Goal: Task Accomplishment & Management: Manage account settings

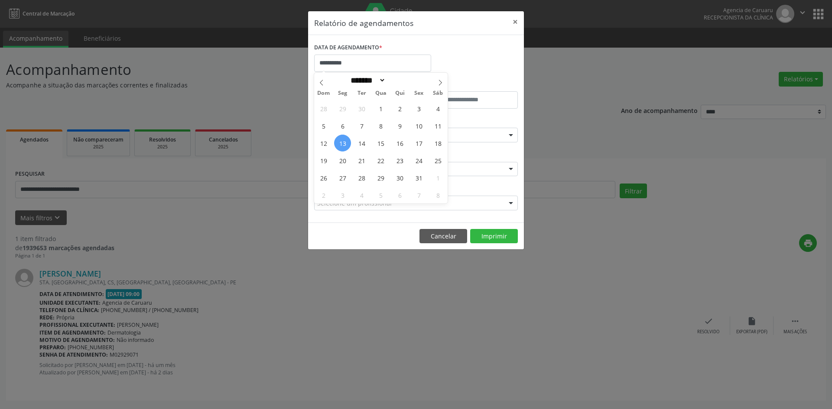
select select "*"
click at [363, 139] on span "14" at bounding box center [361, 143] width 17 height 17
type input "**********"
click at [363, 139] on span "14" at bounding box center [361, 143] width 17 height 17
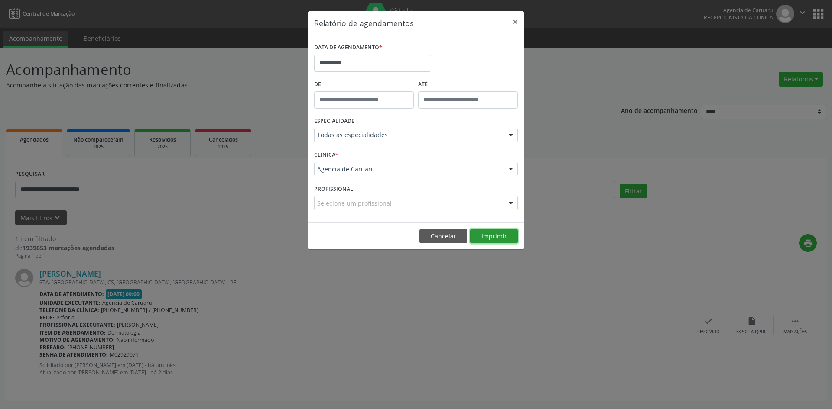
click at [498, 238] on button "Imprimir" at bounding box center [494, 236] width 48 height 15
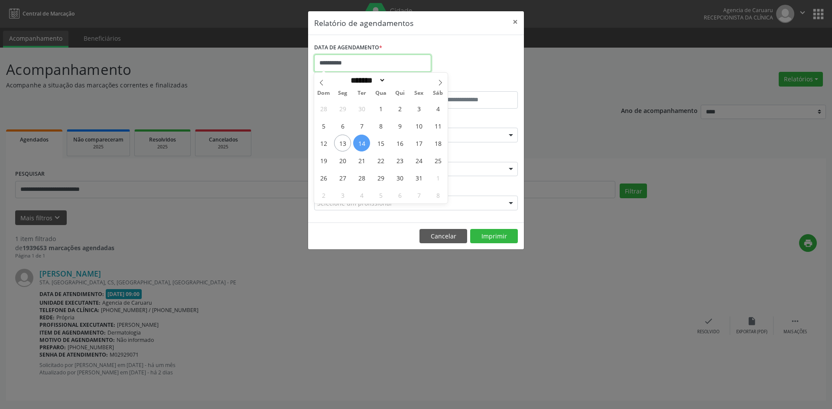
click at [357, 58] on input "**********" at bounding box center [372, 63] width 117 height 17
click at [360, 159] on span "21" at bounding box center [361, 160] width 17 height 17
type input "**********"
click at [360, 159] on span "21" at bounding box center [361, 160] width 17 height 17
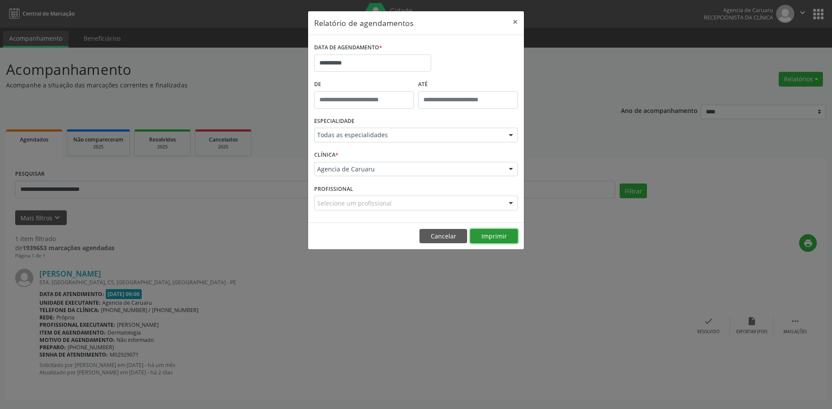
click at [481, 235] on button "Imprimir" at bounding box center [494, 236] width 48 height 15
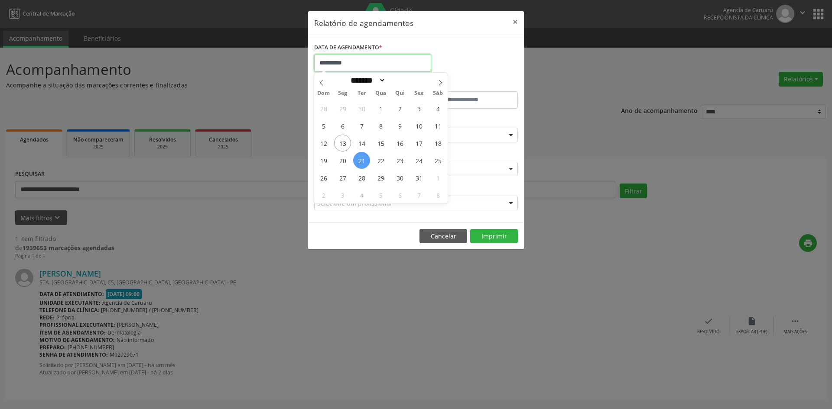
click at [351, 66] on input "**********" at bounding box center [372, 63] width 117 height 17
click at [361, 175] on span "28" at bounding box center [361, 177] width 17 height 17
type input "**********"
click at [361, 175] on span "28" at bounding box center [361, 177] width 17 height 17
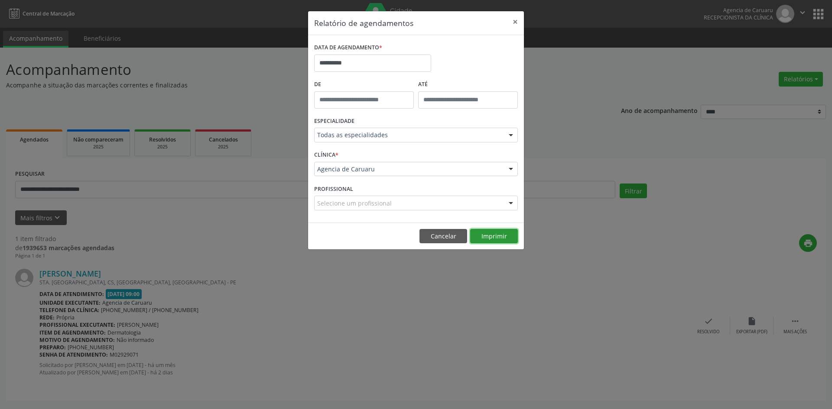
click at [501, 229] on button "Imprimir" at bounding box center [494, 236] width 48 height 15
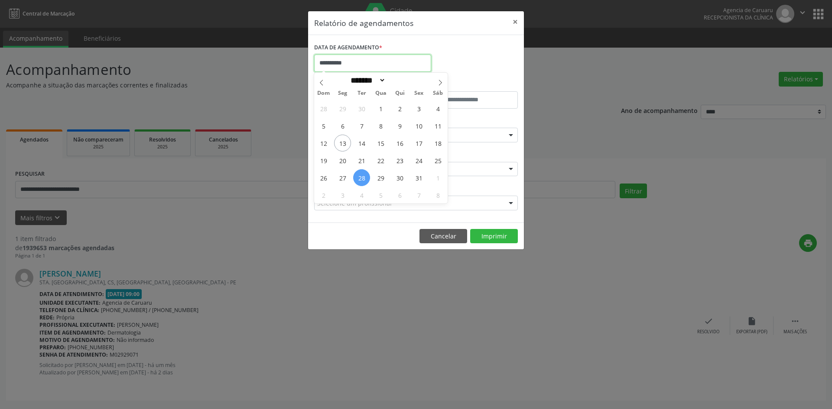
click at [355, 67] on input "**********" at bounding box center [372, 63] width 117 height 17
click at [363, 66] on input "**********" at bounding box center [372, 63] width 117 height 17
click at [442, 81] on icon at bounding box center [440, 83] width 6 height 6
select select "**"
click at [360, 125] on span "4" at bounding box center [361, 125] width 17 height 17
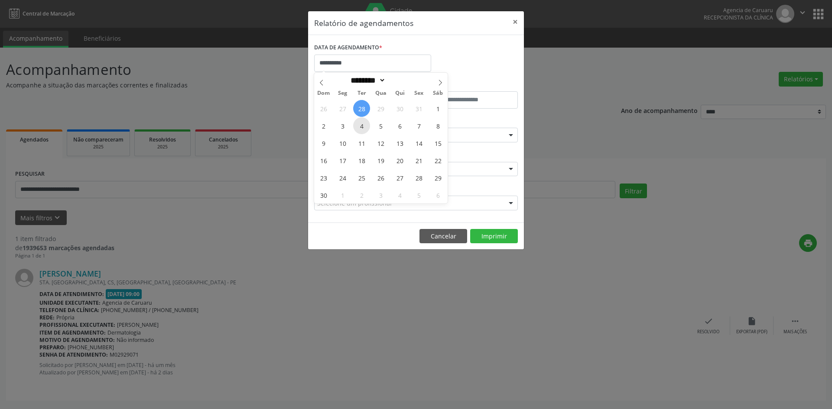
type input "**********"
click at [360, 125] on span "4" at bounding box center [361, 125] width 17 height 17
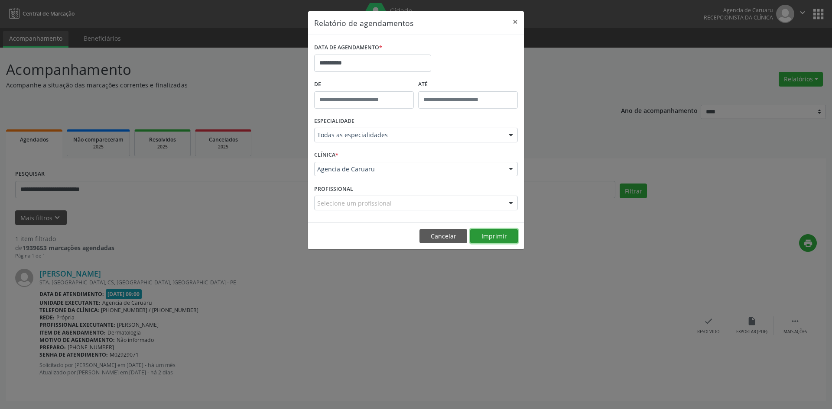
click at [491, 236] on button "Imprimir" at bounding box center [494, 236] width 48 height 15
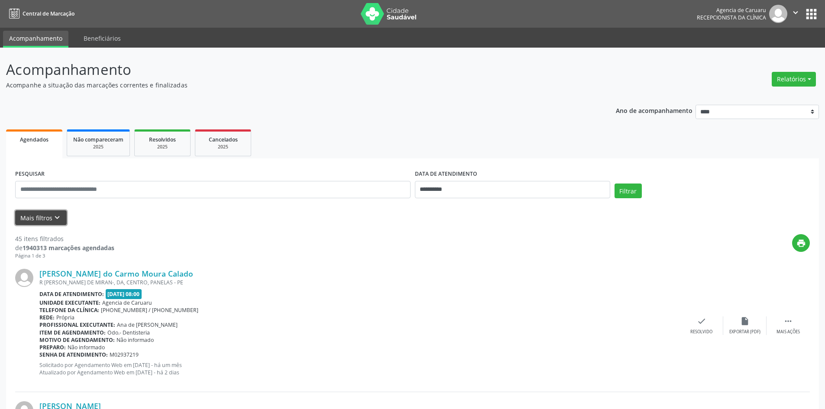
click at [52, 217] on icon "keyboard_arrow_down" at bounding box center [57, 218] width 10 height 10
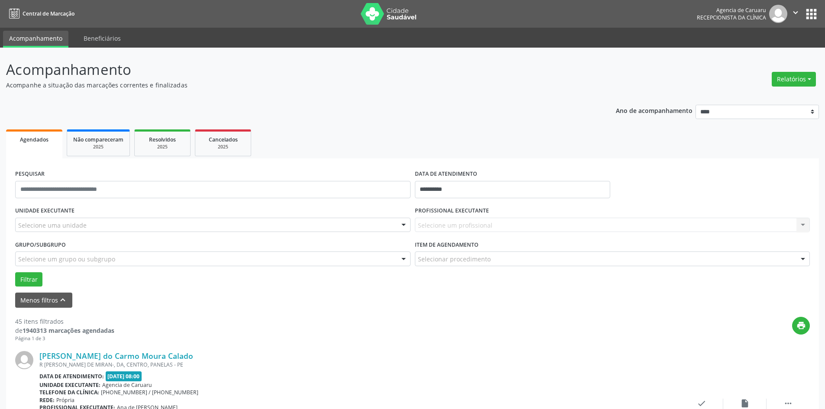
click at [156, 229] on div "Selecione uma unidade" at bounding box center [212, 225] width 395 height 15
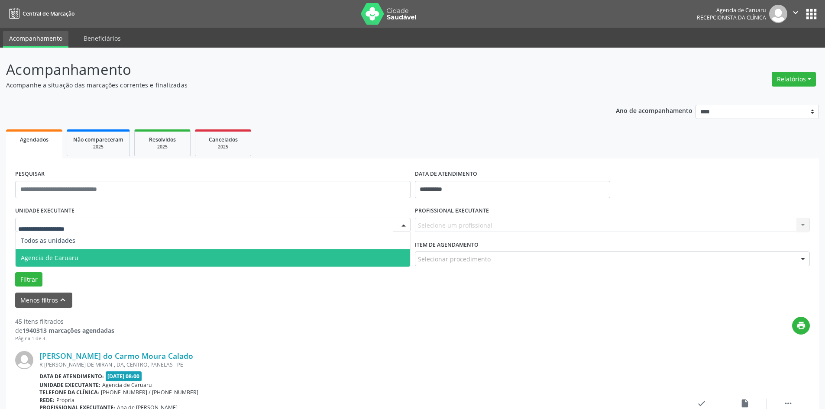
click at [104, 256] on span "Agencia de Caruaru" at bounding box center [213, 258] width 395 height 17
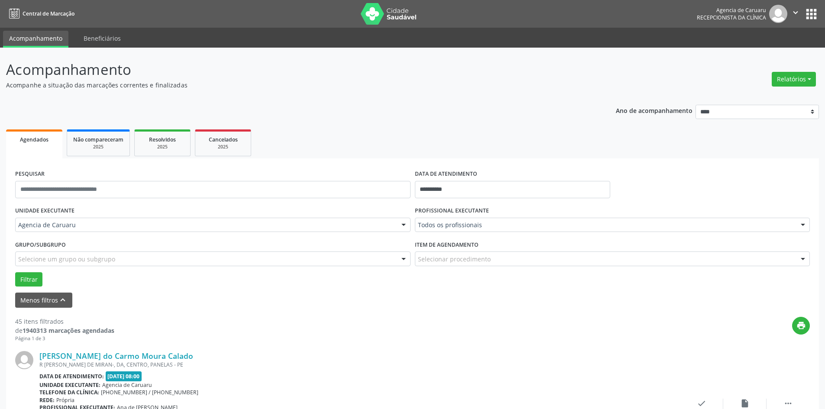
click at [481, 230] on div "Todos os profissionais" at bounding box center [612, 225] width 395 height 15
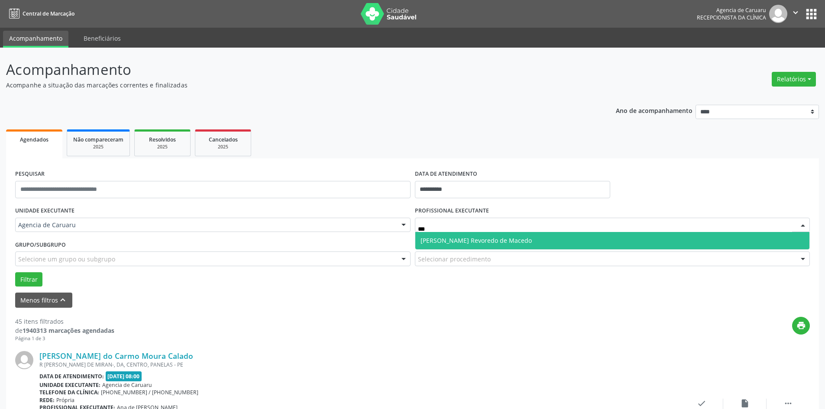
type input "****"
click at [499, 240] on span "[PERSON_NAME] Revoredo de Macedo" at bounding box center [476, 241] width 111 height 8
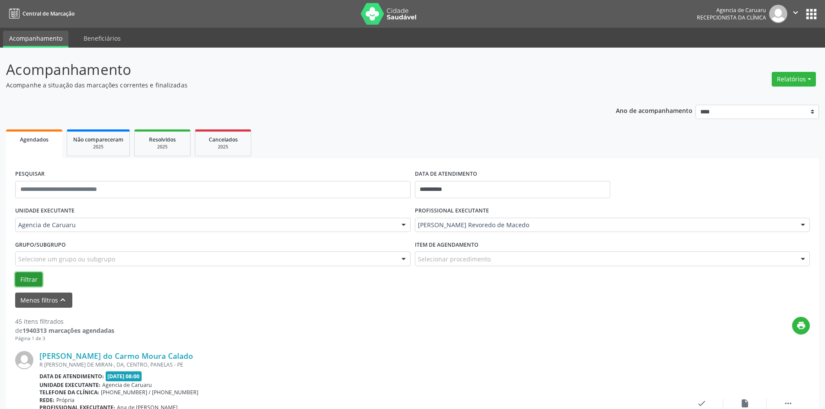
click at [33, 282] on button "Filtrar" at bounding box center [28, 279] width 27 height 15
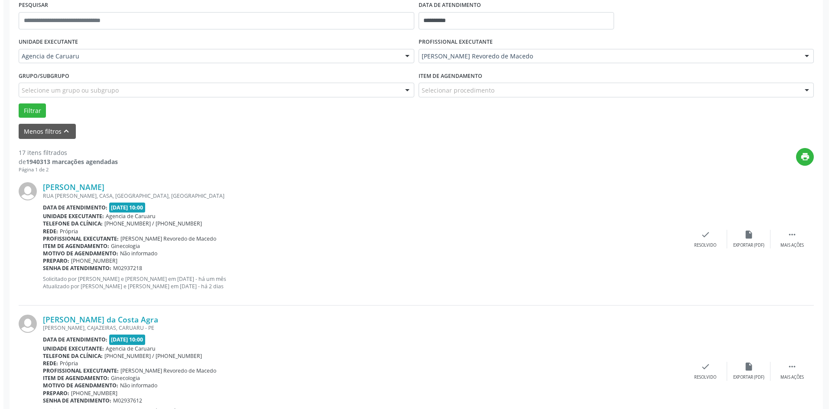
scroll to position [173, 0]
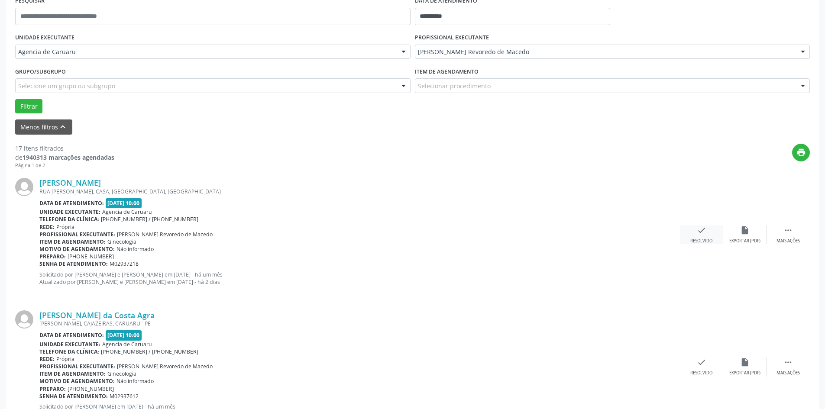
click at [697, 237] on div "check Resolvido" at bounding box center [701, 235] width 43 height 19
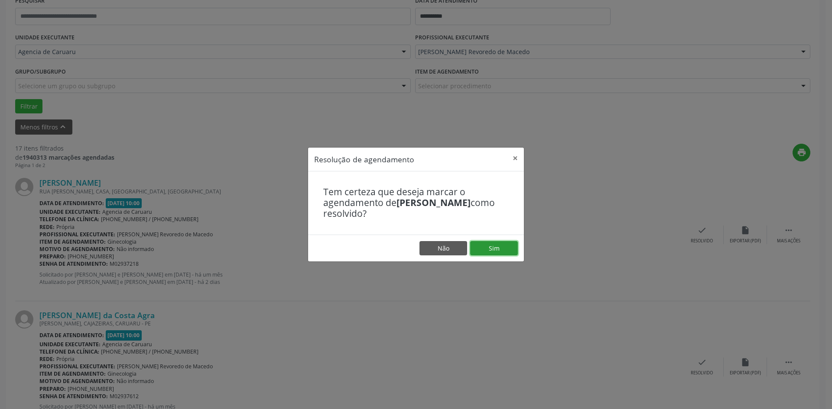
click at [495, 249] on button "Sim" at bounding box center [494, 248] width 48 height 15
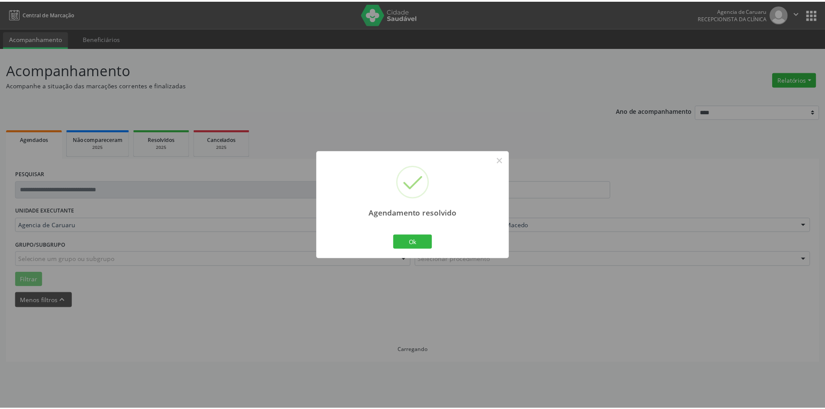
scroll to position [0, 0]
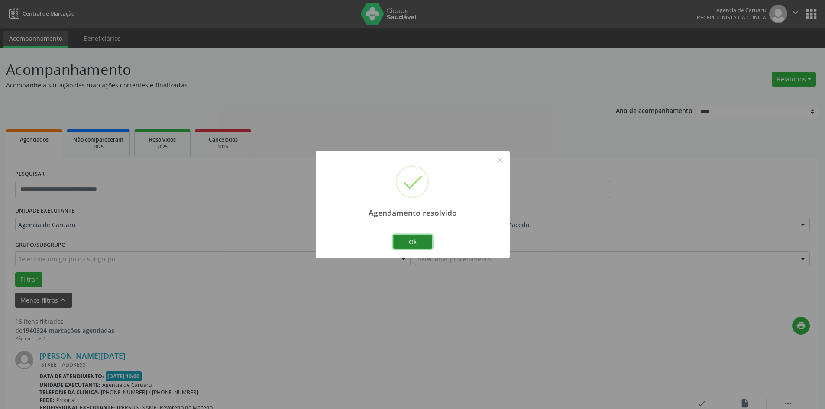
click at [425, 243] on button "Ok" at bounding box center [412, 242] width 39 height 15
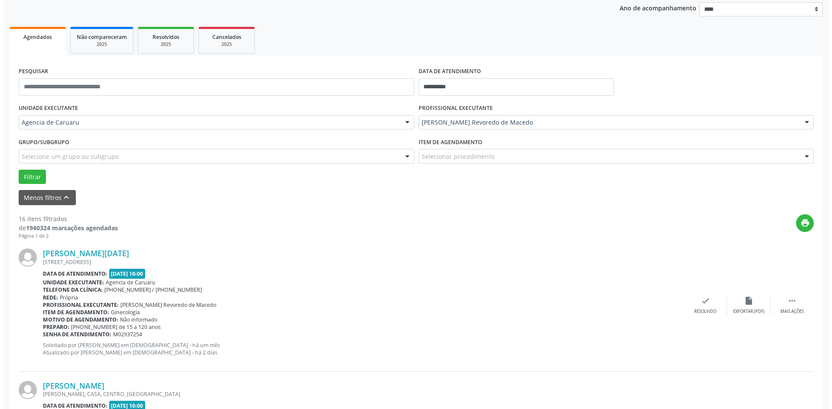
scroll to position [130, 0]
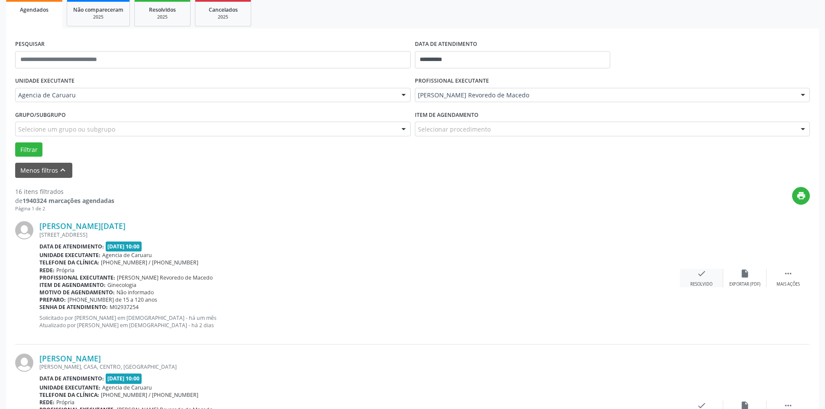
click at [696, 280] on div "check Resolvido" at bounding box center [701, 278] width 43 height 19
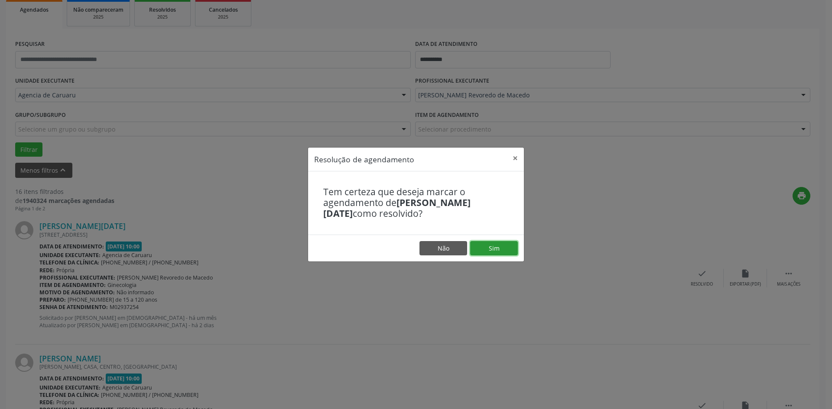
click at [513, 245] on button "Sim" at bounding box center [494, 248] width 48 height 15
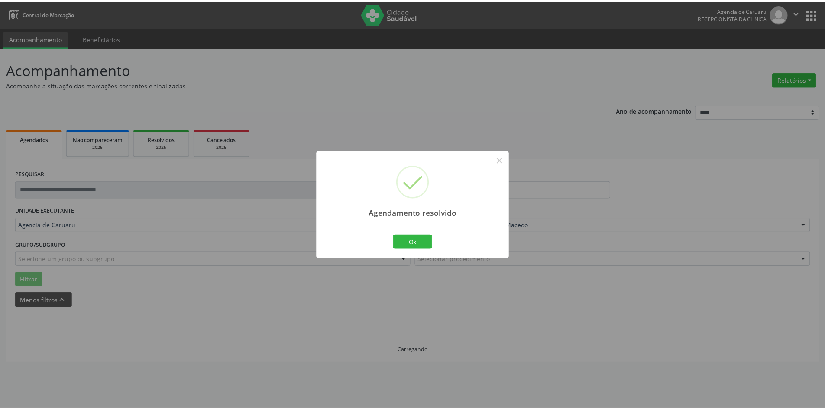
scroll to position [0, 0]
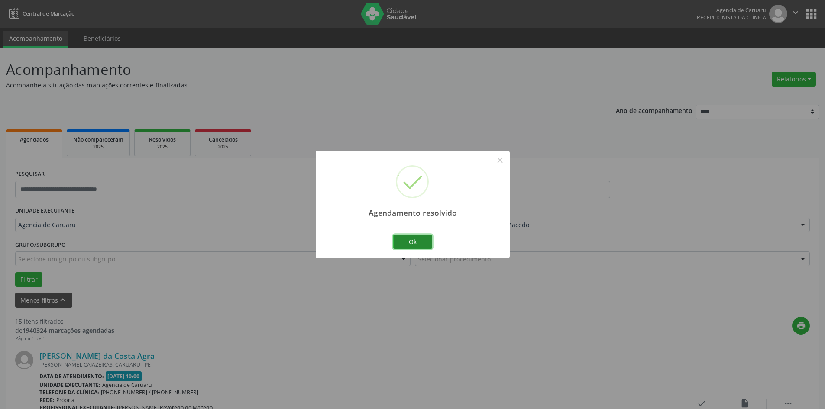
click at [415, 244] on button "Ok" at bounding box center [412, 242] width 39 height 15
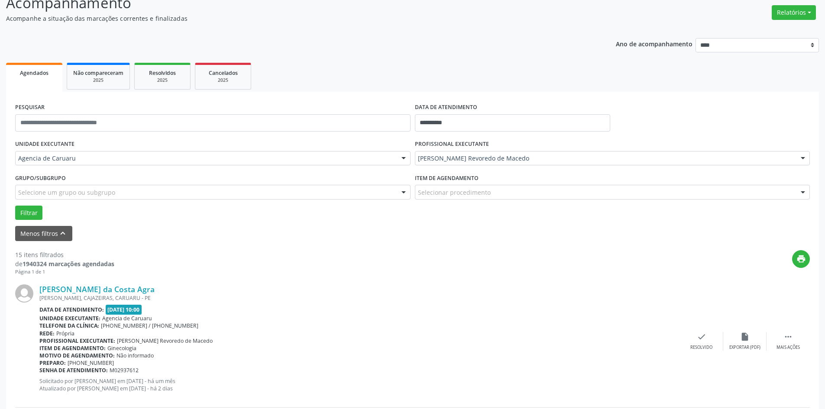
scroll to position [87, 0]
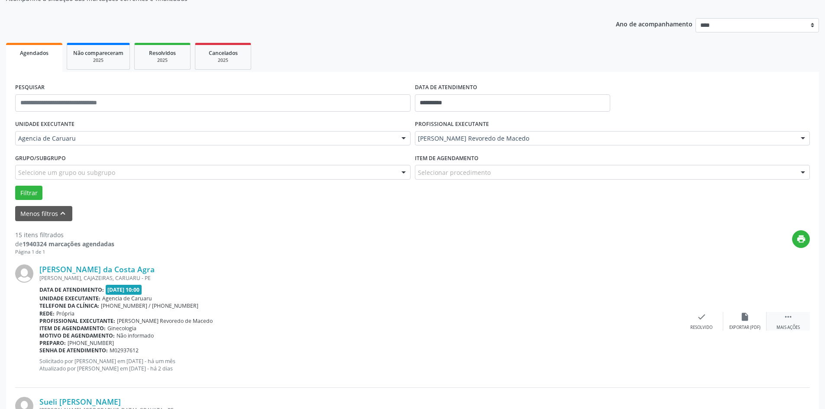
click at [809, 318] on div " Mais ações" at bounding box center [788, 321] width 43 height 19
click at [758, 323] on div "alarm_off Não compareceu" at bounding box center [744, 321] width 43 height 19
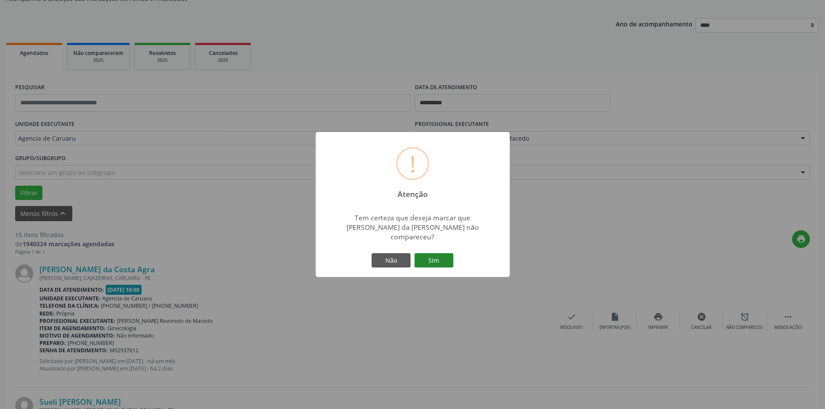
click at [444, 257] on button "Sim" at bounding box center [434, 260] width 39 height 15
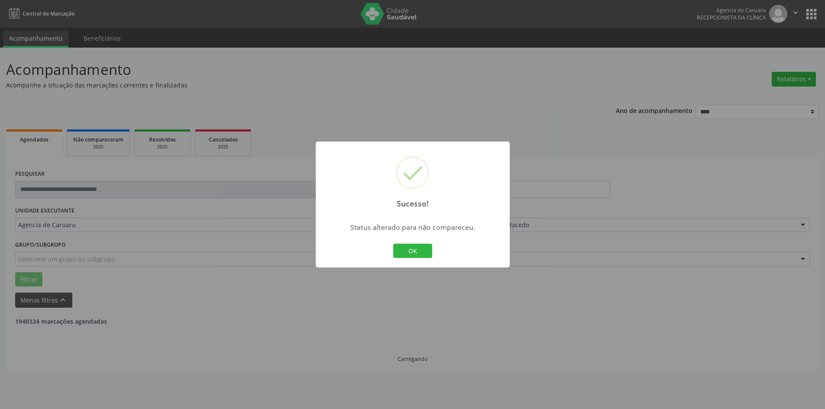
scroll to position [0, 0]
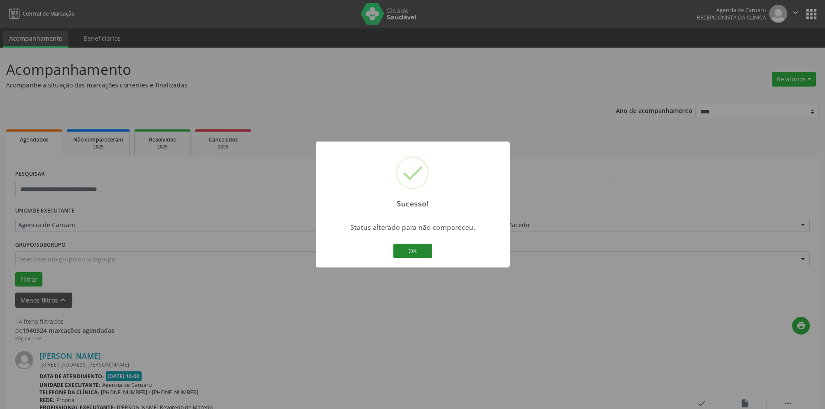
click at [411, 254] on button "OK" at bounding box center [412, 251] width 39 height 15
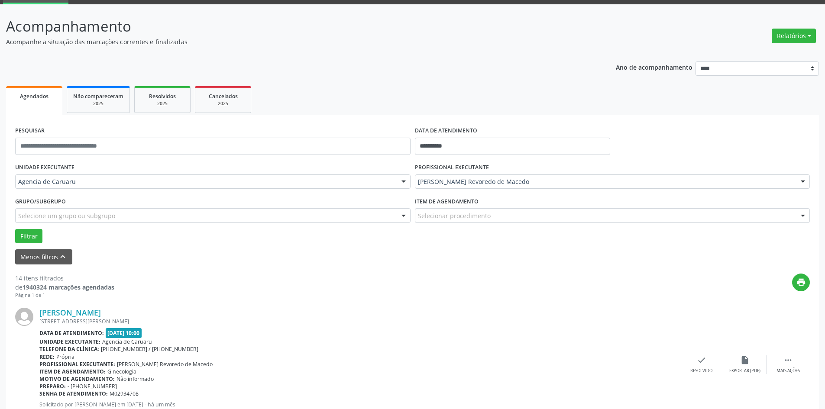
scroll to position [87, 0]
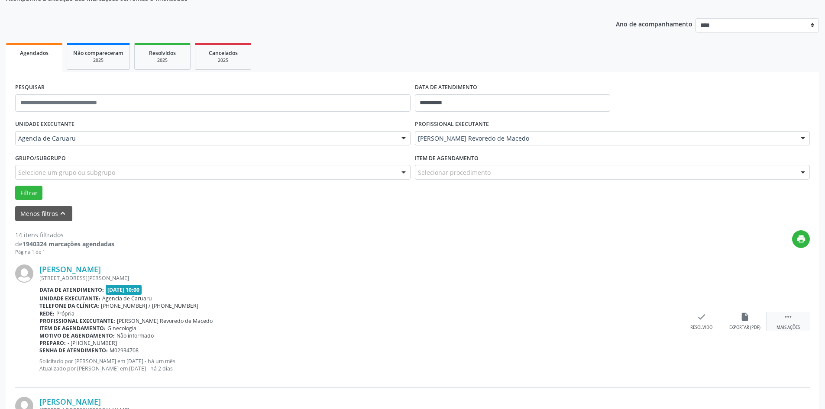
click at [786, 325] on div "Mais ações" at bounding box center [788, 328] width 23 height 6
click at [749, 324] on div "alarm_off Não compareceu" at bounding box center [744, 321] width 43 height 19
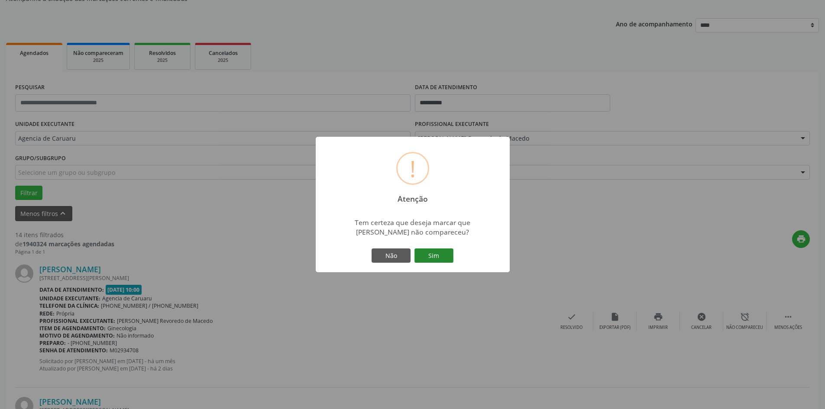
click at [447, 258] on button "Sim" at bounding box center [434, 256] width 39 height 15
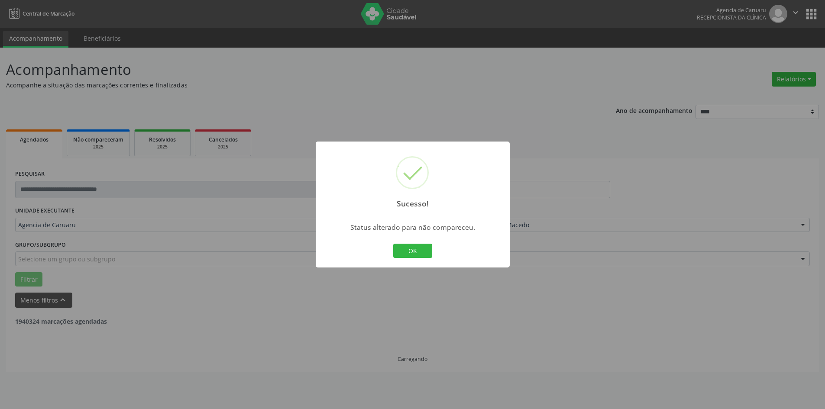
scroll to position [0, 0]
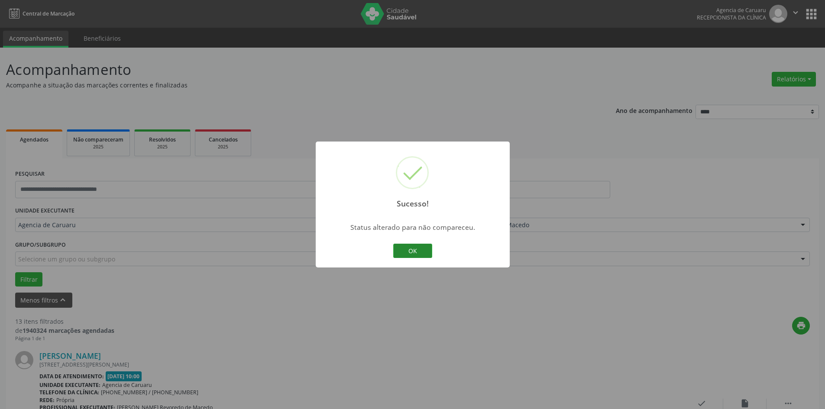
click at [411, 254] on button "OK" at bounding box center [412, 251] width 39 height 15
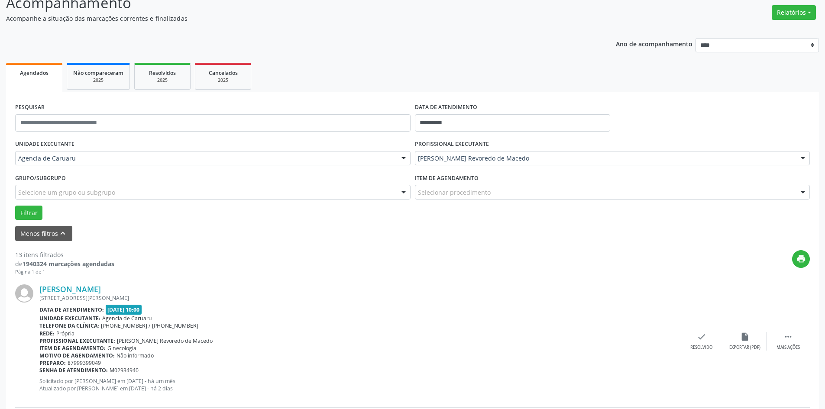
scroll to position [87, 0]
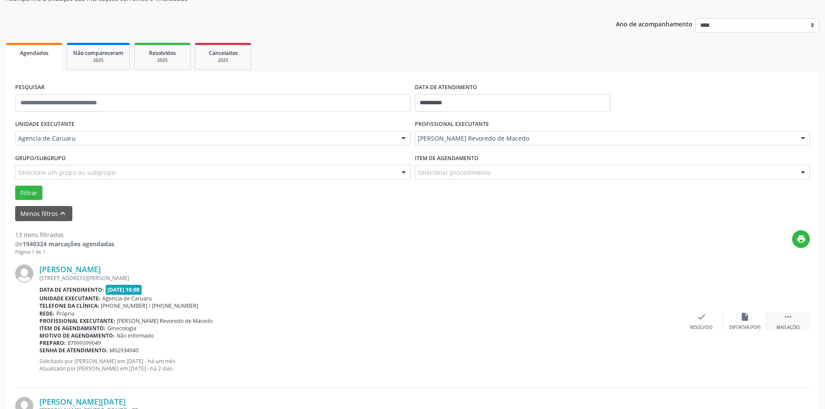
click at [792, 327] on div "Mais ações" at bounding box center [788, 328] width 23 height 6
click at [749, 326] on div "Não compareceu" at bounding box center [744, 328] width 37 height 6
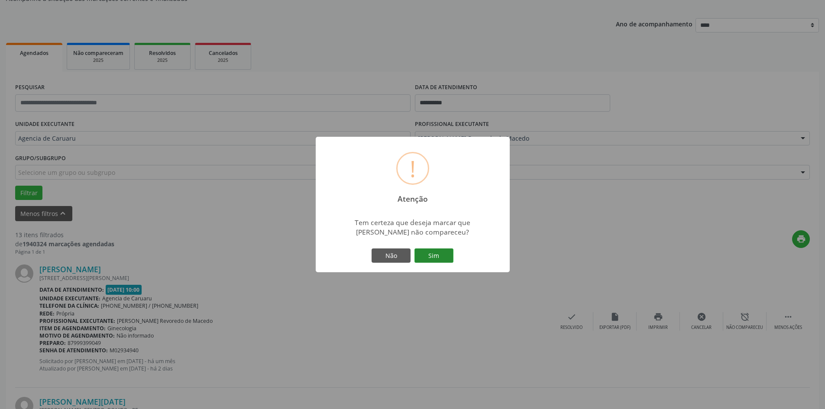
click at [442, 259] on button "Sim" at bounding box center [434, 256] width 39 height 15
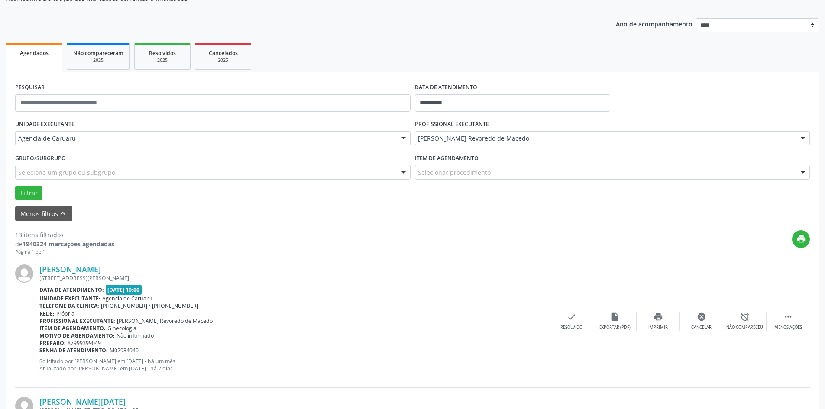
scroll to position [0, 0]
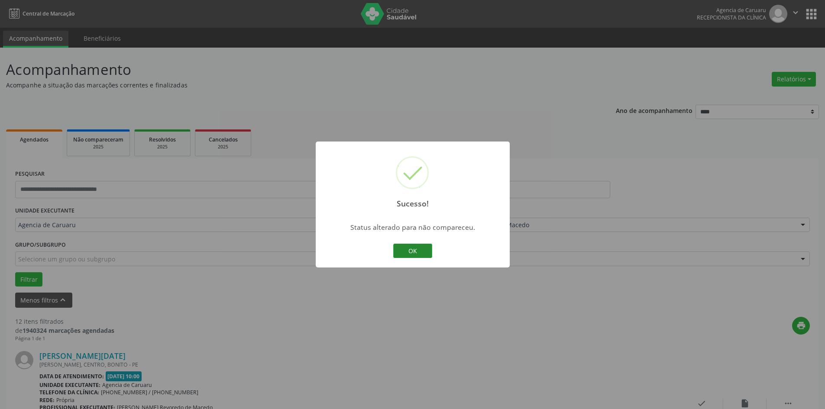
click at [415, 252] on button "OK" at bounding box center [412, 251] width 39 height 15
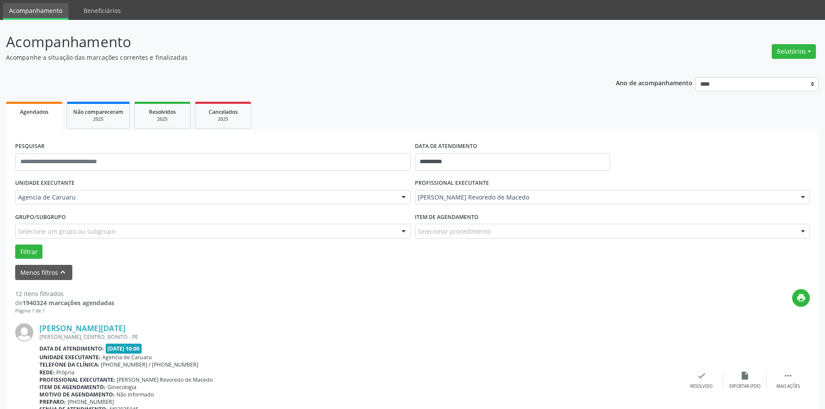
scroll to position [43, 0]
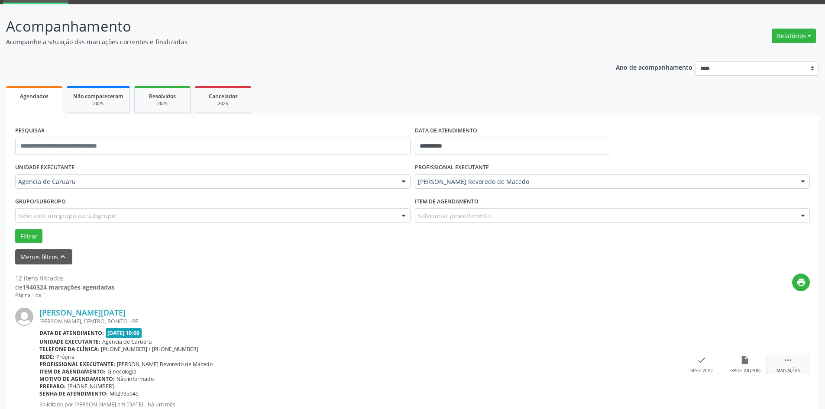
click at [796, 363] on div " Mais ações" at bounding box center [788, 365] width 43 height 19
click at [742, 361] on icon "alarm_off" at bounding box center [745, 361] width 10 height 10
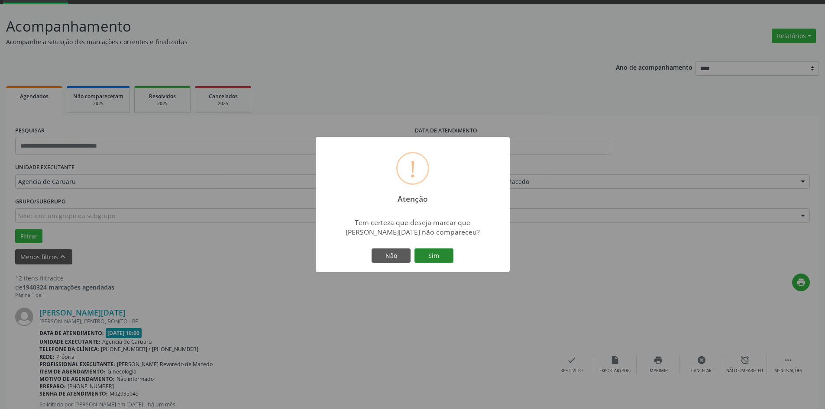
click at [444, 257] on button "Sim" at bounding box center [434, 256] width 39 height 15
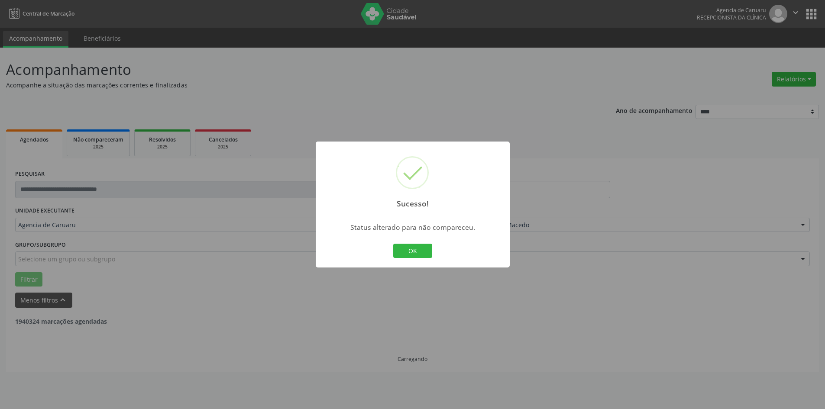
scroll to position [0, 0]
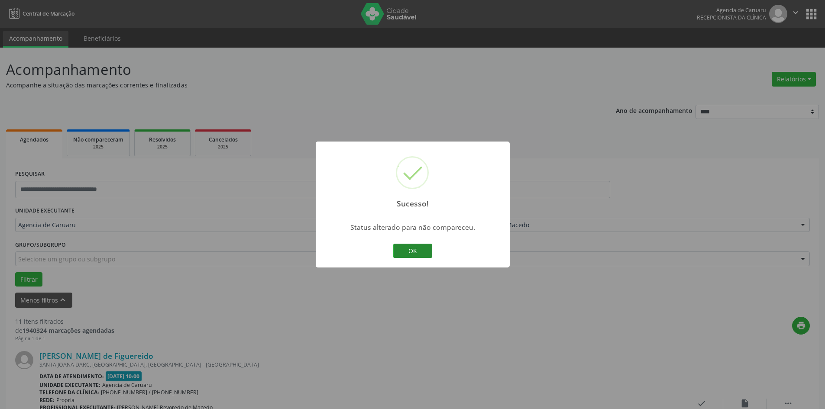
click at [415, 250] on button "OK" at bounding box center [412, 251] width 39 height 15
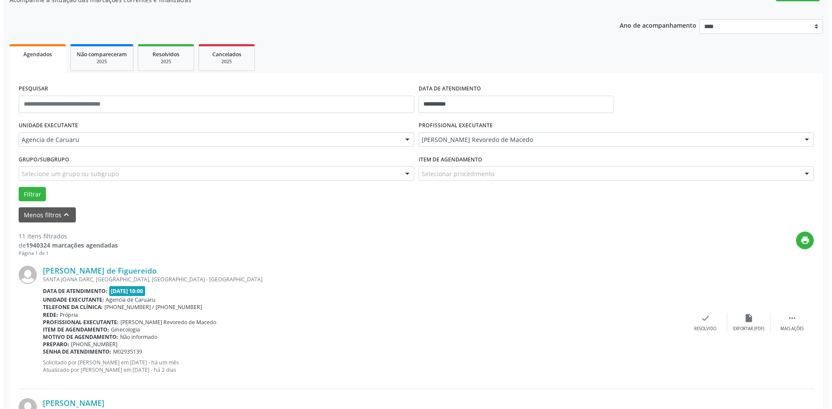
scroll to position [87, 0]
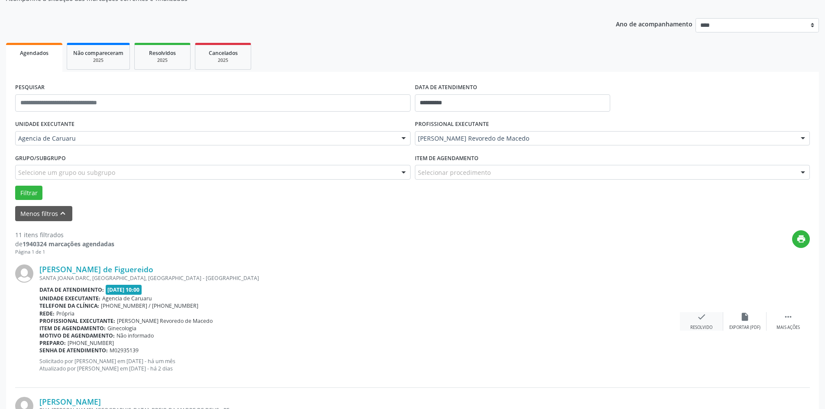
click at [702, 324] on div "check Resolvido" at bounding box center [701, 321] width 43 height 19
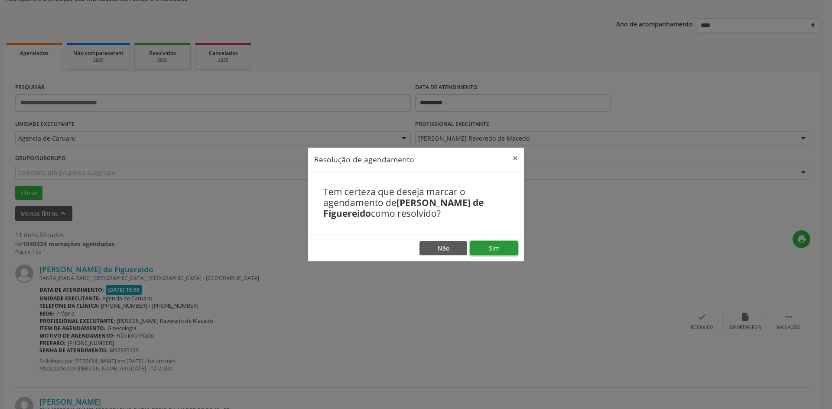
click at [498, 247] on button "Sim" at bounding box center [494, 248] width 48 height 15
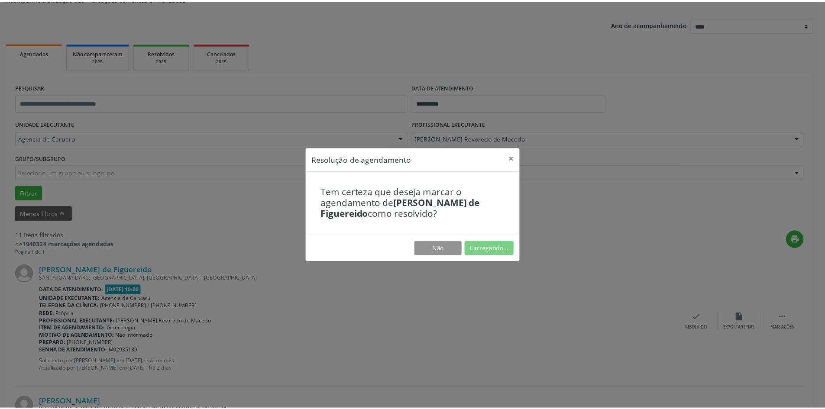
scroll to position [0, 0]
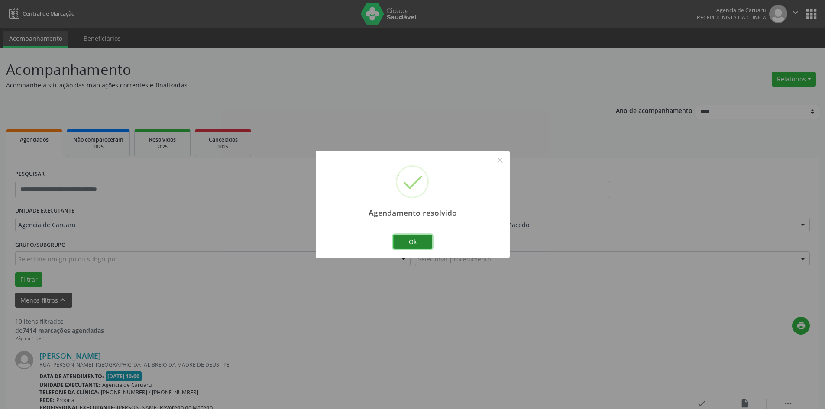
click at [426, 242] on button "Ok" at bounding box center [412, 242] width 39 height 15
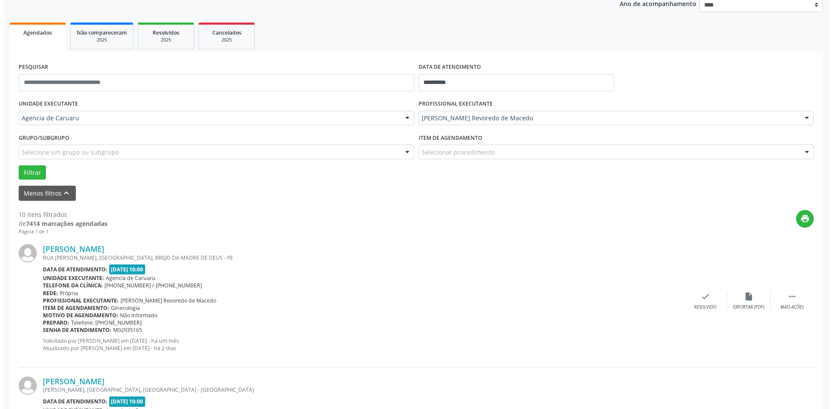
scroll to position [130, 0]
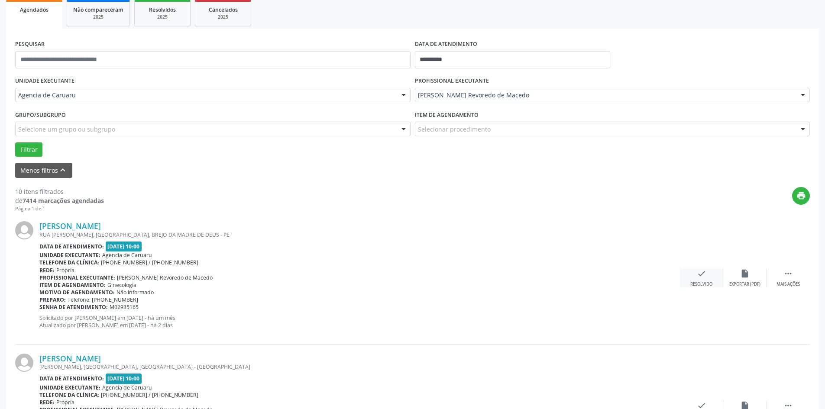
drag, startPoint x: 728, startPoint y: 279, endPoint x: 696, endPoint y: 286, distance: 33.2
click at [723, 284] on div " Mais ações insert_drive_file Exportar (PDF) check Resolvido" at bounding box center [745, 278] width 130 height 19
click at [709, 274] on div "check Resolvido" at bounding box center [701, 278] width 43 height 19
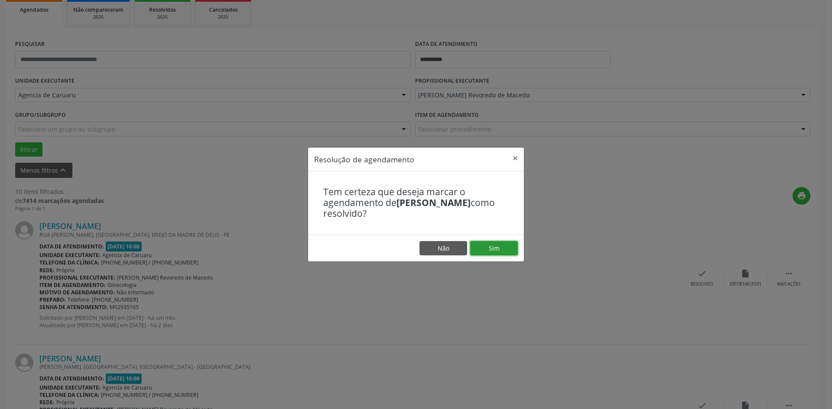
click at [499, 248] on button "Sim" at bounding box center [494, 248] width 48 height 15
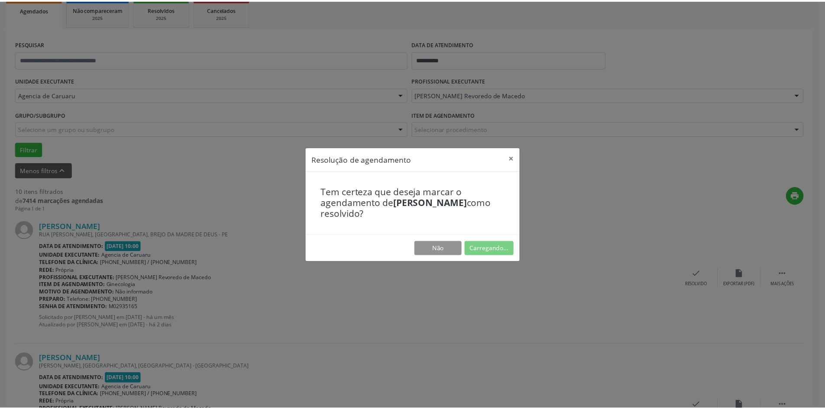
scroll to position [0, 0]
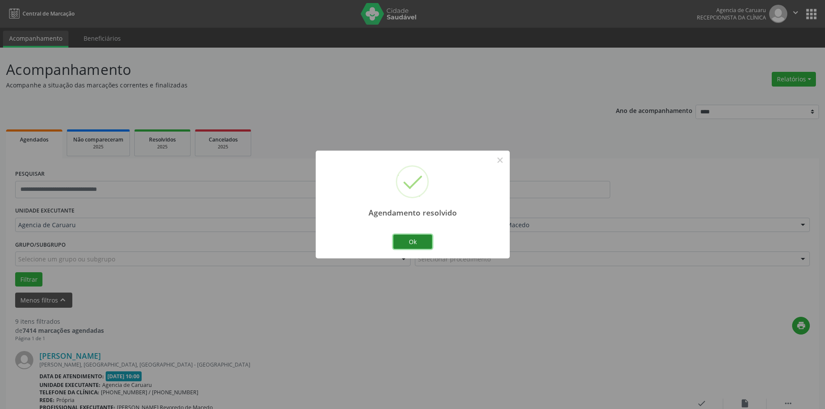
click at [412, 242] on button "Ok" at bounding box center [412, 242] width 39 height 15
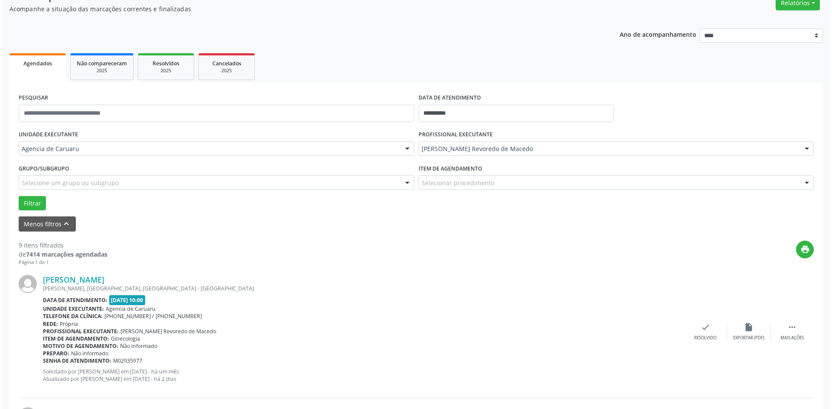
scroll to position [87, 0]
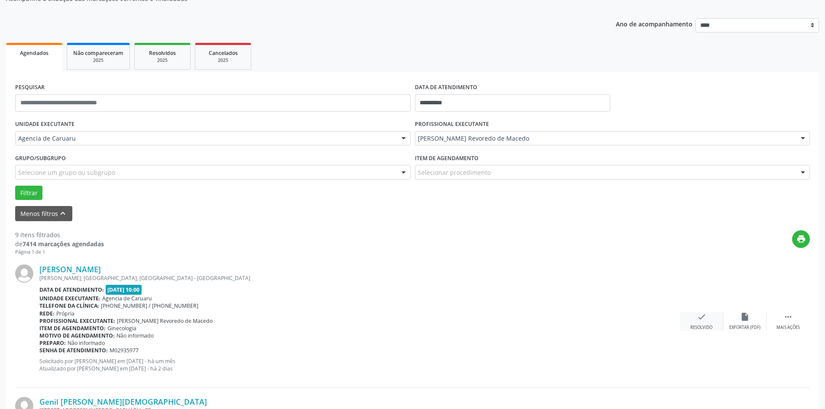
click at [706, 319] on icon "check" at bounding box center [702, 317] width 10 height 10
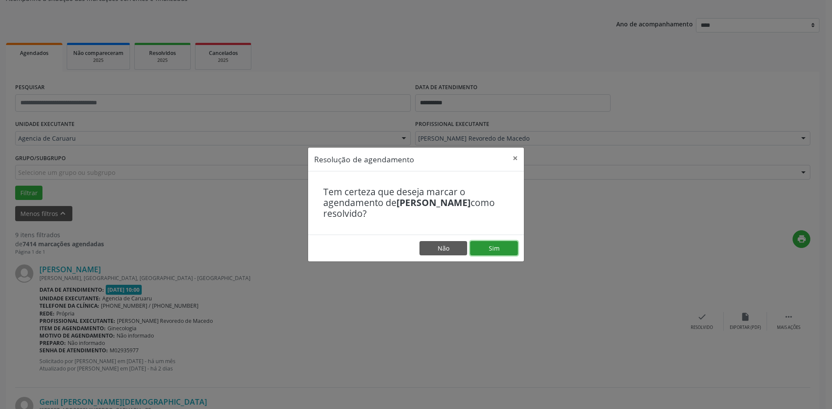
click at [502, 249] on button "Sim" at bounding box center [494, 248] width 48 height 15
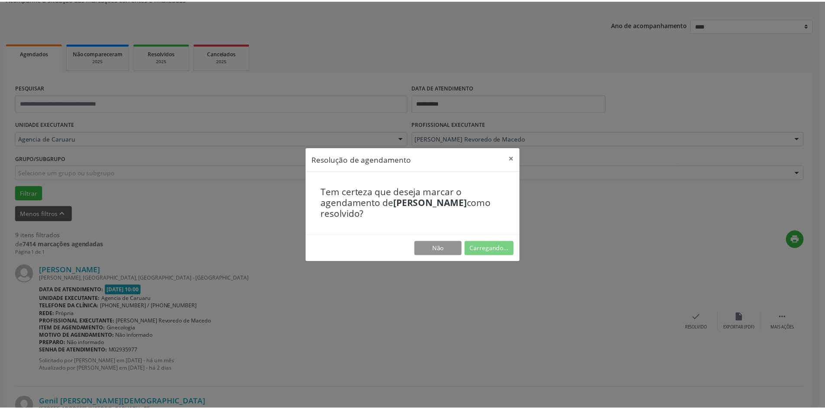
scroll to position [0, 0]
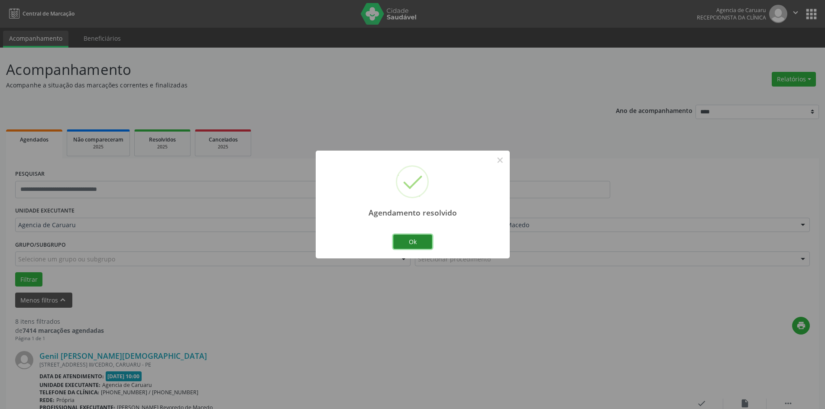
click at [411, 242] on button "Ok" at bounding box center [412, 242] width 39 height 15
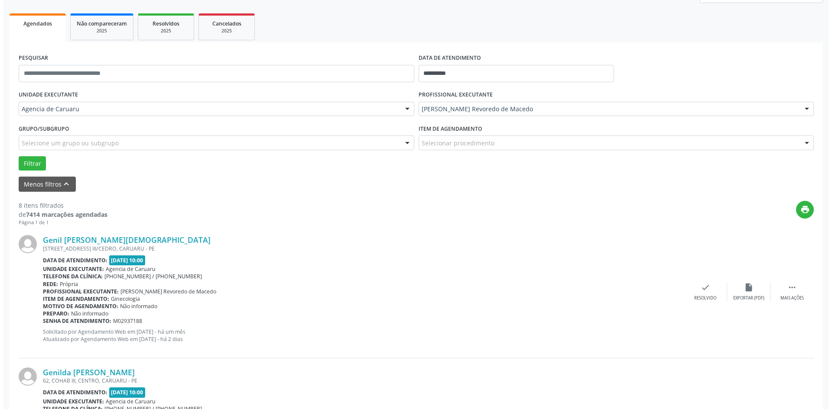
scroll to position [130, 0]
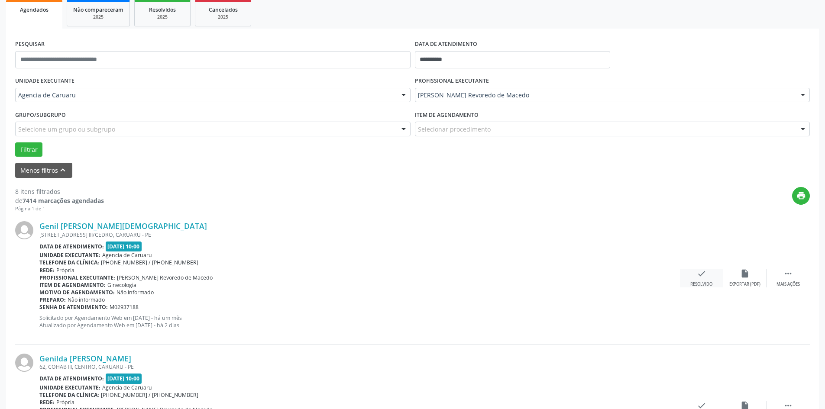
click at [693, 276] on div "check Resolvido" at bounding box center [701, 278] width 43 height 19
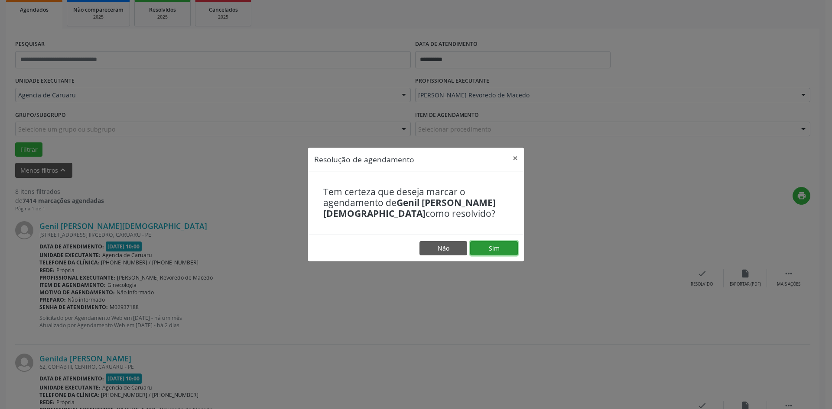
click at [500, 250] on button "Sim" at bounding box center [494, 248] width 48 height 15
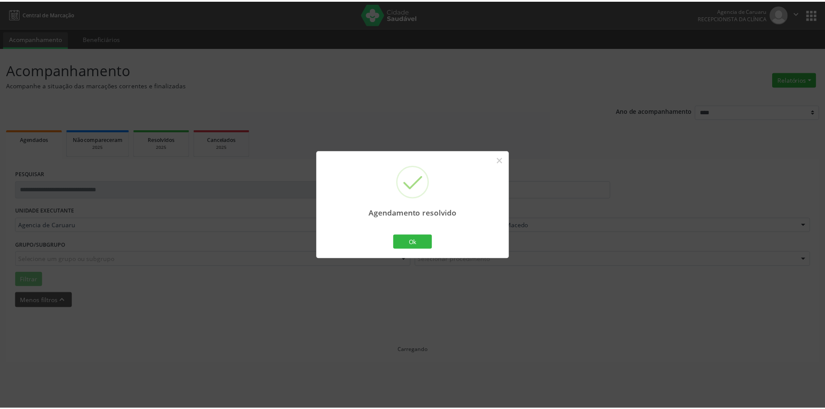
scroll to position [0, 0]
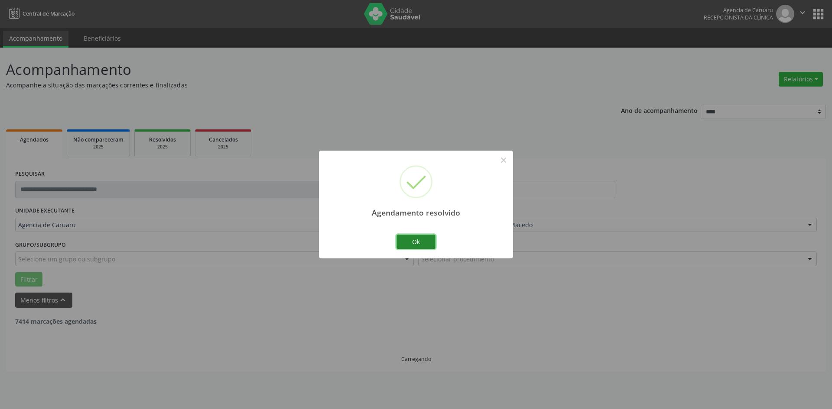
click at [422, 244] on button "Ok" at bounding box center [415, 242] width 39 height 15
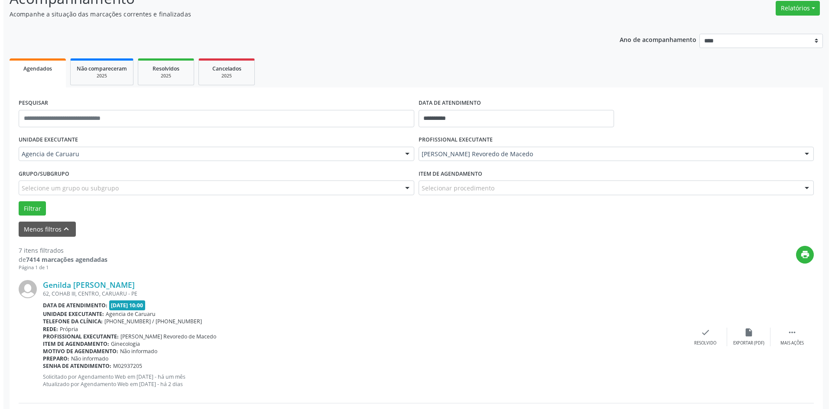
scroll to position [87, 0]
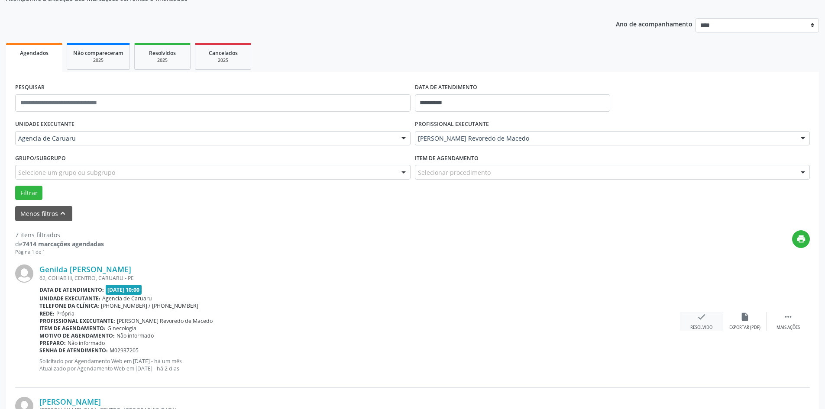
click at [692, 321] on div "check Resolvido" at bounding box center [701, 321] width 43 height 19
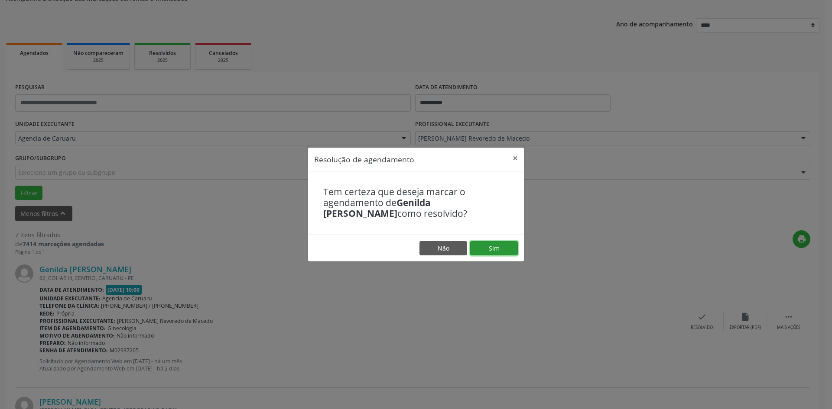
click at [514, 255] on button "Sim" at bounding box center [494, 248] width 48 height 15
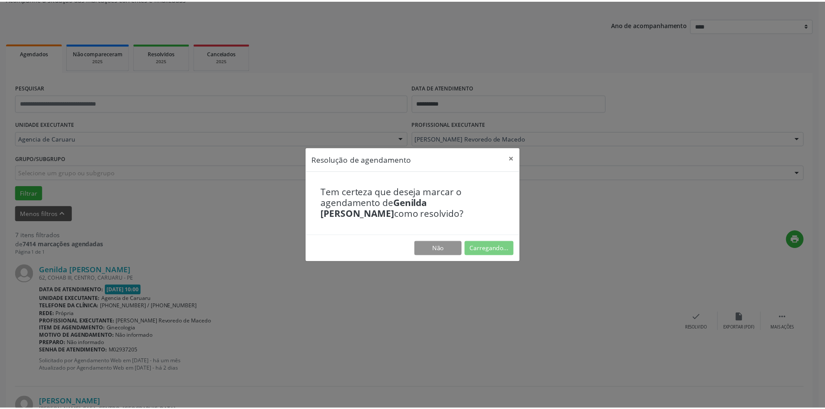
scroll to position [0, 0]
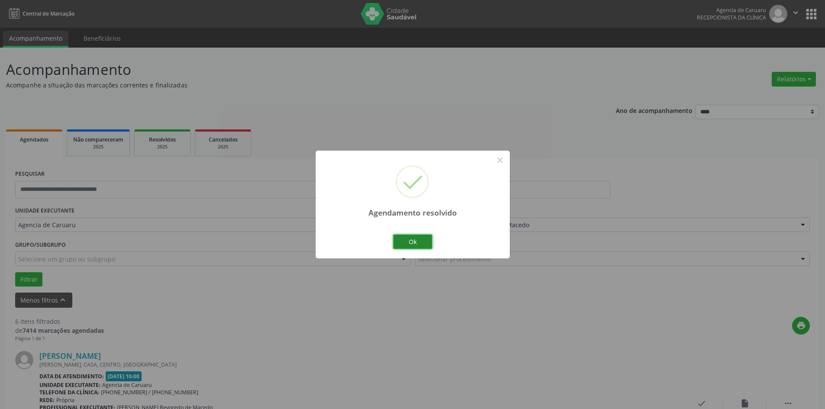
click at [424, 236] on button "Ok" at bounding box center [412, 242] width 39 height 15
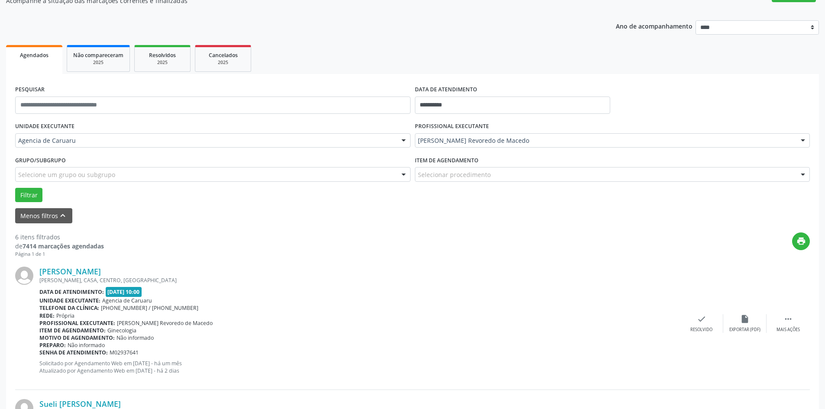
scroll to position [87, 0]
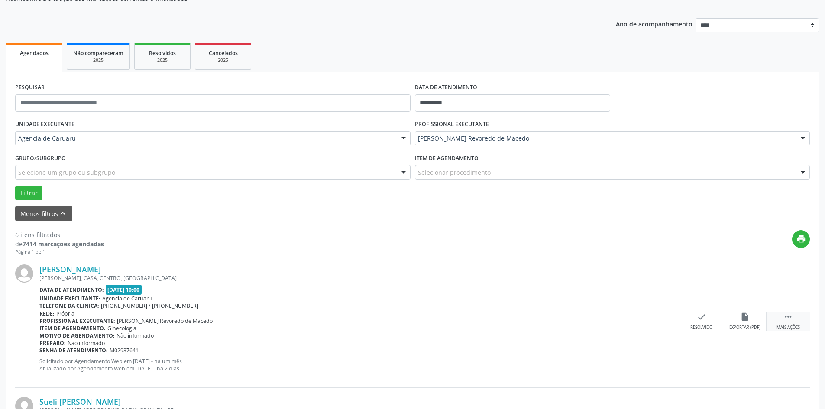
click at [792, 324] on div " Mais ações" at bounding box center [788, 321] width 43 height 19
click at [743, 318] on icon "alarm_off" at bounding box center [745, 317] width 10 height 10
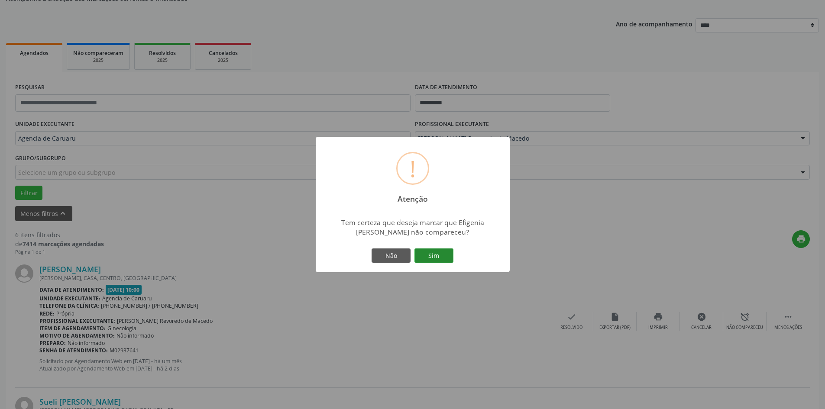
click at [446, 258] on button "Sim" at bounding box center [434, 256] width 39 height 15
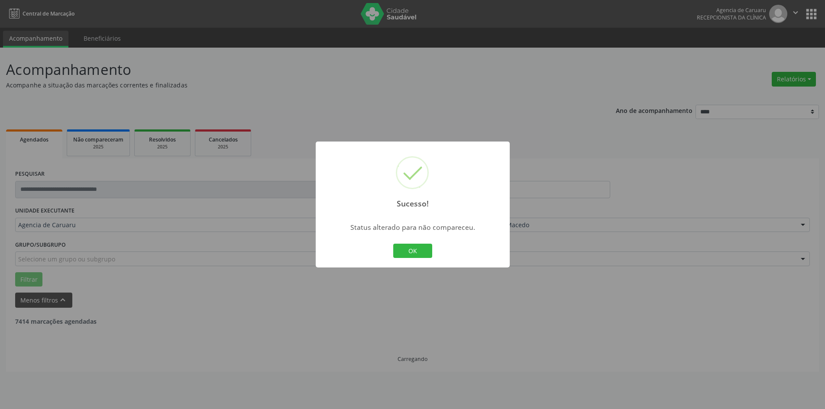
scroll to position [0, 0]
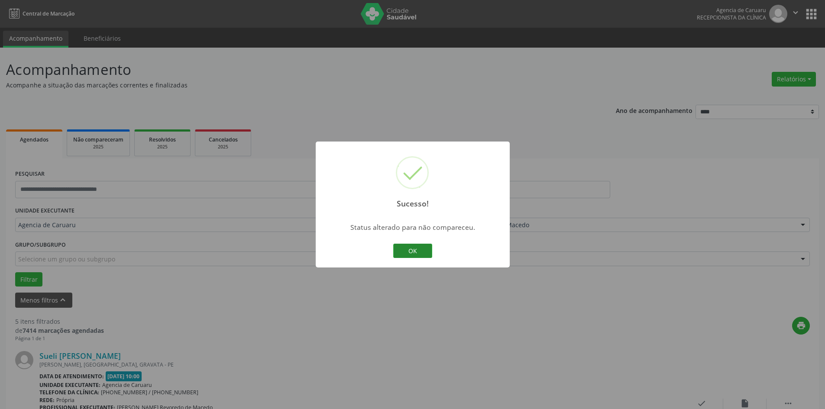
click at [419, 249] on button "OK" at bounding box center [412, 251] width 39 height 15
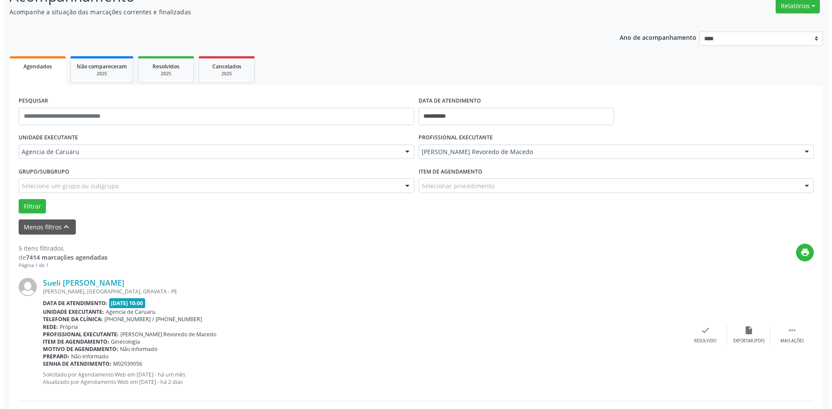
scroll to position [87, 0]
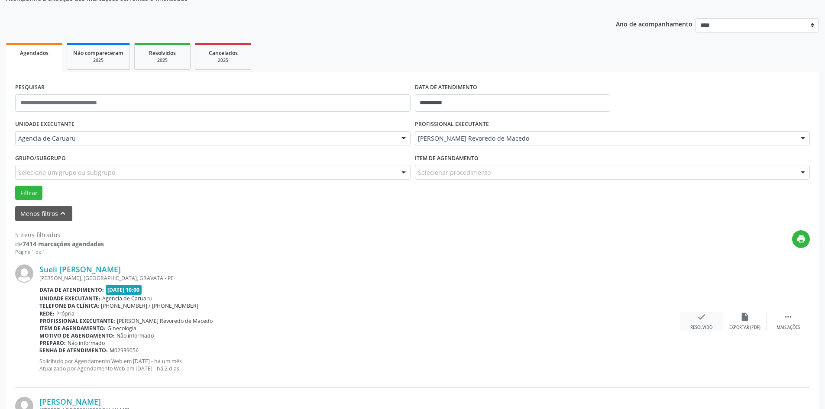
click at [705, 325] on div "Resolvido" at bounding box center [701, 328] width 22 height 6
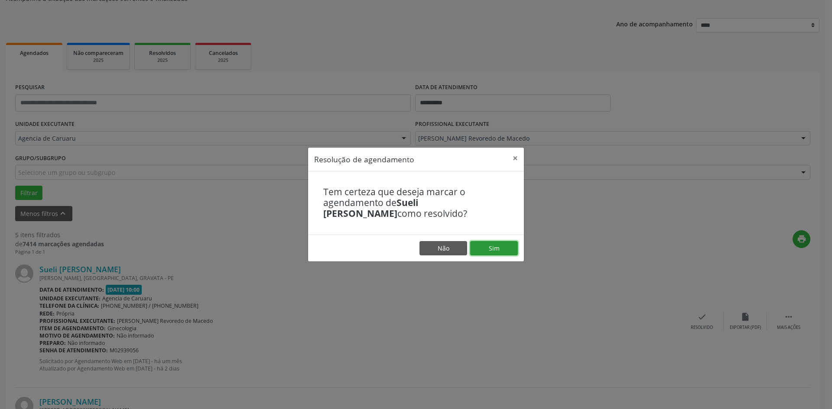
click at [502, 250] on button "Sim" at bounding box center [494, 248] width 48 height 15
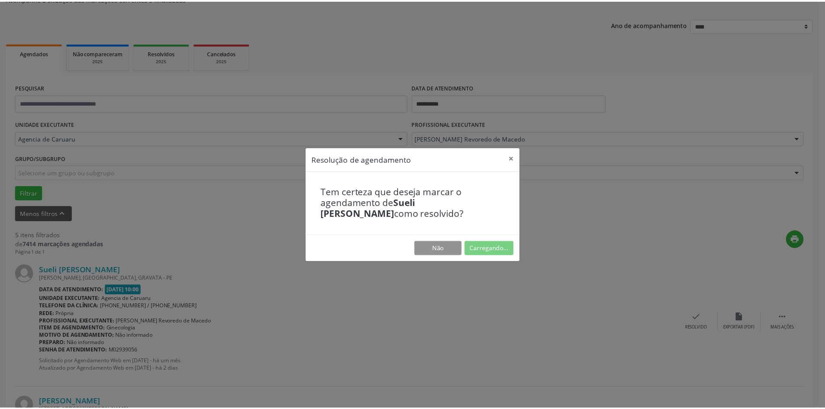
scroll to position [0, 0]
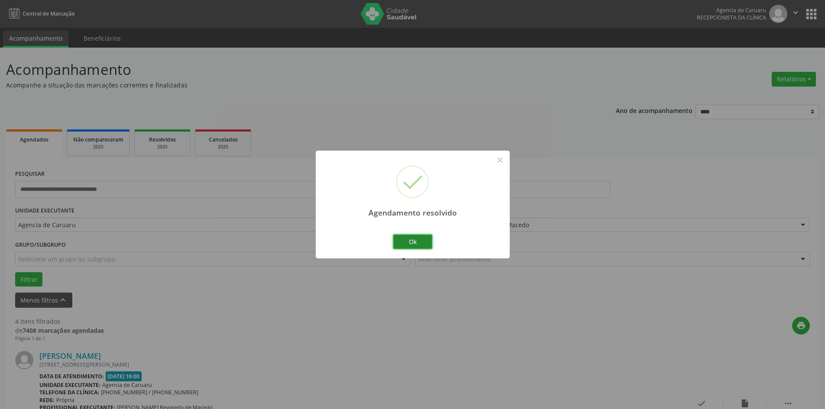
click at [412, 246] on button "Ok" at bounding box center [412, 242] width 39 height 15
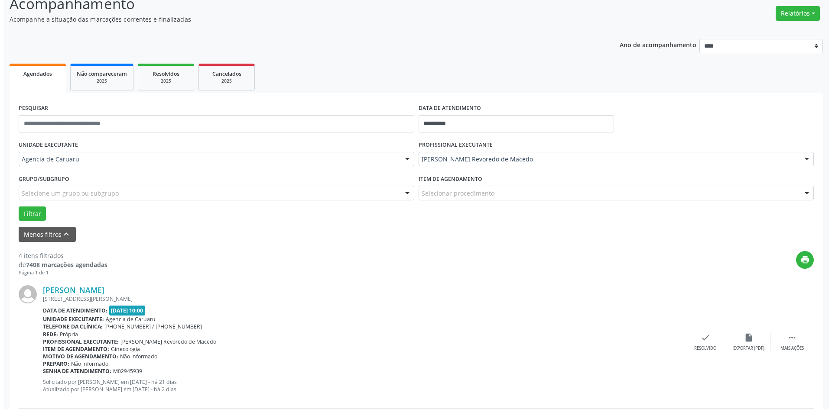
scroll to position [87, 0]
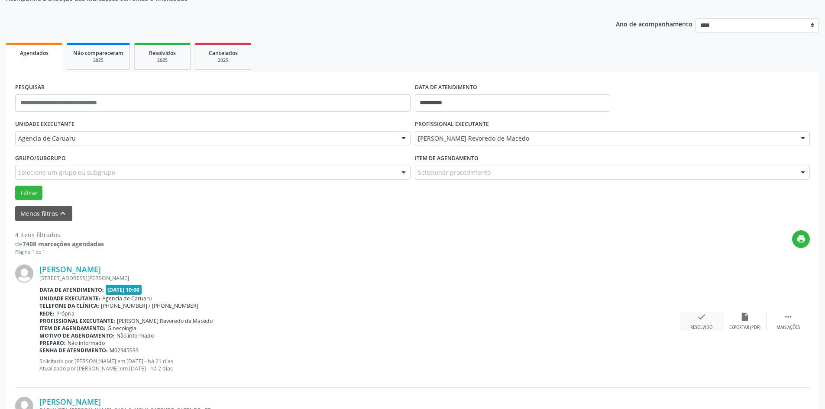
click at [703, 315] on icon "check" at bounding box center [702, 317] width 10 height 10
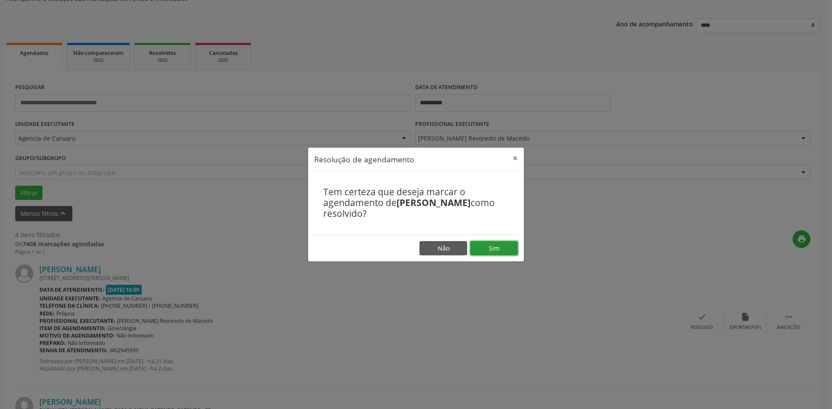
click at [500, 246] on button "Sim" at bounding box center [494, 248] width 48 height 15
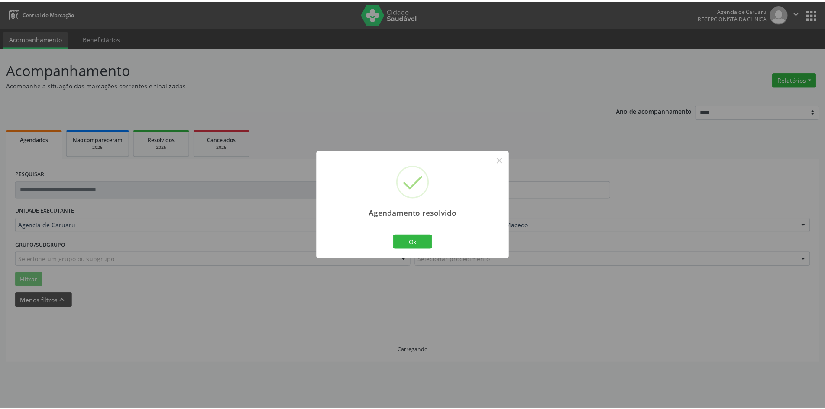
scroll to position [0, 0]
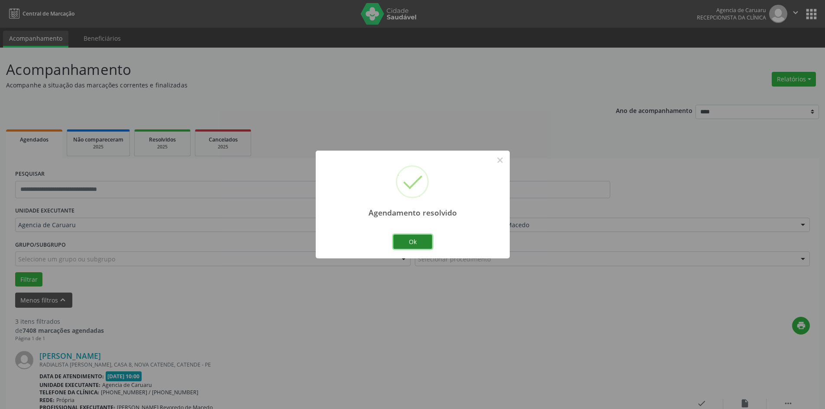
click at [415, 240] on button "Ok" at bounding box center [412, 242] width 39 height 15
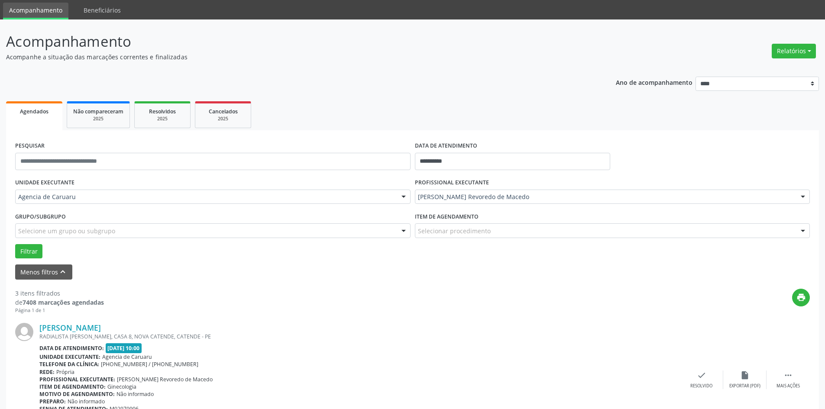
scroll to position [43, 0]
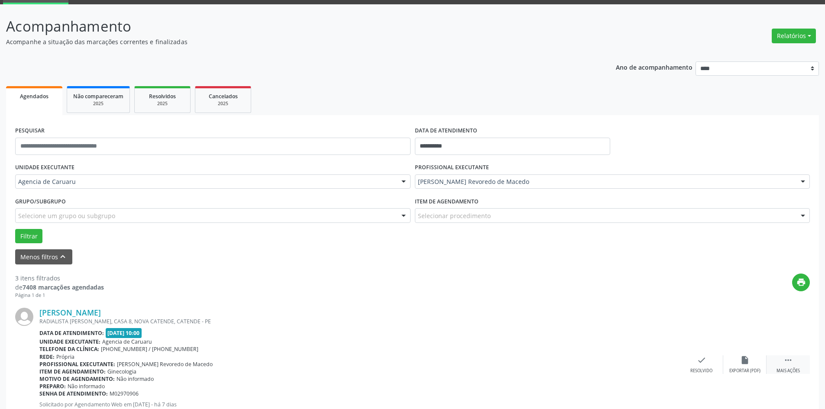
click at [795, 360] on div " Mais ações" at bounding box center [788, 365] width 43 height 19
click at [734, 365] on div "alarm_off Não compareceu" at bounding box center [744, 365] width 43 height 19
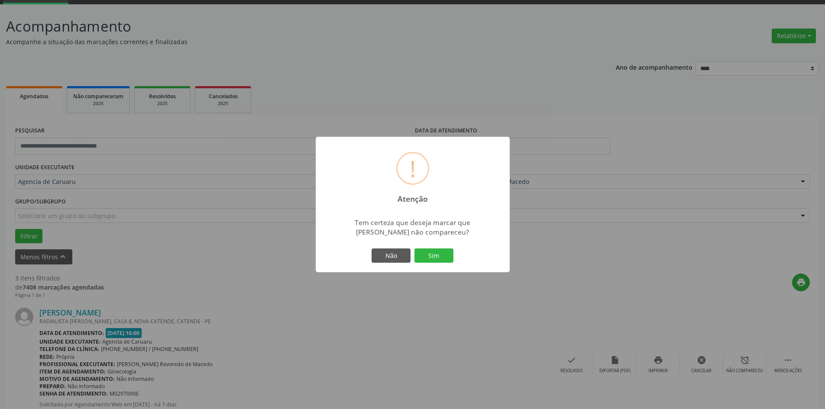
click at [450, 247] on div "Não Sim" at bounding box center [413, 256] width 86 height 18
click at [436, 260] on button "Sim" at bounding box center [434, 256] width 39 height 15
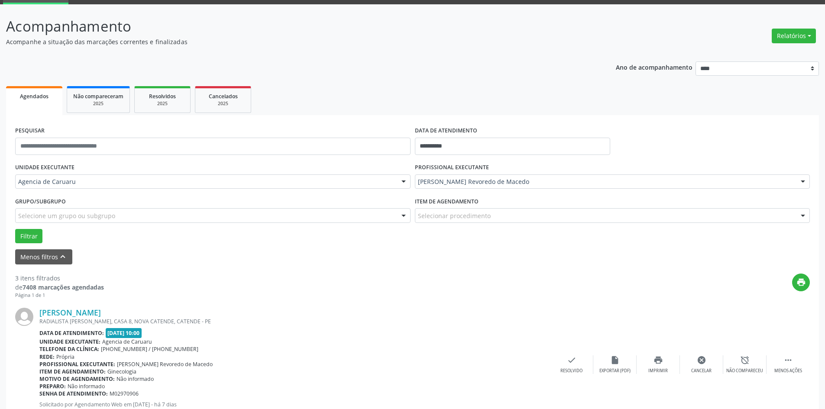
scroll to position [0, 0]
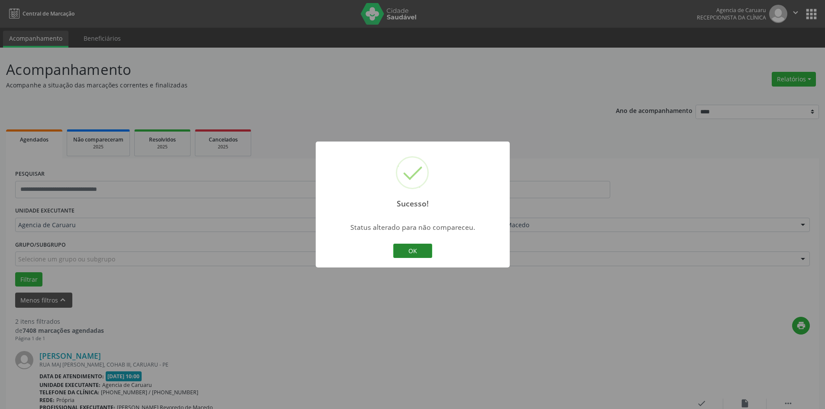
click at [414, 246] on button "OK" at bounding box center [412, 251] width 39 height 15
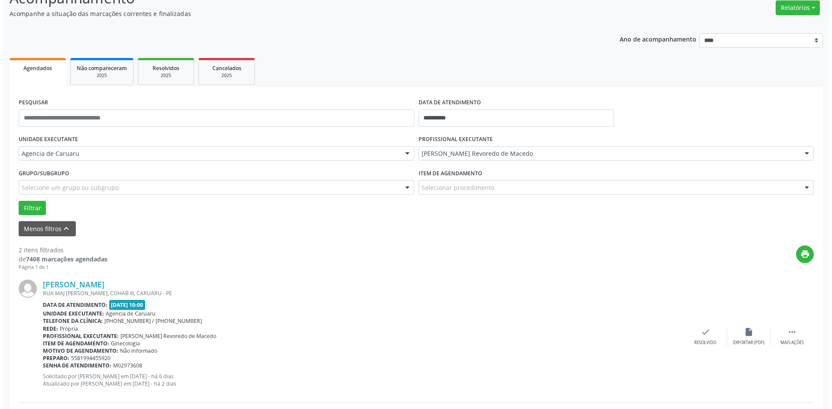
scroll to position [87, 0]
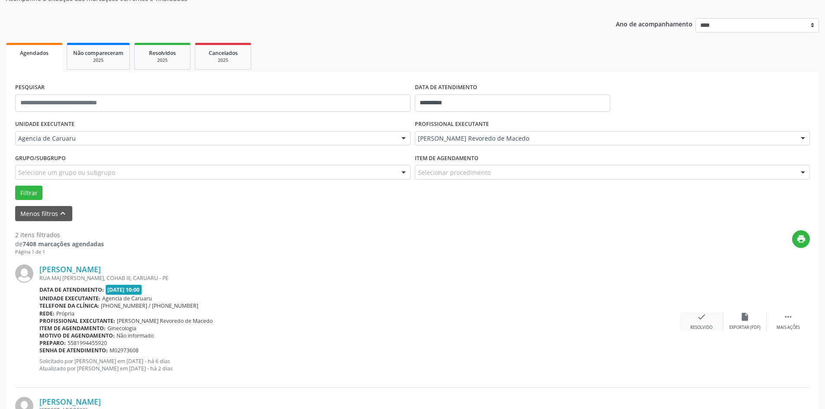
click at [694, 319] on div "check Resolvido" at bounding box center [701, 321] width 43 height 19
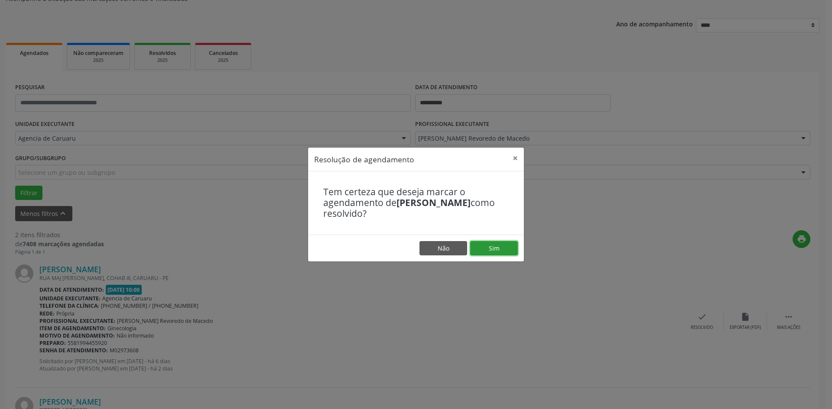
click at [502, 250] on button "Sim" at bounding box center [494, 248] width 48 height 15
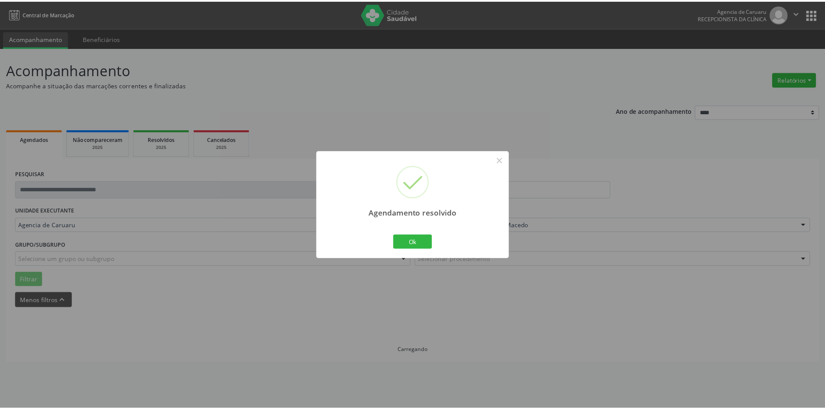
scroll to position [0, 0]
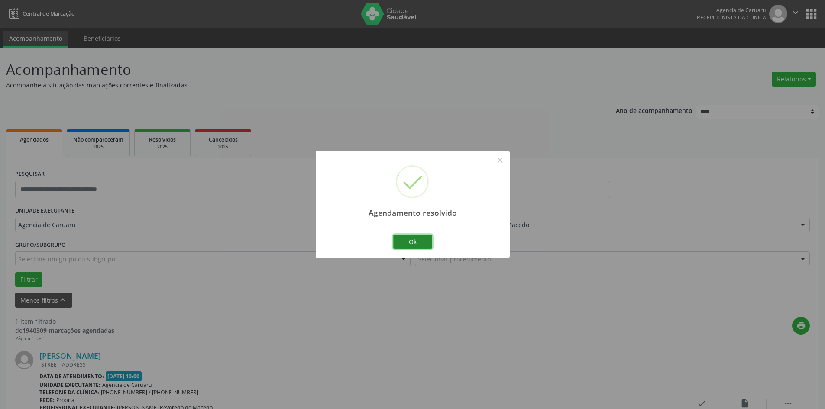
click at [422, 240] on button "Ok" at bounding box center [412, 242] width 39 height 15
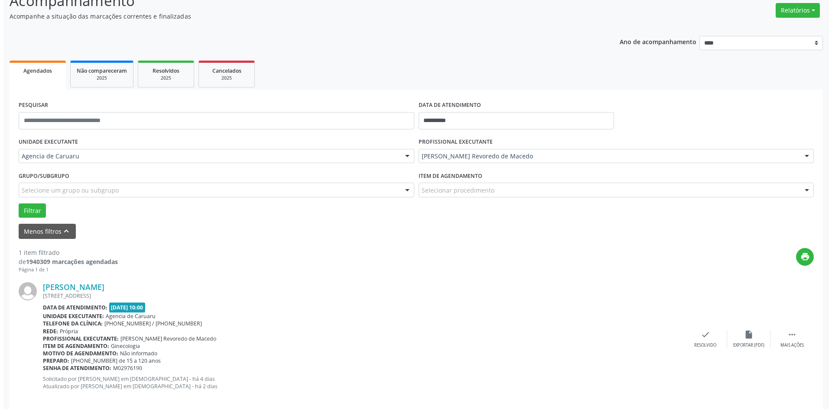
scroll to position [80, 0]
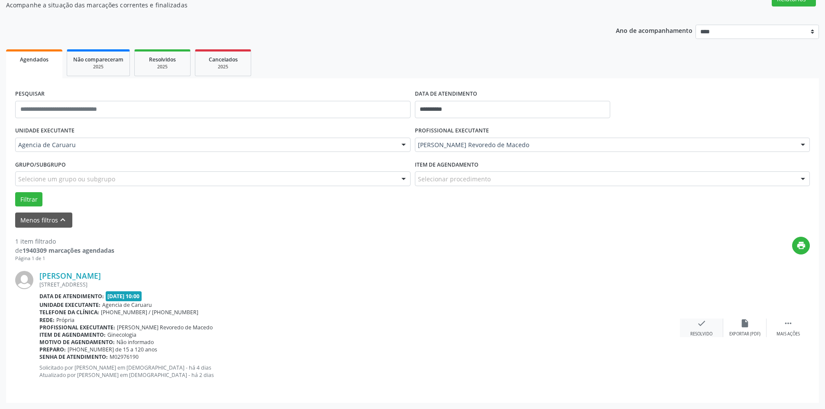
click at [705, 330] on div "check Resolvido" at bounding box center [701, 328] width 43 height 19
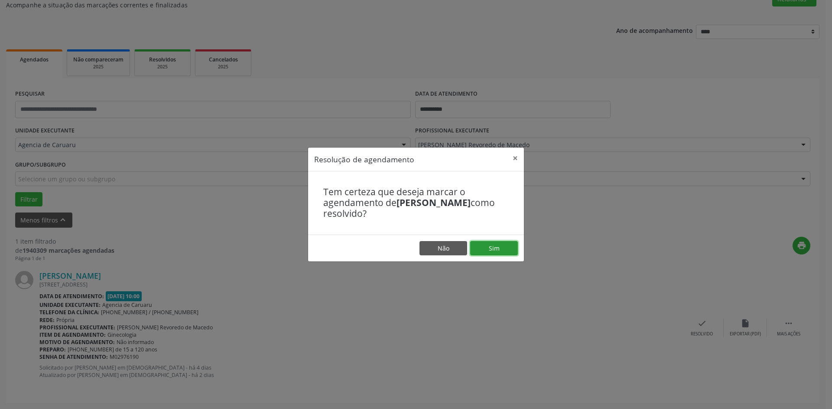
click at [505, 249] on button "Sim" at bounding box center [494, 248] width 48 height 15
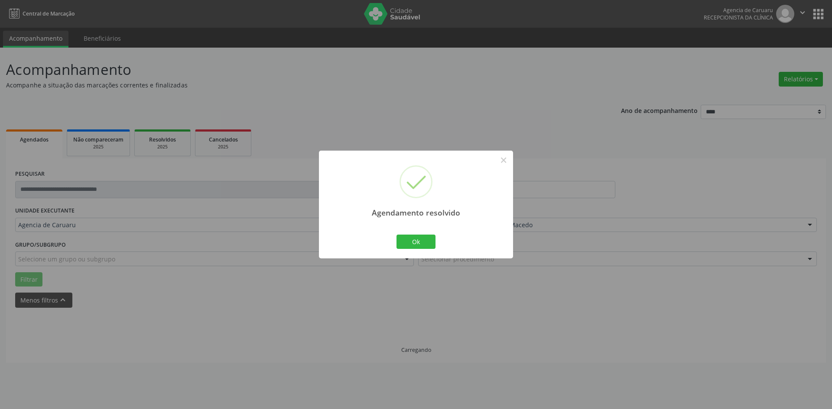
scroll to position [0, 0]
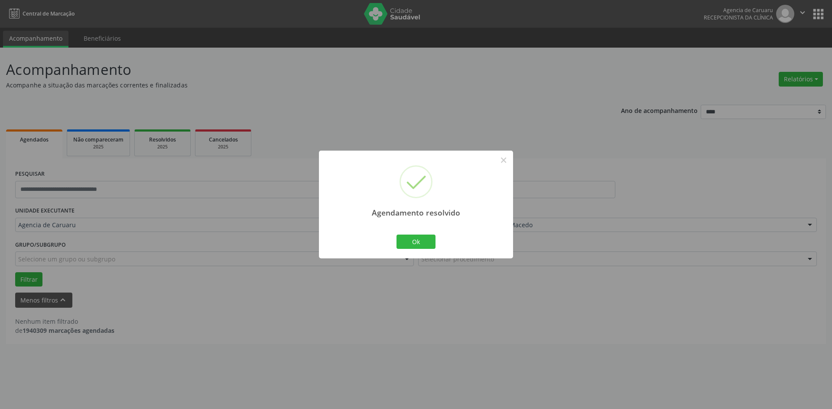
click at [424, 233] on div "Ok Cancel" at bounding box center [416, 242] width 43 height 18
click at [423, 240] on button "Ok" at bounding box center [415, 242] width 39 height 15
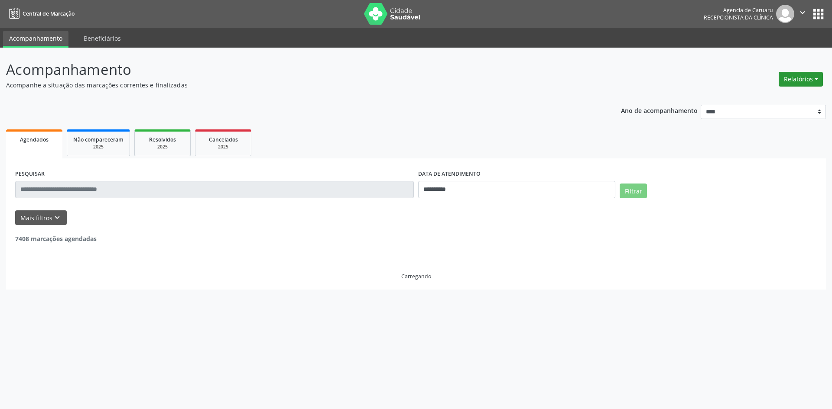
click at [815, 76] on button "Relatórios" at bounding box center [800, 79] width 44 height 15
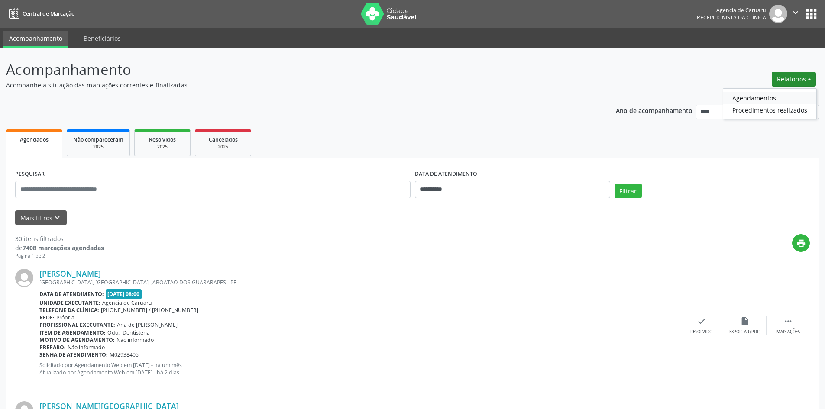
click at [760, 97] on link "Agendamentos" at bounding box center [769, 98] width 93 height 12
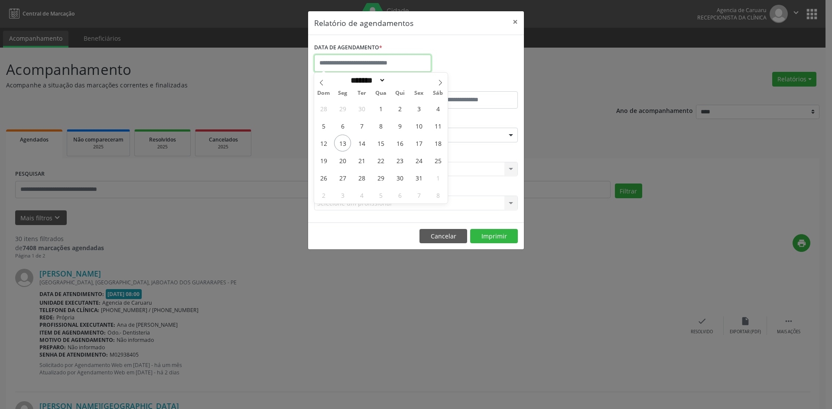
click at [371, 59] on input "text" at bounding box center [372, 63] width 117 height 17
click at [361, 138] on span "14" at bounding box center [361, 143] width 17 height 17
type input "**********"
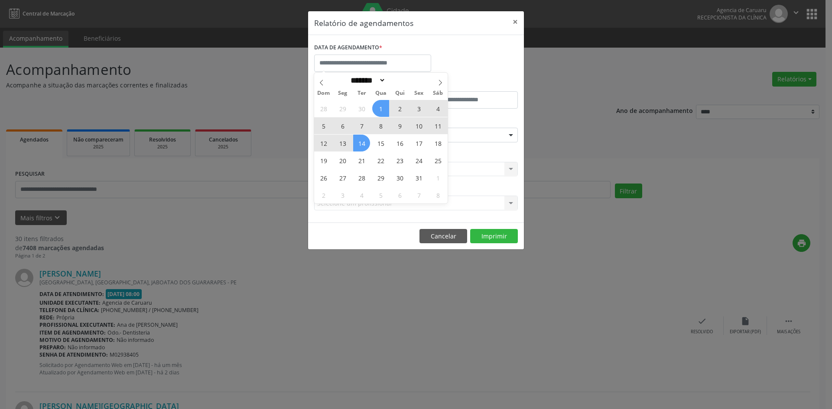
click at [485, 58] on div "DATA DE AGENDAMENTO *" at bounding box center [416, 59] width 208 height 37
select select "*"
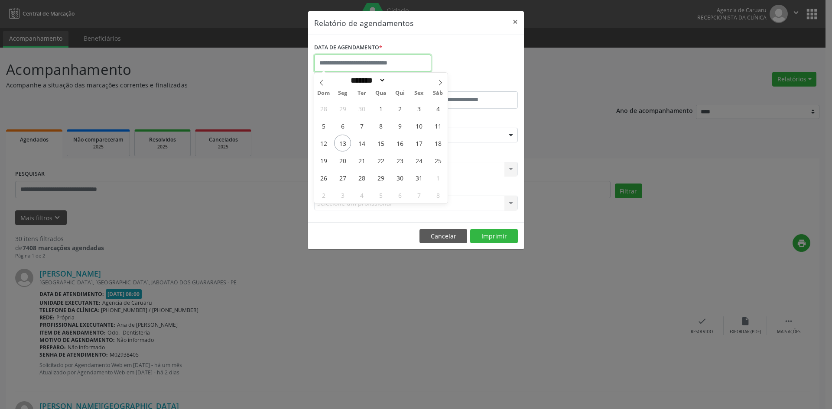
click at [366, 65] on input "text" at bounding box center [372, 63] width 117 height 17
click at [364, 147] on span "14" at bounding box center [361, 143] width 17 height 17
type input "**********"
click at [362, 147] on span "14" at bounding box center [361, 143] width 17 height 17
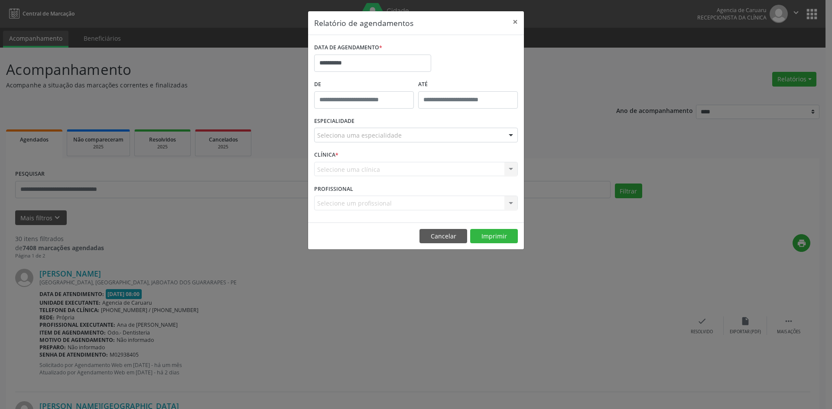
click at [362, 147] on div "ESPECIALIDADE Seleciona uma especialidade Todas as especialidades Alergologia A…" at bounding box center [416, 132] width 208 height 34
click at [392, 130] on div "Seleciona uma especialidade" at bounding box center [416, 135] width 204 height 15
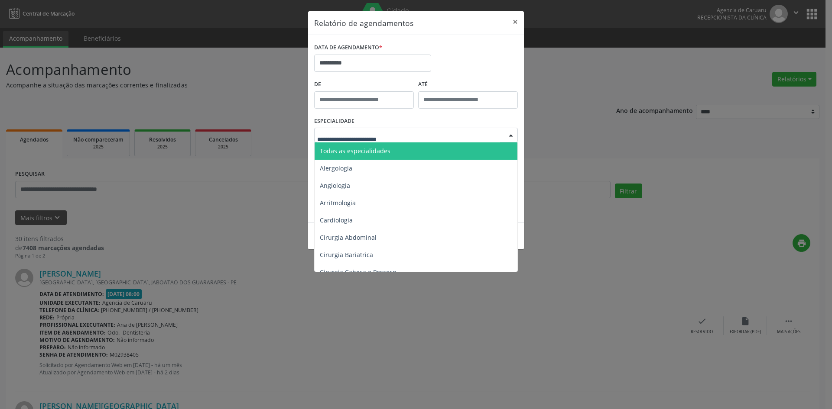
click at [359, 144] on span "Todas as especialidades" at bounding box center [416, 151] width 204 height 17
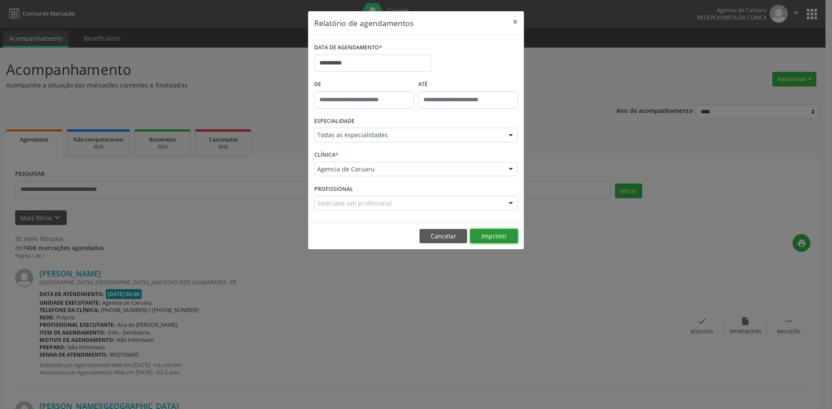
click at [496, 237] on button "Imprimir" at bounding box center [494, 236] width 48 height 15
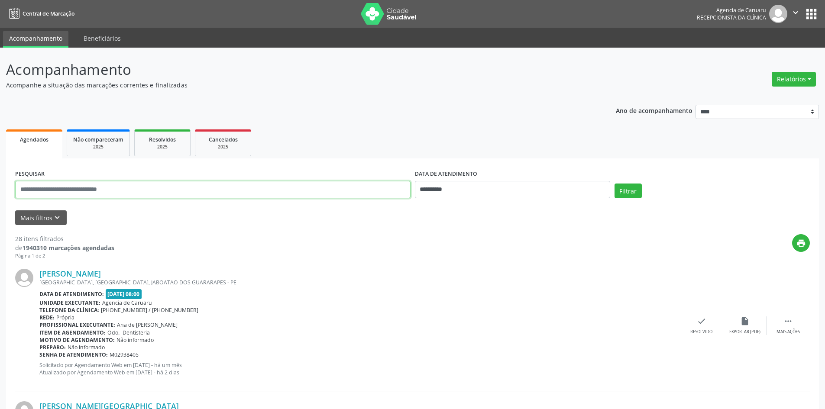
click at [140, 188] on input "text" at bounding box center [212, 189] width 395 height 17
click at [30, 212] on button "Mais filtros keyboard_arrow_down" at bounding box center [41, 218] width 52 height 15
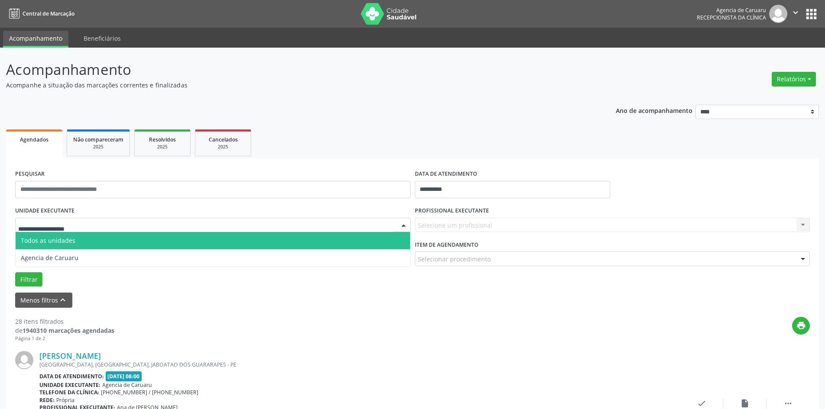
click at [93, 223] on div at bounding box center [212, 225] width 395 height 15
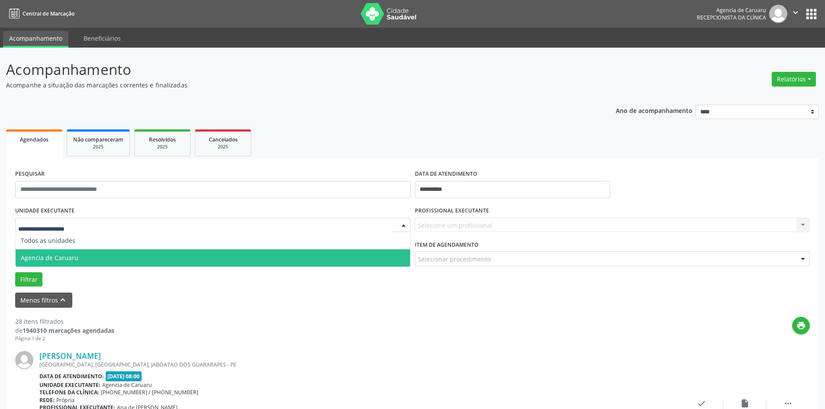
click at [72, 258] on span "Agencia de Caruaru" at bounding box center [50, 258] width 58 height 8
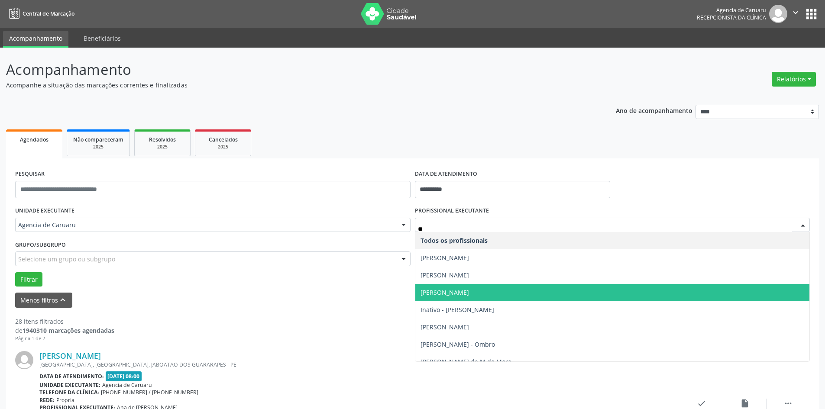
type input "***"
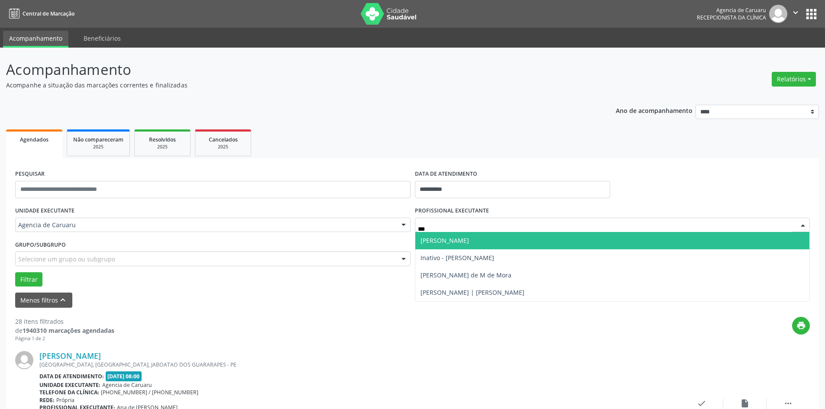
click at [512, 242] on span "[PERSON_NAME]" at bounding box center [612, 240] width 395 height 17
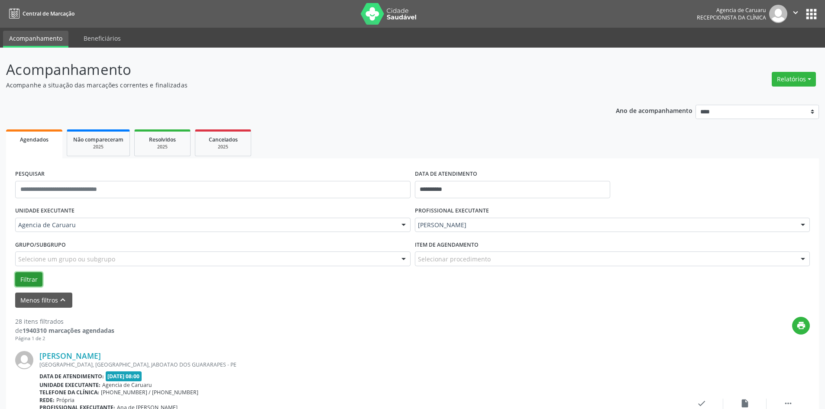
click at [28, 287] on button "Filtrar" at bounding box center [28, 279] width 27 height 15
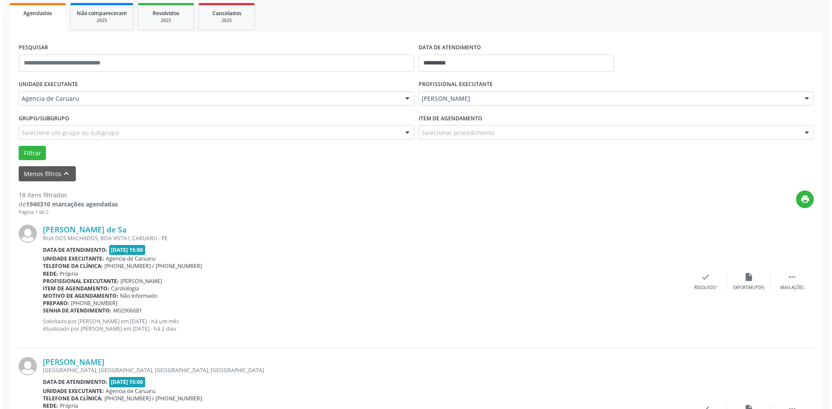
scroll to position [130, 0]
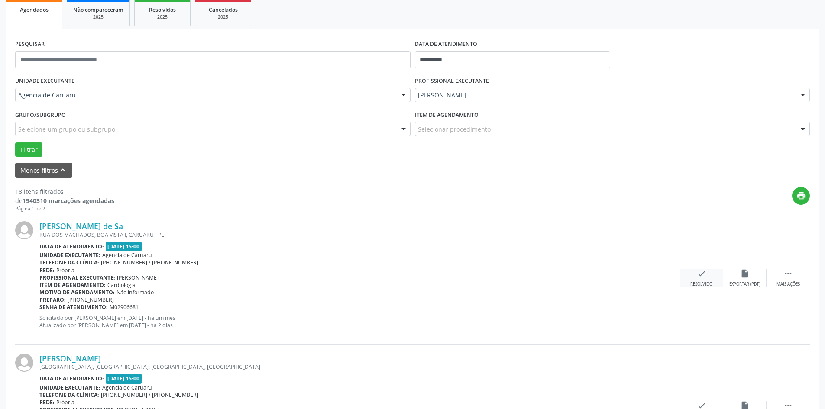
click at [706, 280] on div "check Resolvido" at bounding box center [701, 278] width 43 height 19
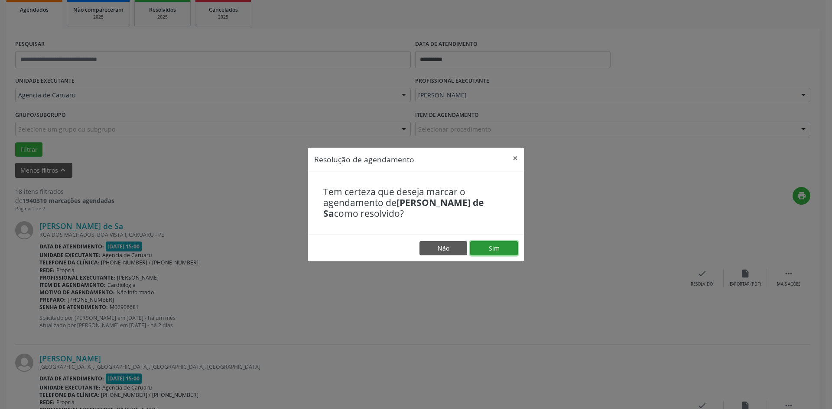
click at [502, 246] on button "Sim" at bounding box center [494, 248] width 48 height 15
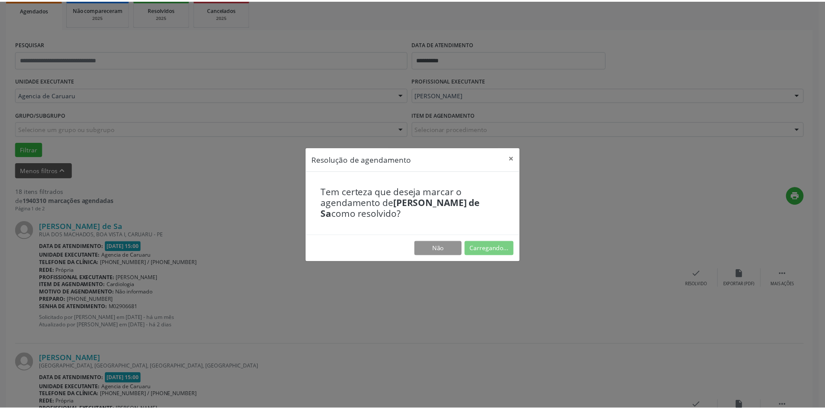
scroll to position [0, 0]
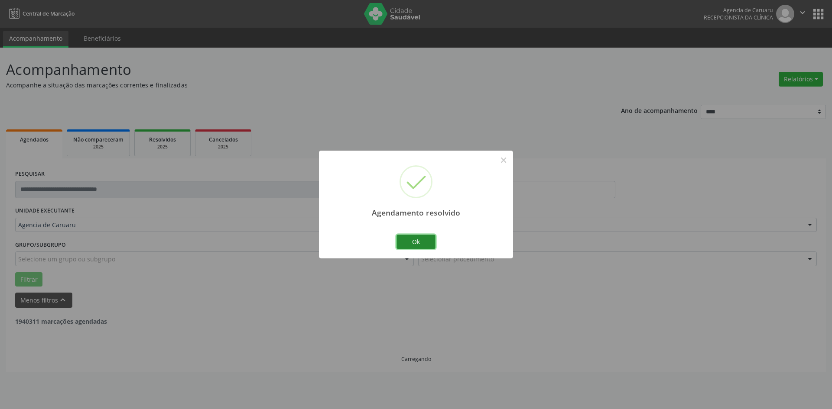
click at [411, 240] on button "Ok" at bounding box center [415, 242] width 39 height 15
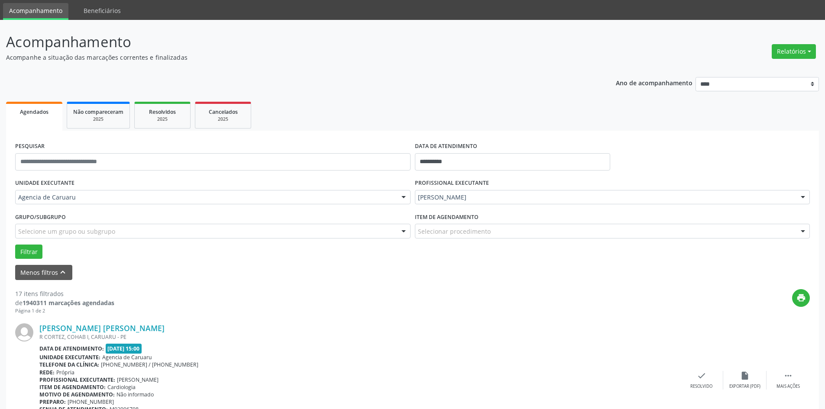
scroll to position [43, 0]
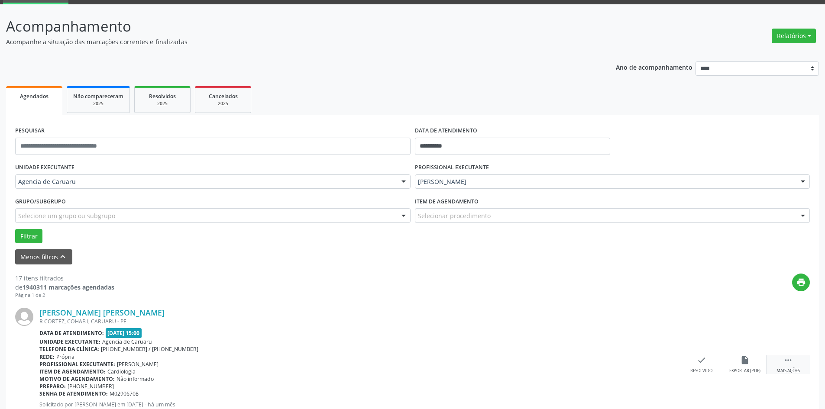
click at [796, 371] on div "Mais ações" at bounding box center [788, 371] width 23 height 6
click at [743, 363] on icon "alarm_off" at bounding box center [745, 361] width 10 height 10
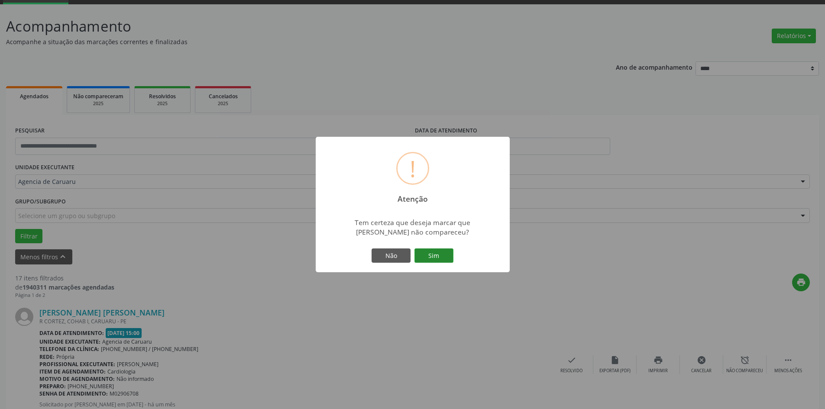
click at [436, 259] on button "Sim" at bounding box center [434, 256] width 39 height 15
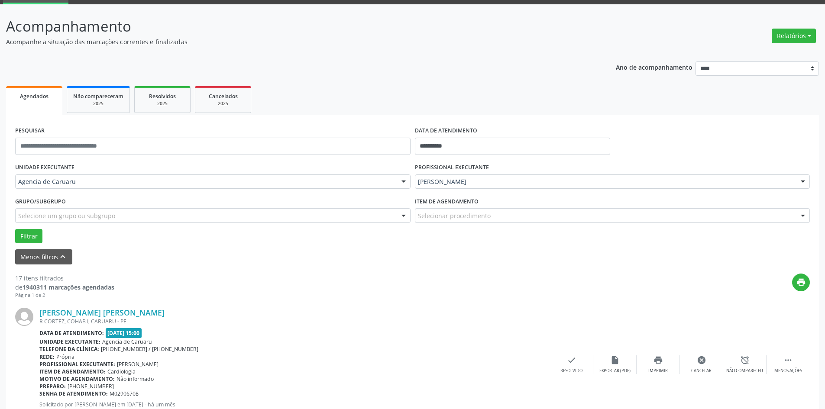
scroll to position [0, 0]
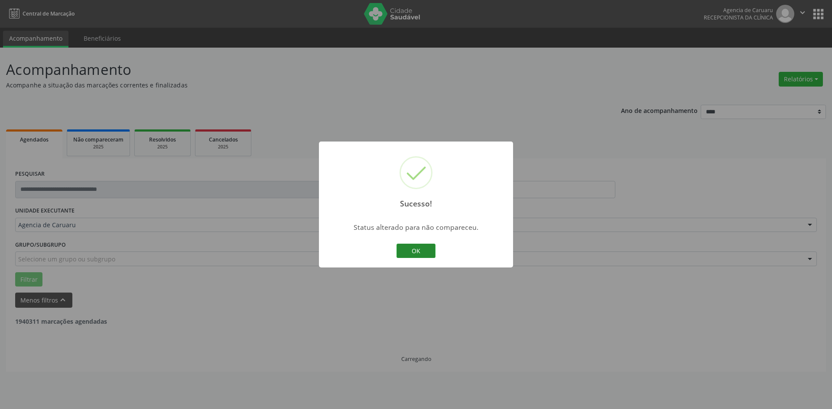
click at [423, 258] on button "OK" at bounding box center [415, 251] width 39 height 15
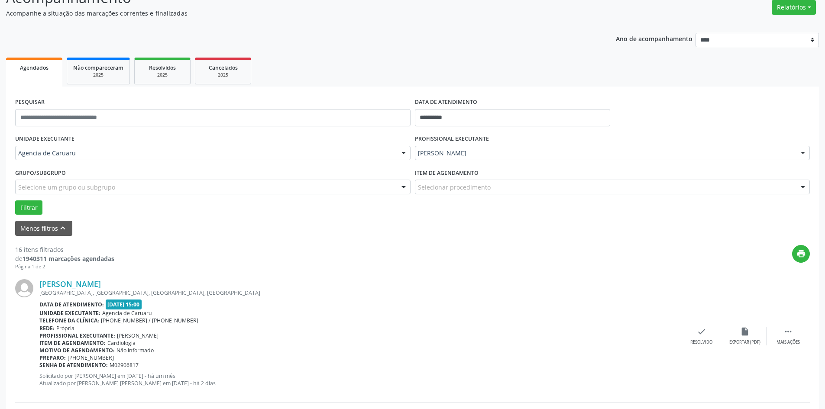
scroll to position [87, 0]
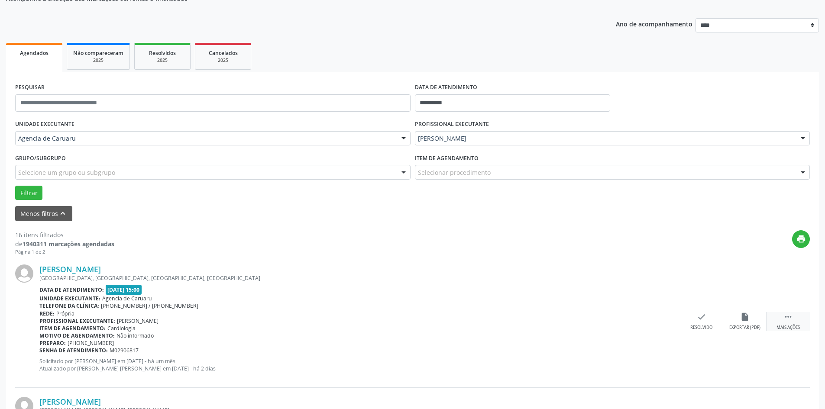
click at [800, 323] on div " Mais ações" at bounding box center [788, 321] width 43 height 19
click at [740, 317] on icon "alarm_off" at bounding box center [745, 317] width 10 height 10
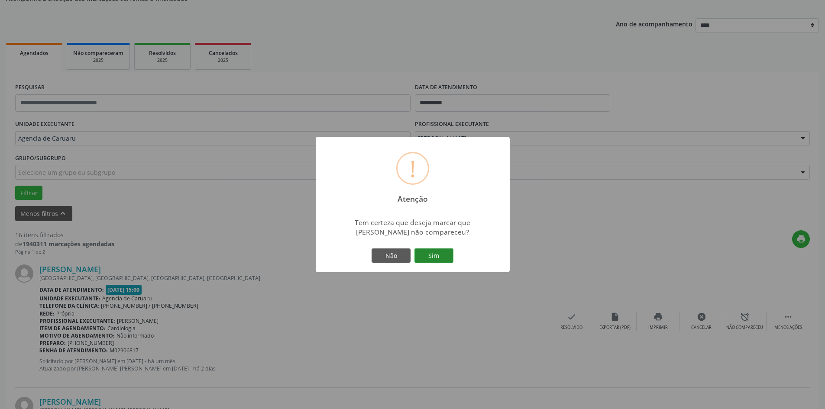
click at [441, 255] on button "Sim" at bounding box center [434, 256] width 39 height 15
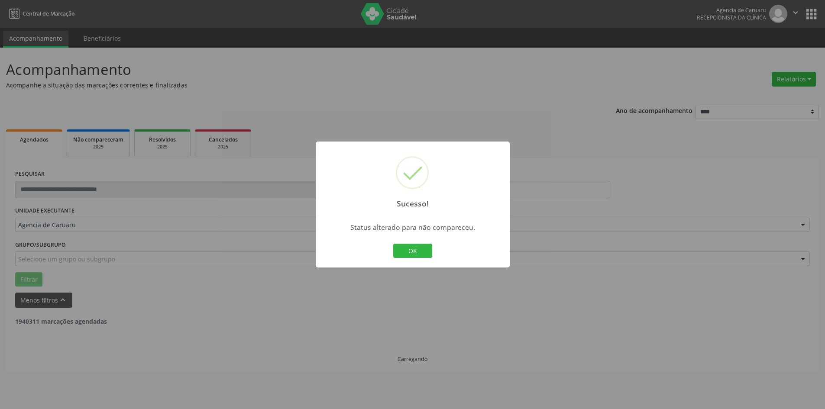
scroll to position [0, 0]
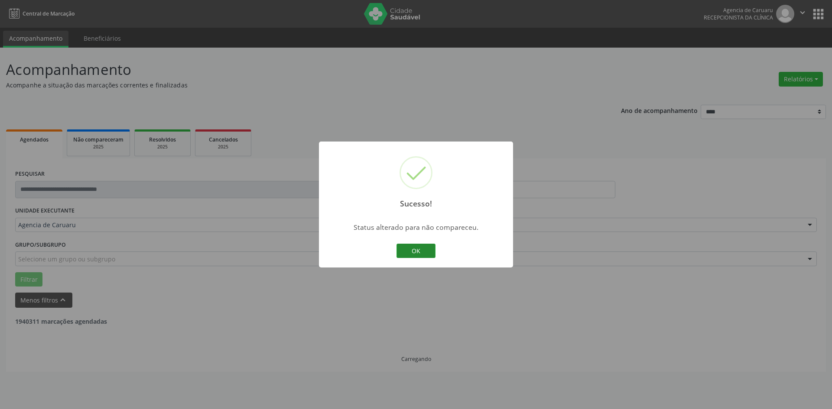
click at [434, 251] on button "OK" at bounding box center [415, 251] width 39 height 15
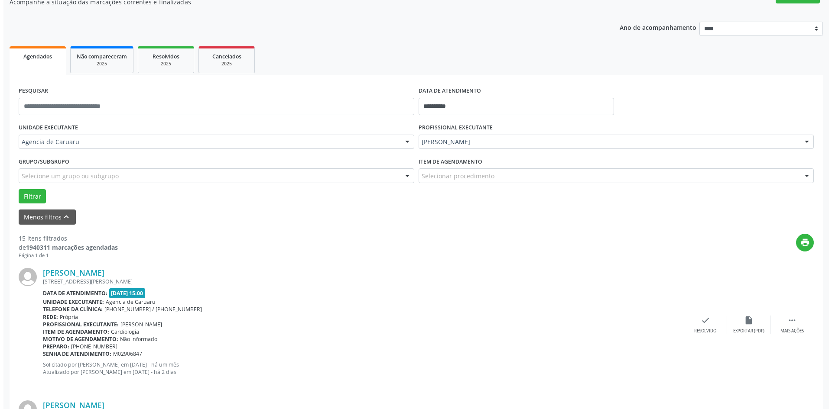
scroll to position [87, 0]
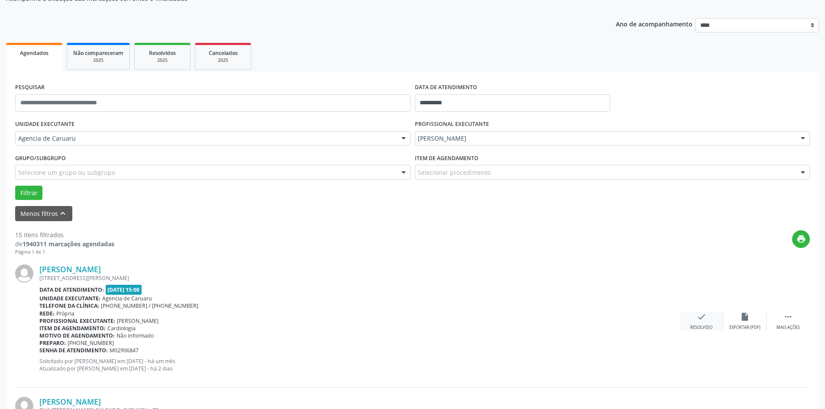
click at [697, 323] on div "check Resolvido" at bounding box center [701, 321] width 43 height 19
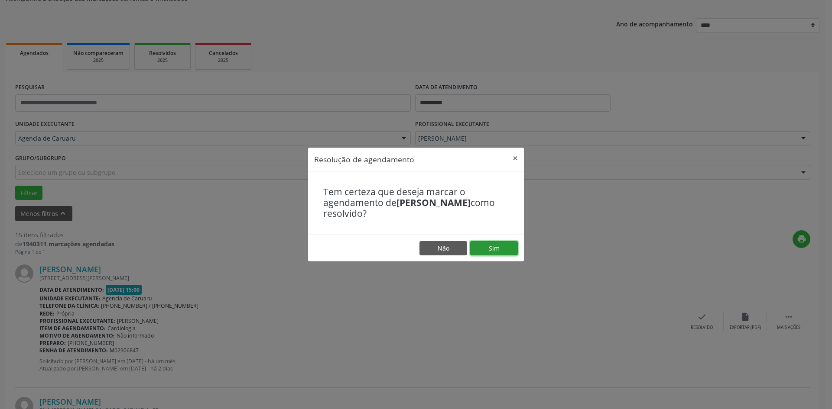
click at [493, 247] on button "Sim" at bounding box center [494, 248] width 48 height 15
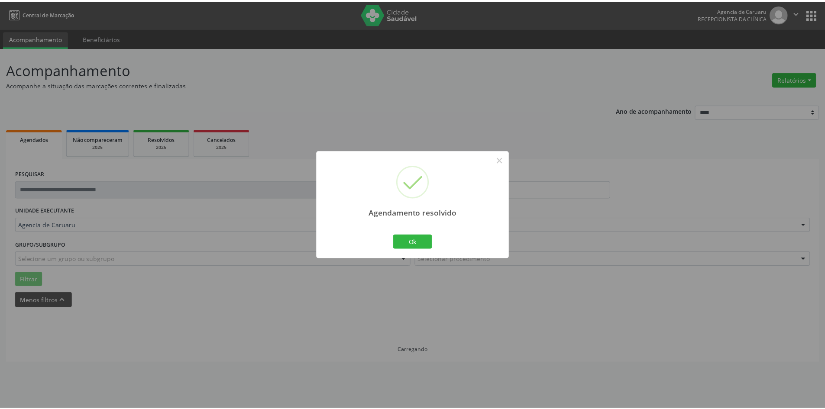
scroll to position [0, 0]
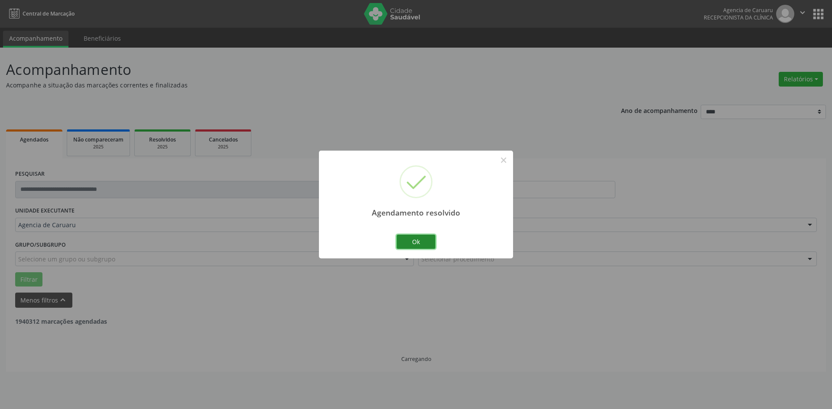
click at [416, 238] on button "Ok" at bounding box center [415, 242] width 39 height 15
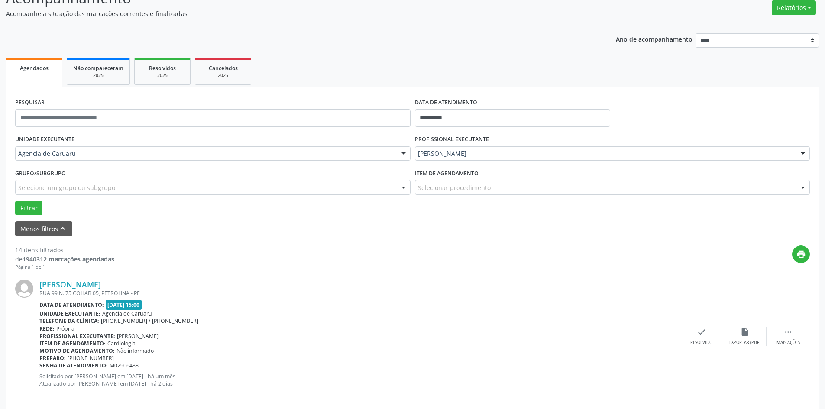
scroll to position [87, 0]
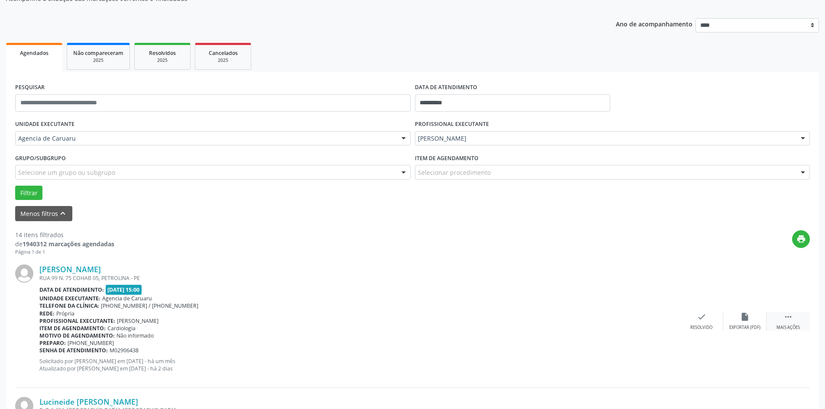
click at [797, 327] on div "Mais ações" at bounding box center [788, 328] width 23 height 6
click at [744, 321] on icon "alarm_off" at bounding box center [745, 317] width 10 height 10
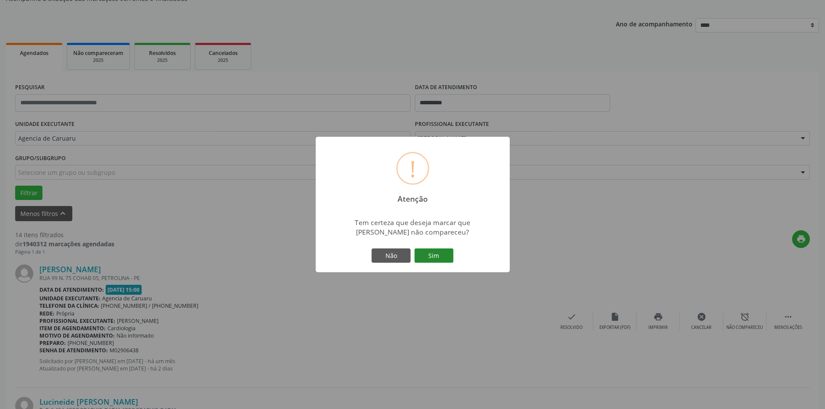
click at [442, 263] on button "Sim" at bounding box center [434, 256] width 39 height 15
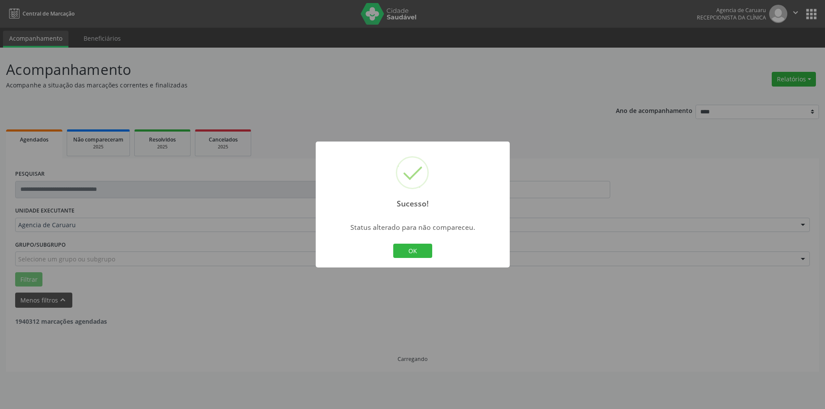
scroll to position [0, 0]
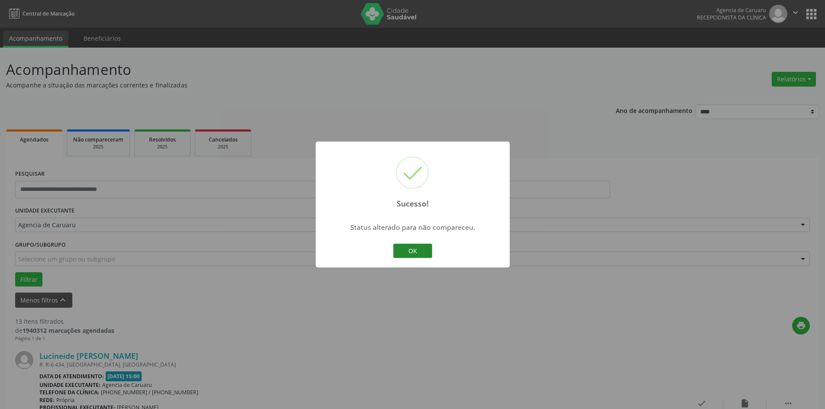
click at [403, 247] on button "OK" at bounding box center [412, 251] width 39 height 15
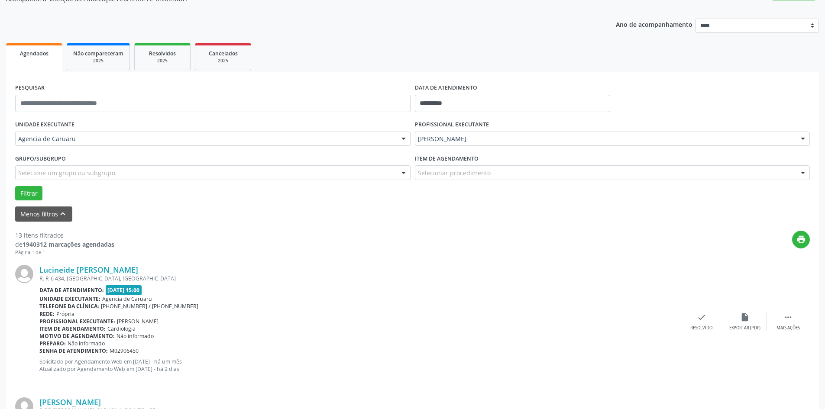
scroll to position [87, 0]
click at [788, 321] on icon "" at bounding box center [789, 317] width 10 height 10
click at [754, 318] on div "alarm_off Não compareceu" at bounding box center [744, 321] width 43 height 19
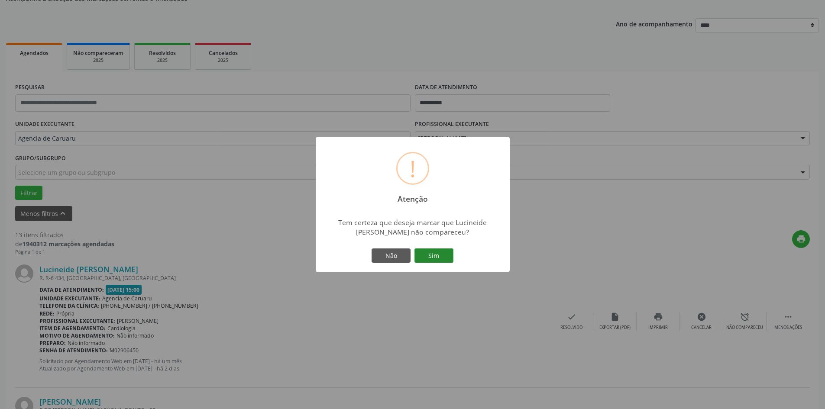
click at [432, 256] on button "Sim" at bounding box center [434, 256] width 39 height 15
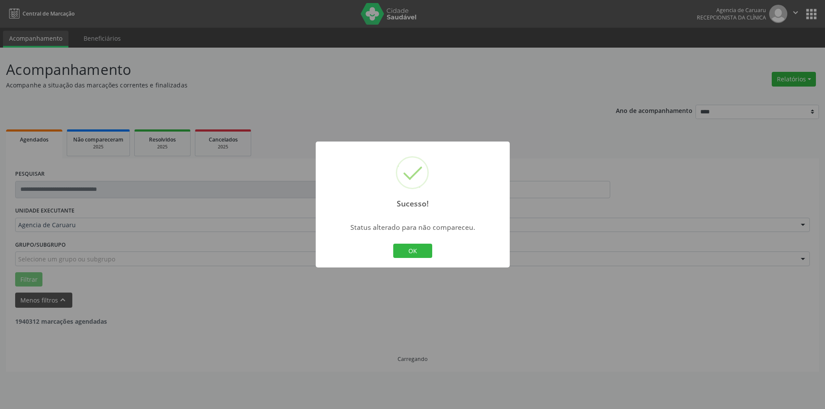
scroll to position [0, 0]
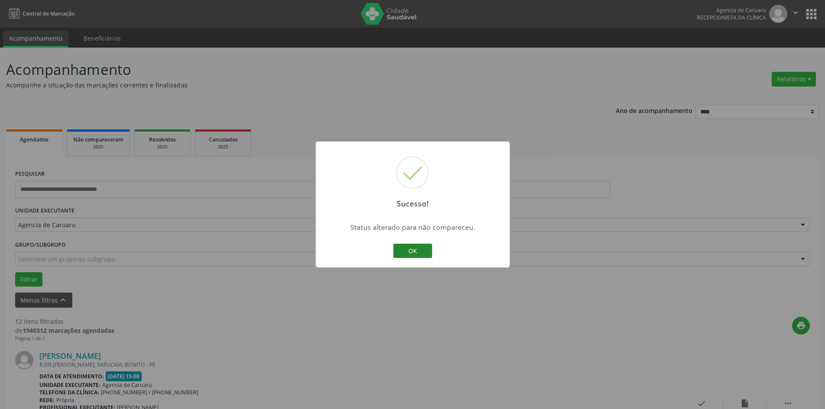
click at [409, 252] on button "OK" at bounding box center [412, 251] width 39 height 15
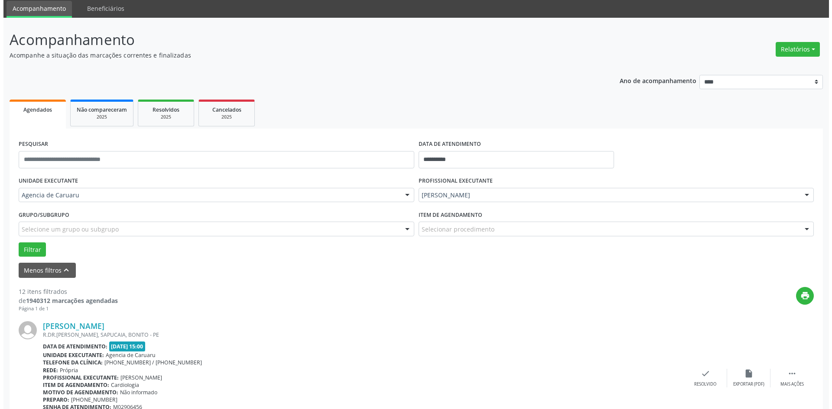
scroll to position [43, 0]
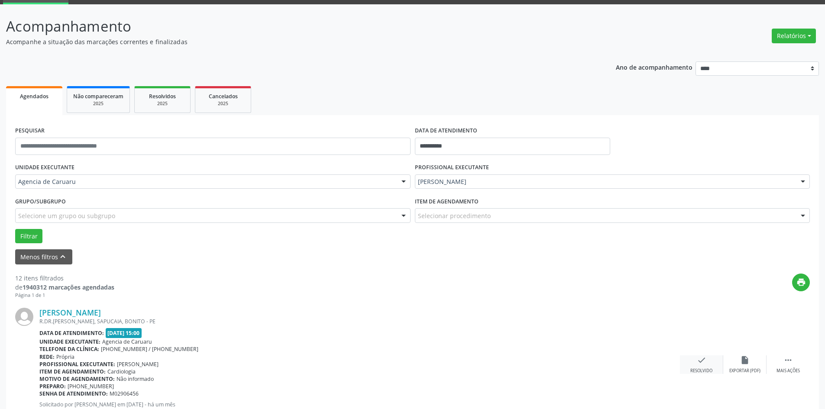
click at [697, 365] on icon "check" at bounding box center [702, 361] width 10 height 10
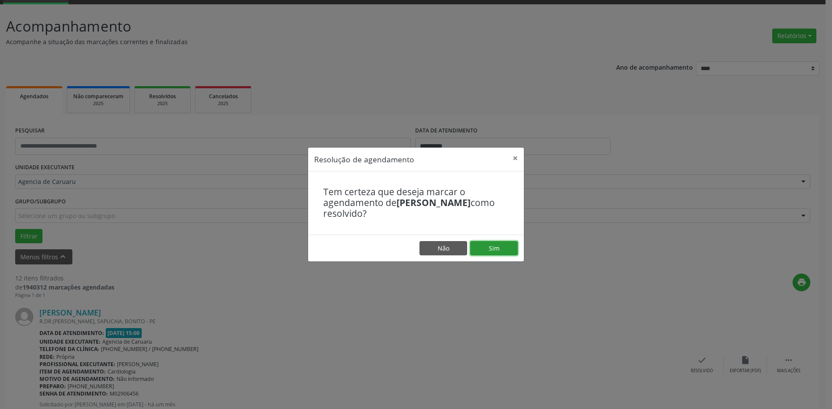
click at [501, 253] on button "Sim" at bounding box center [494, 248] width 48 height 15
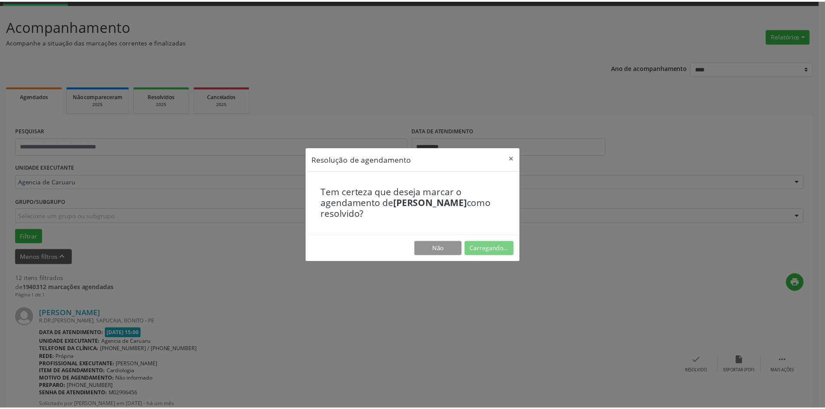
scroll to position [0, 0]
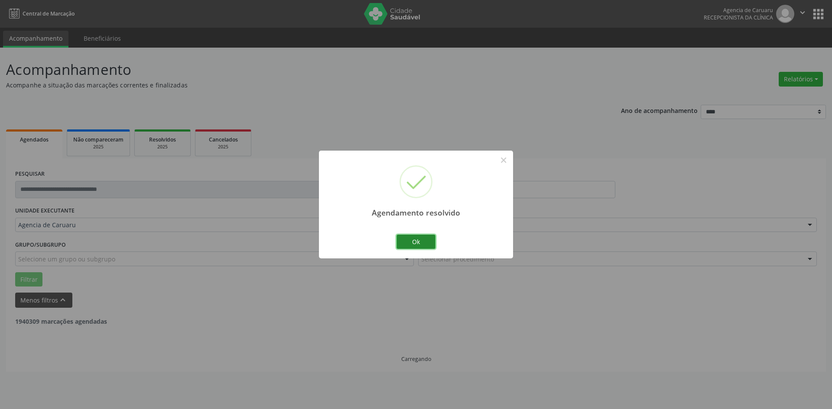
click at [409, 238] on button "Ok" at bounding box center [415, 242] width 39 height 15
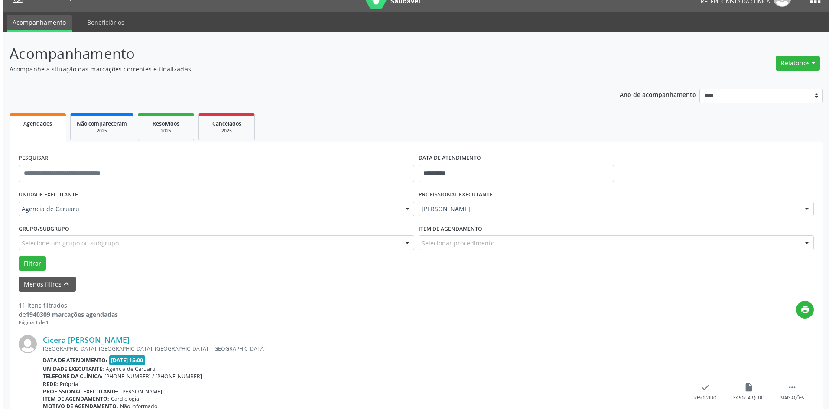
scroll to position [43, 0]
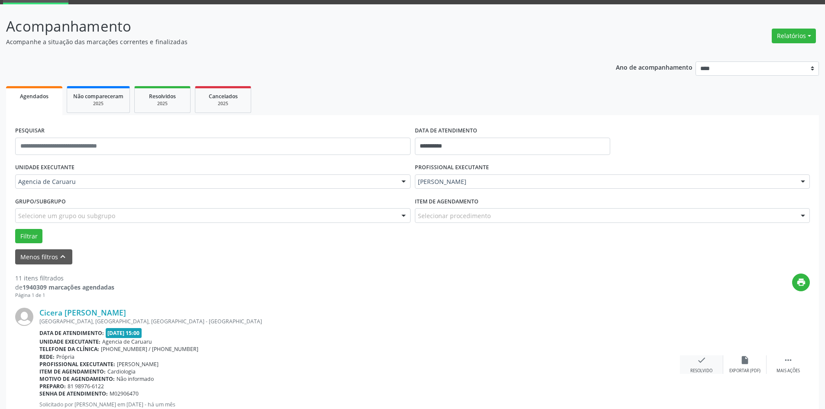
click at [701, 363] on icon "check" at bounding box center [702, 361] width 10 height 10
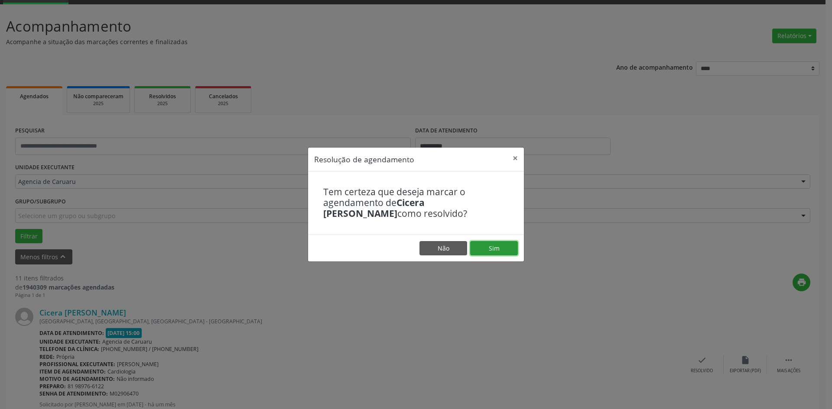
click at [504, 246] on button "Sim" at bounding box center [494, 248] width 48 height 15
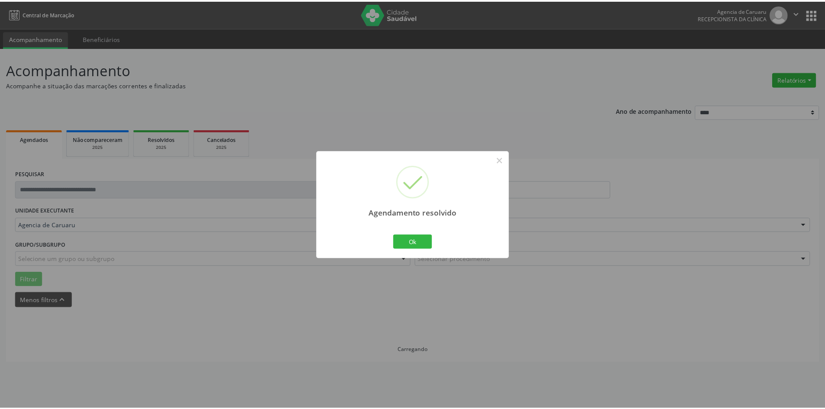
scroll to position [0, 0]
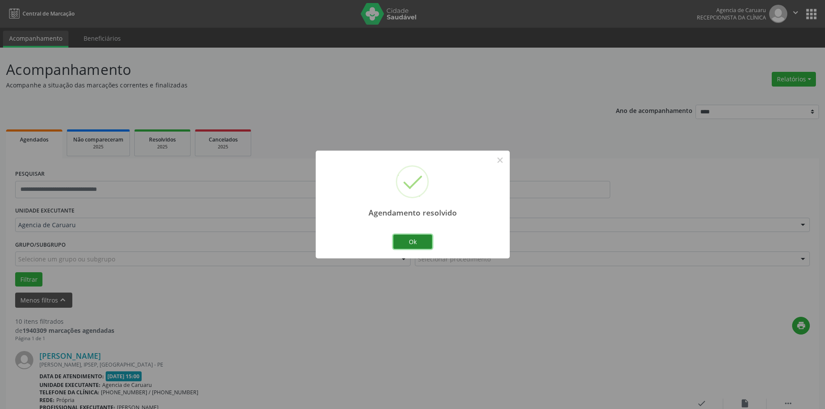
click at [415, 240] on button "Ok" at bounding box center [412, 242] width 39 height 15
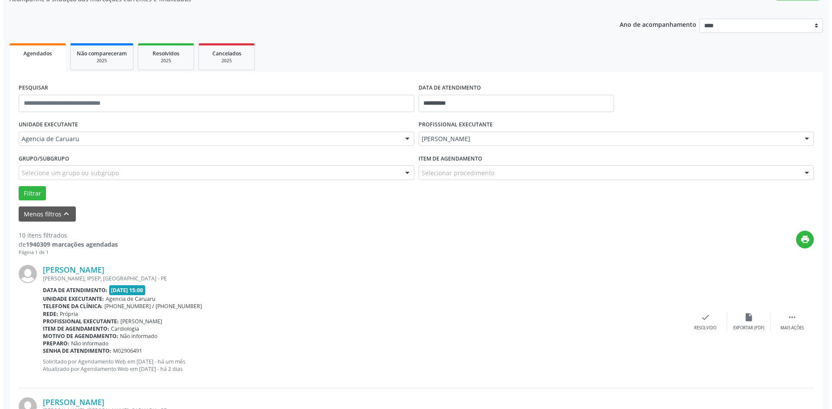
scroll to position [87, 0]
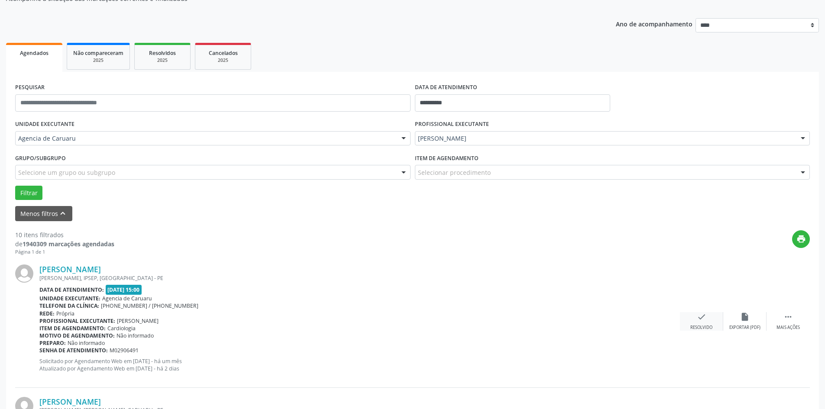
click at [694, 319] on div "check Resolvido" at bounding box center [701, 321] width 43 height 19
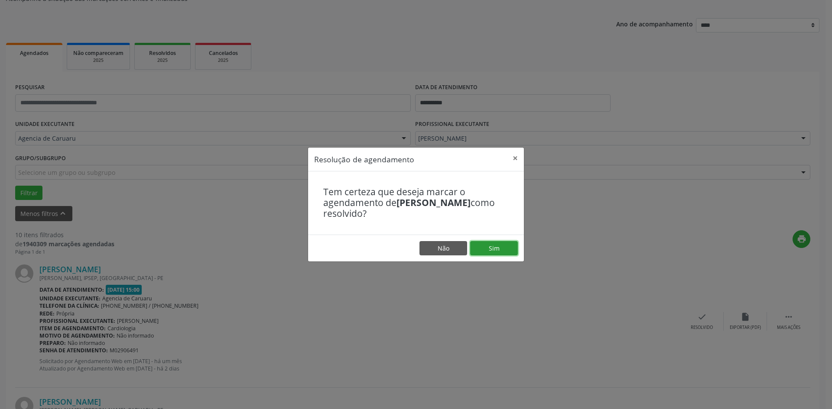
click at [497, 245] on button "Sim" at bounding box center [494, 248] width 48 height 15
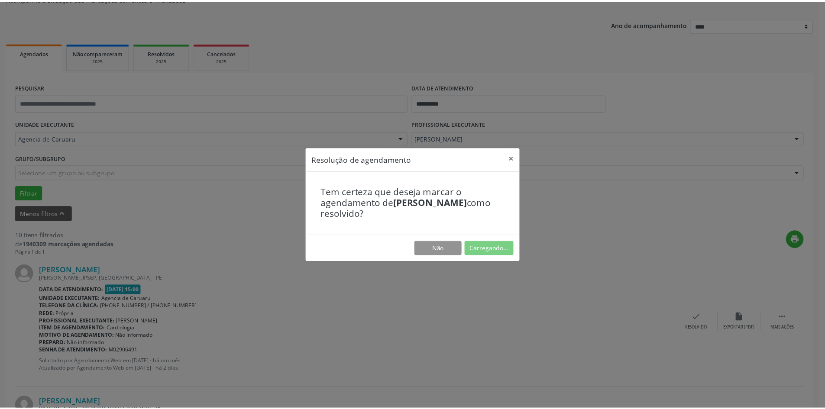
scroll to position [0, 0]
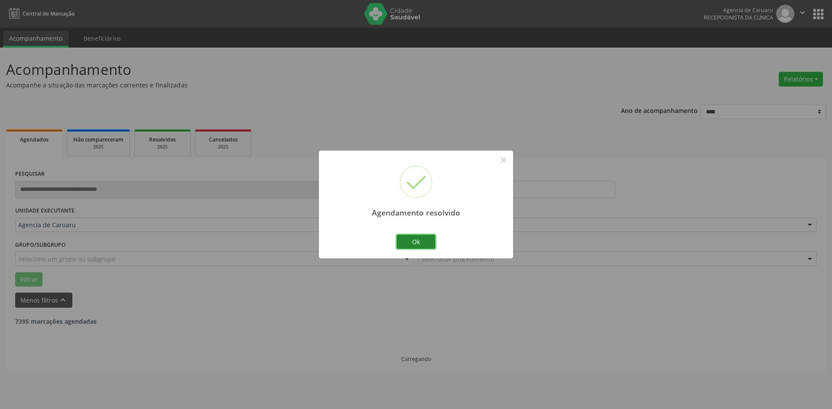
click at [432, 240] on button "Ok" at bounding box center [415, 242] width 39 height 15
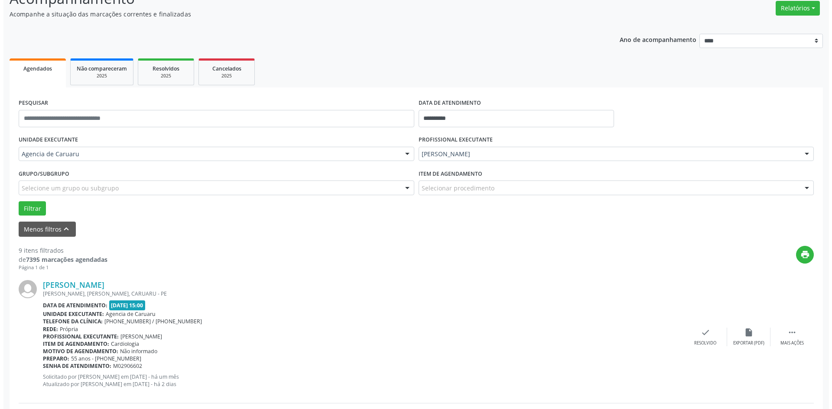
scroll to position [87, 0]
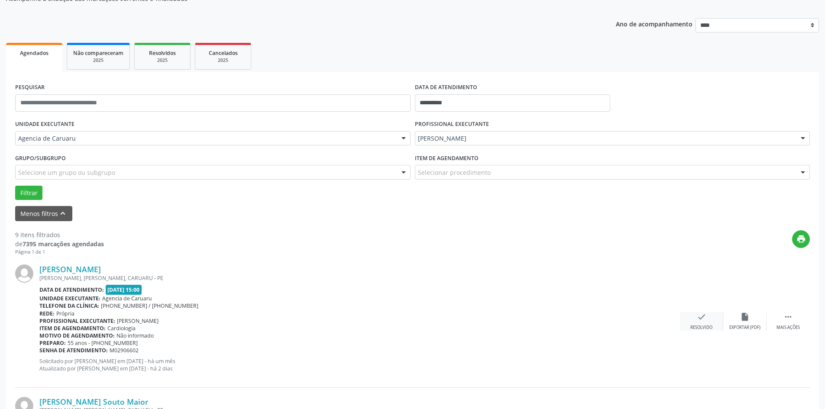
click at [698, 325] on div "Resolvido" at bounding box center [701, 328] width 22 height 6
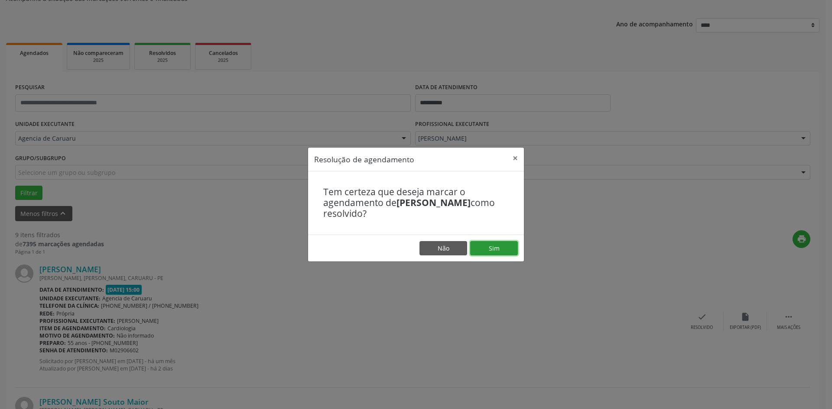
click at [496, 250] on button "Sim" at bounding box center [494, 248] width 48 height 15
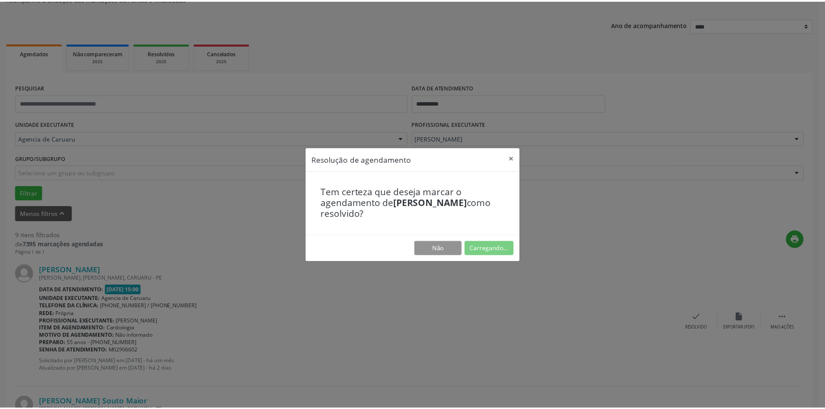
scroll to position [0, 0]
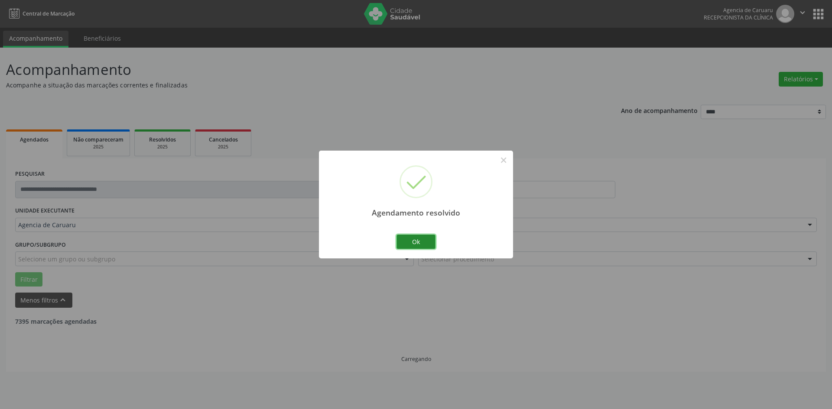
click at [407, 239] on button "Ok" at bounding box center [415, 242] width 39 height 15
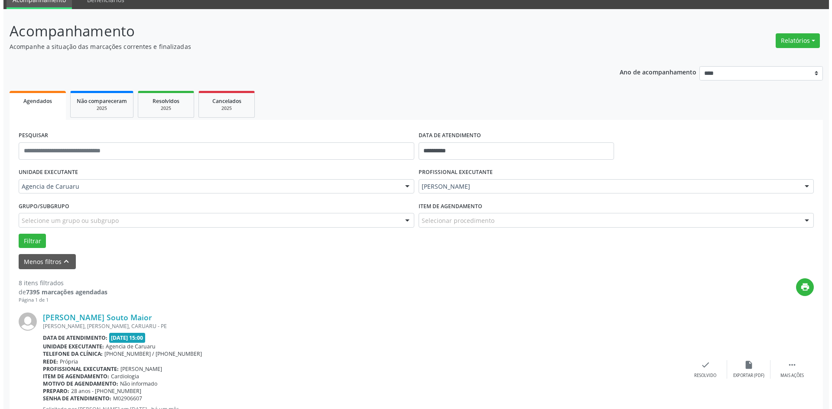
scroll to position [87, 0]
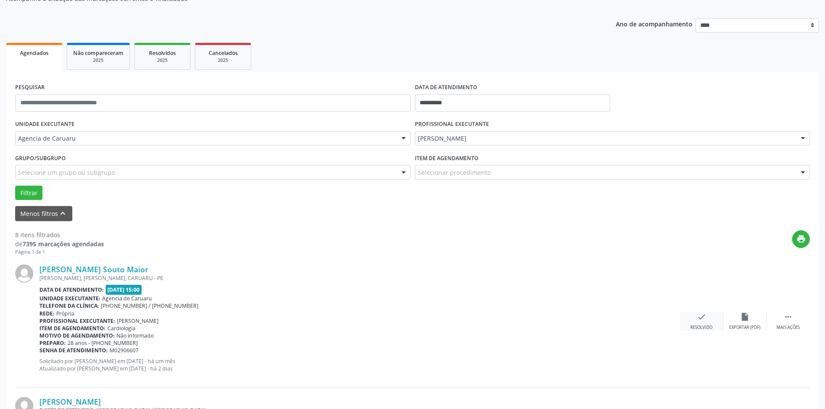
click at [702, 323] on div "check Resolvido" at bounding box center [701, 321] width 43 height 19
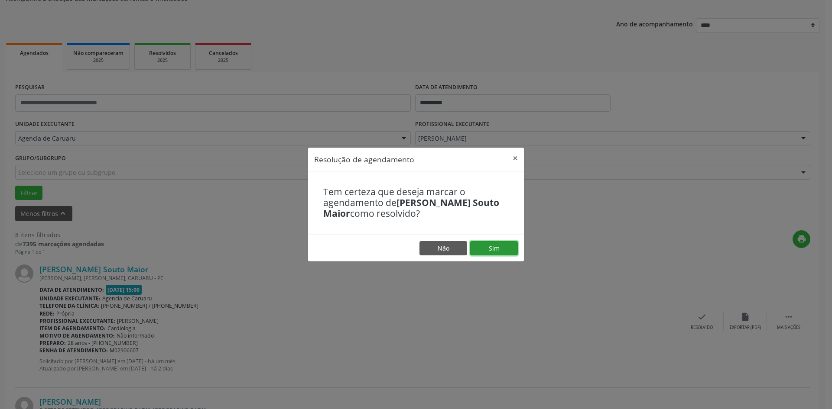
click at [514, 251] on button "Sim" at bounding box center [494, 248] width 48 height 15
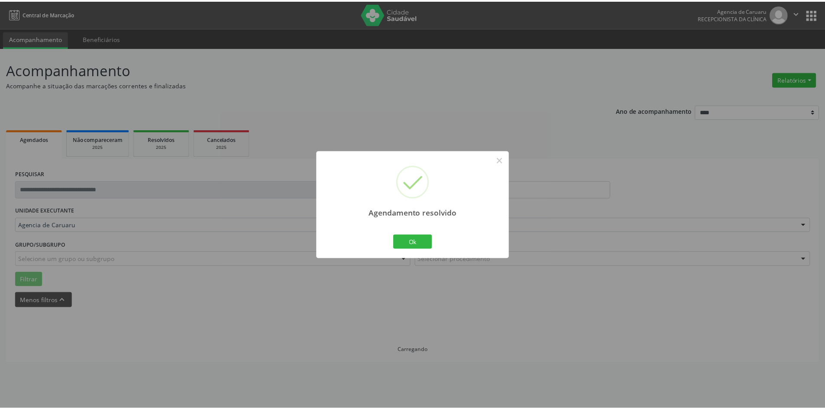
scroll to position [0, 0]
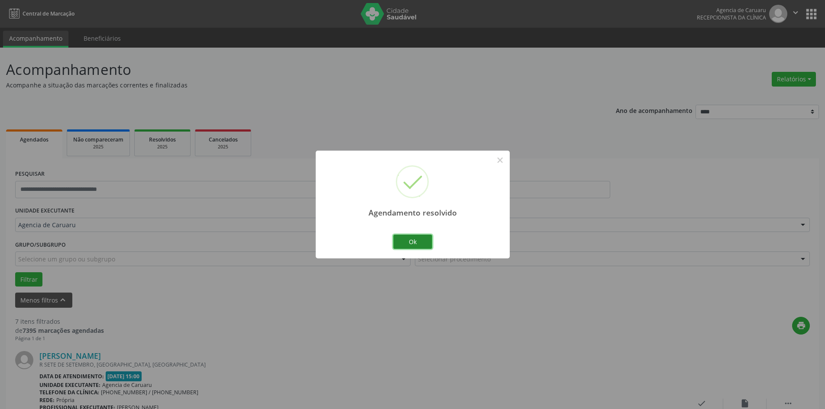
click at [421, 242] on button "Ok" at bounding box center [412, 242] width 39 height 15
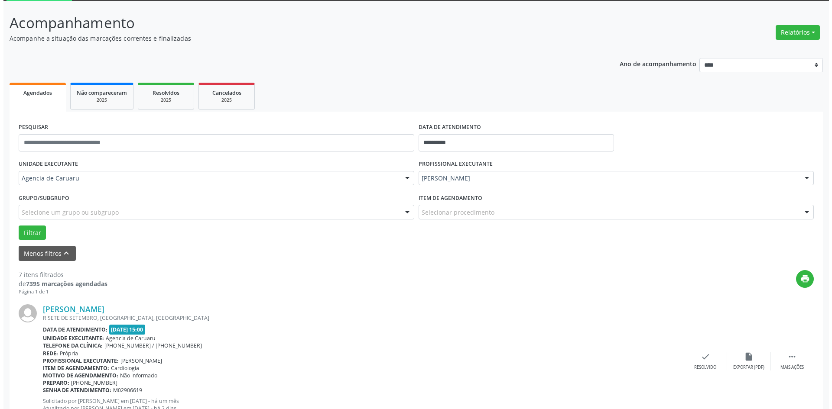
scroll to position [130, 0]
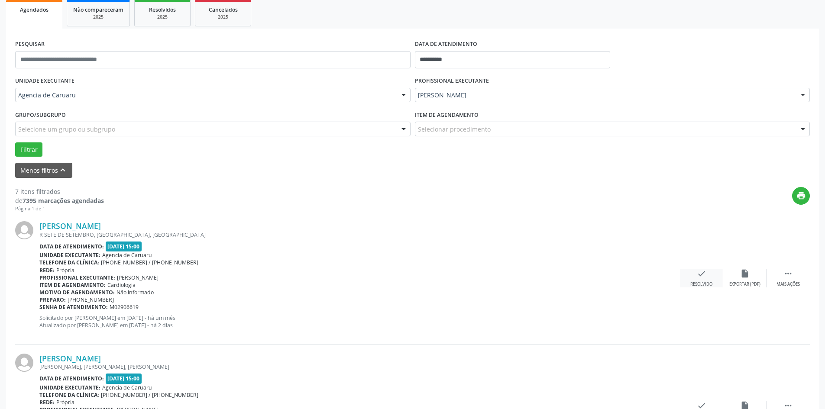
click at [700, 279] on icon "check" at bounding box center [702, 274] width 10 height 10
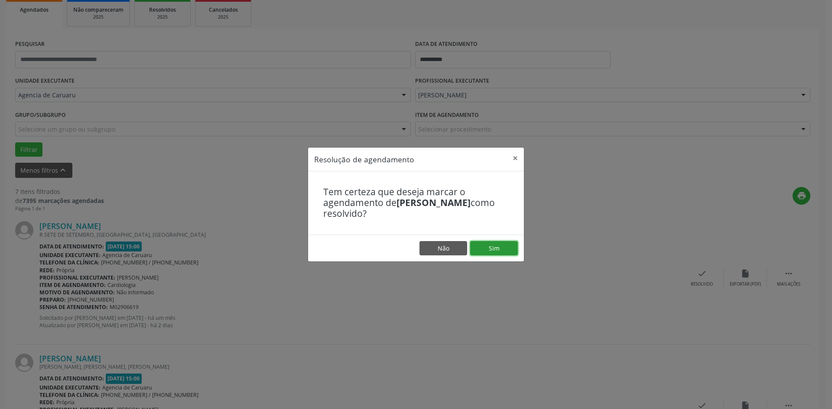
click at [493, 247] on button "Sim" at bounding box center [494, 248] width 48 height 15
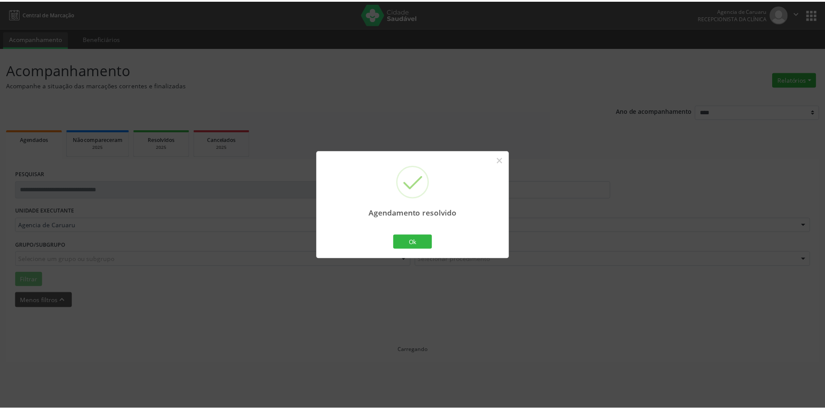
scroll to position [0, 0]
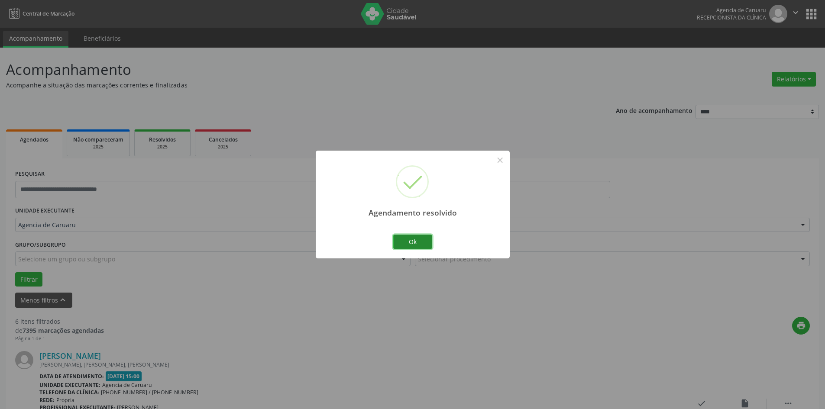
click at [402, 237] on button "Ok" at bounding box center [412, 242] width 39 height 15
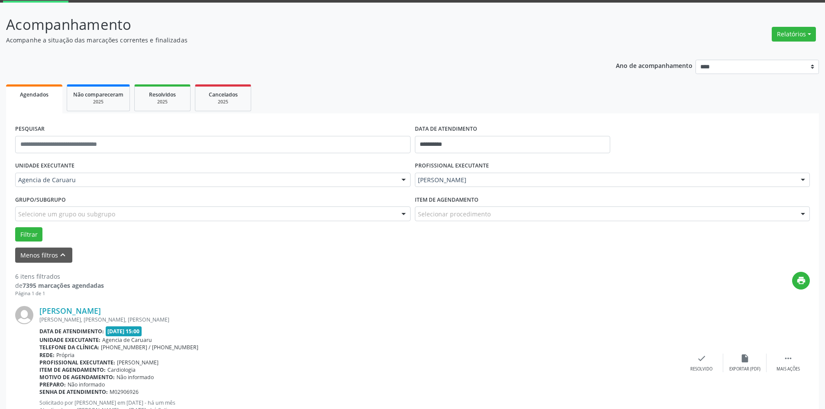
scroll to position [87, 0]
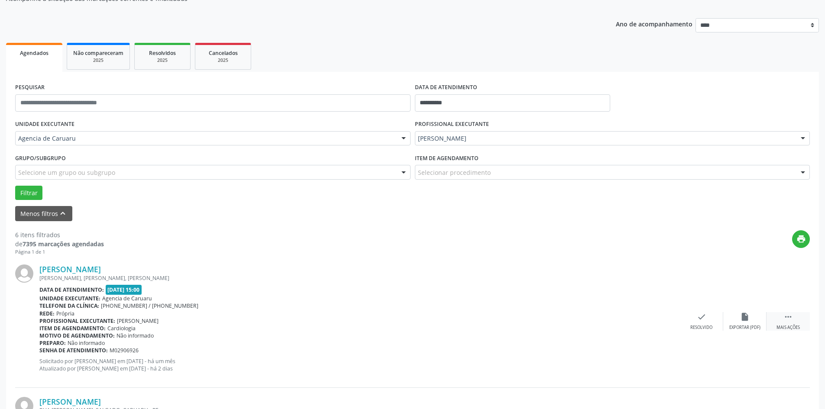
click at [792, 330] on div "Mais ações" at bounding box center [788, 328] width 23 height 6
click at [740, 323] on div "alarm_off Não compareceu" at bounding box center [744, 321] width 43 height 19
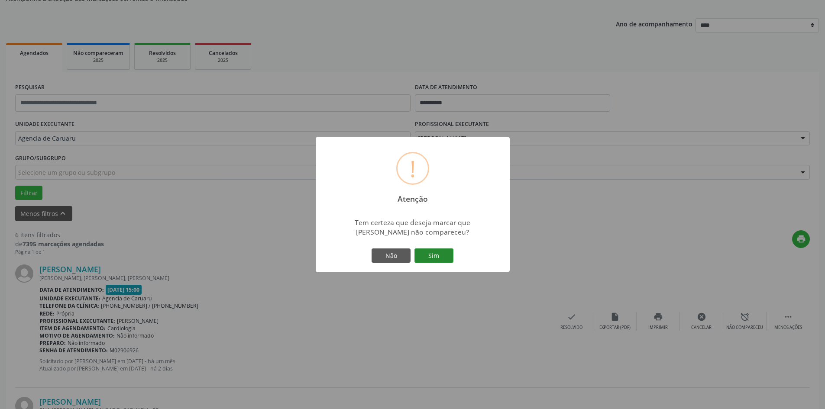
click at [439, 259] on button "Sim" at bounding box center [434, 256] width 39 height 15
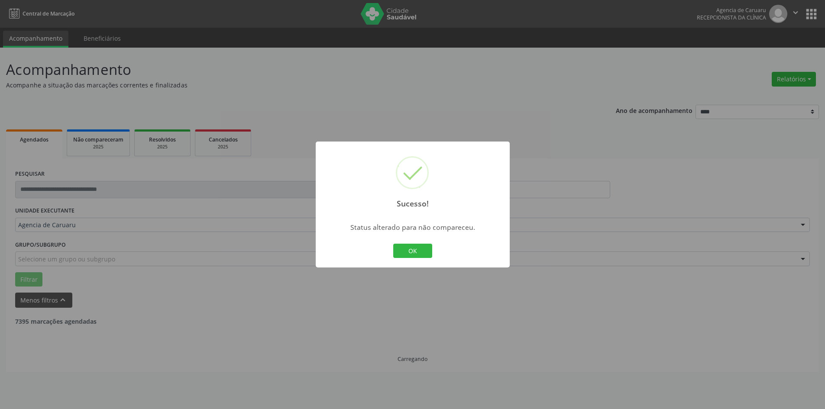
scroll to position [0, 0]
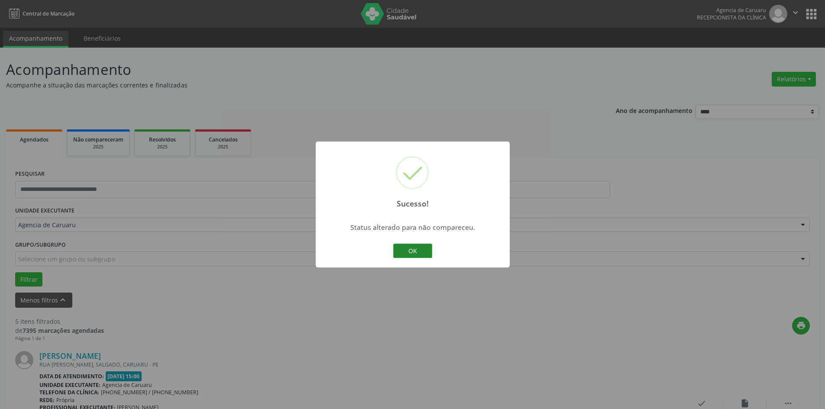
click at [431, 255] on button "OK" at bounding box center [412, 251] width 39 height 15
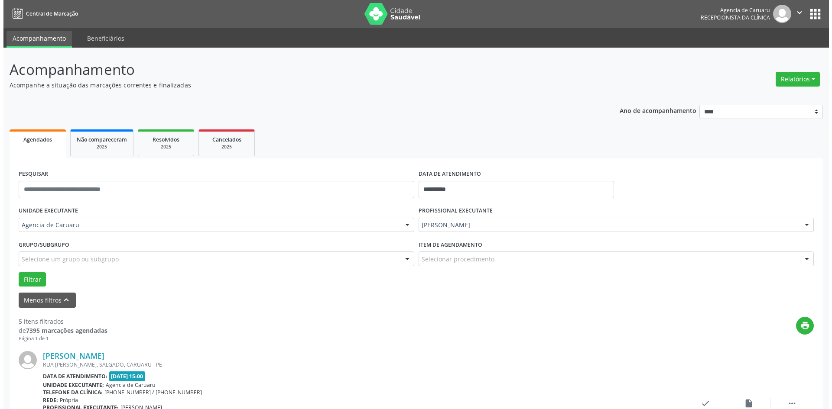
scroll to position [130, 0]
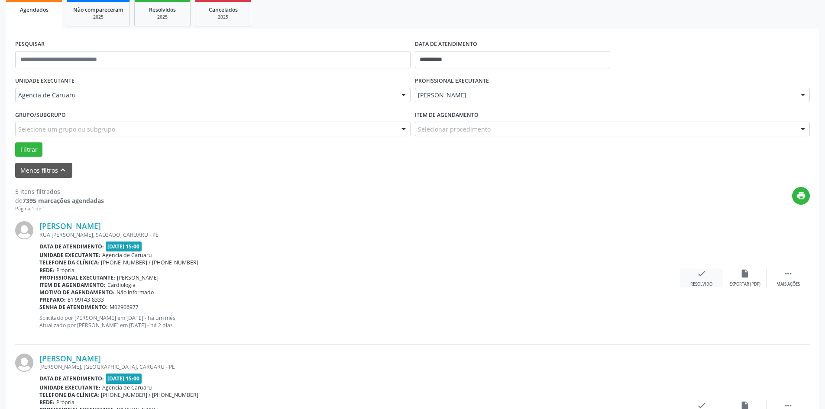
click at [689, 273] on div "check Resolvido" at bounding box center [701, 278] width 43 height 19
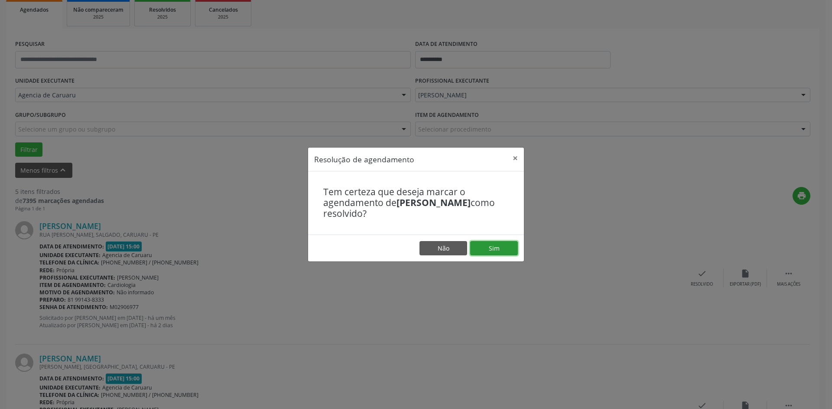
click at [501, 248] on button "Sim" at bounding box center [494, 248] width 48 height 15
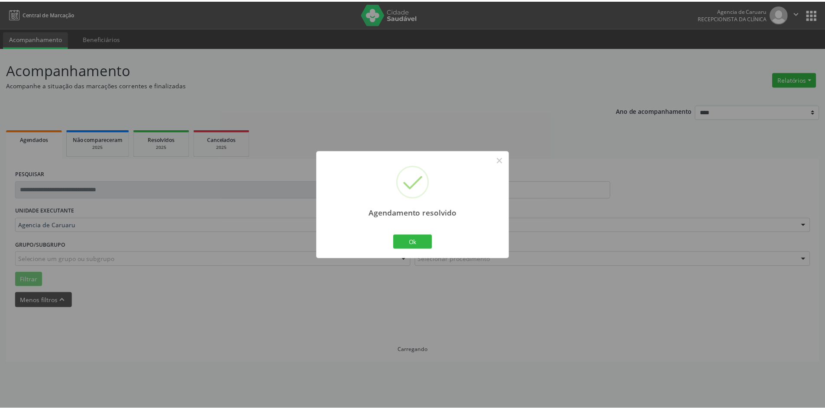
scroll to position [0, 0]
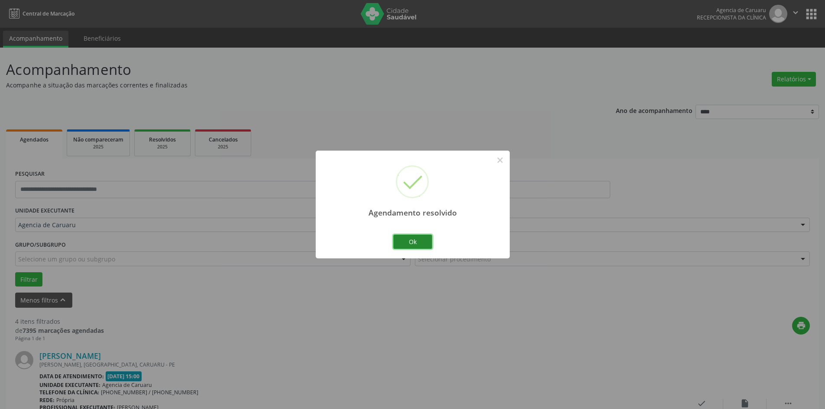
click at [412, 243] on button "Ok" at bounding box center [412, 242] width 39 height 15
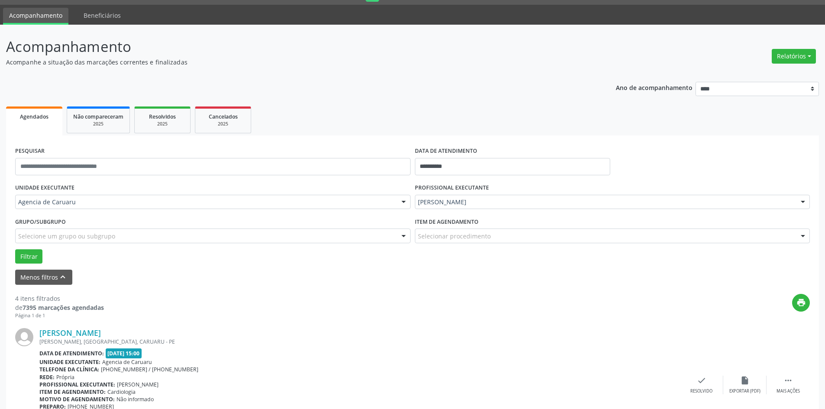
scroll to position [43, 0]
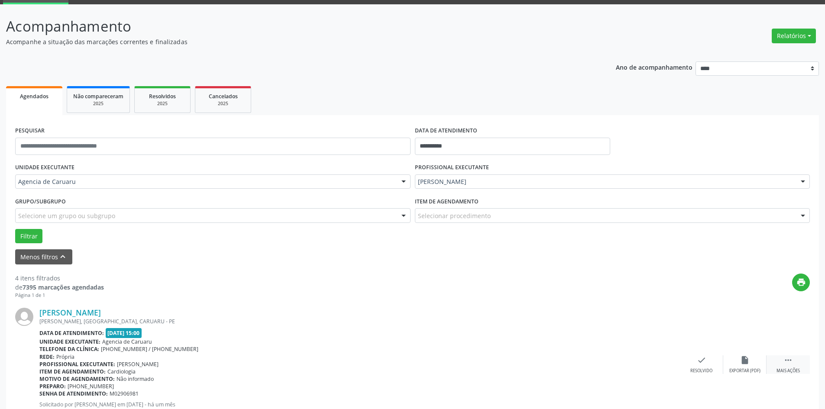
click at [789, 362] on icon "" at bounding box center [789, 361] width 10 height 10
click at [748, 361] on icon "alarm_off" at bounding box center [745, 361] width 10 height 10
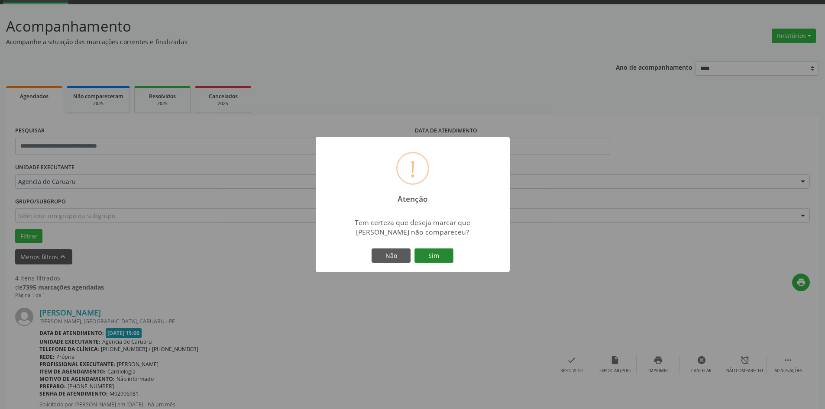
click at [445, 255] on button "Sim" at bounding box center [434, 256] width 39 height 15
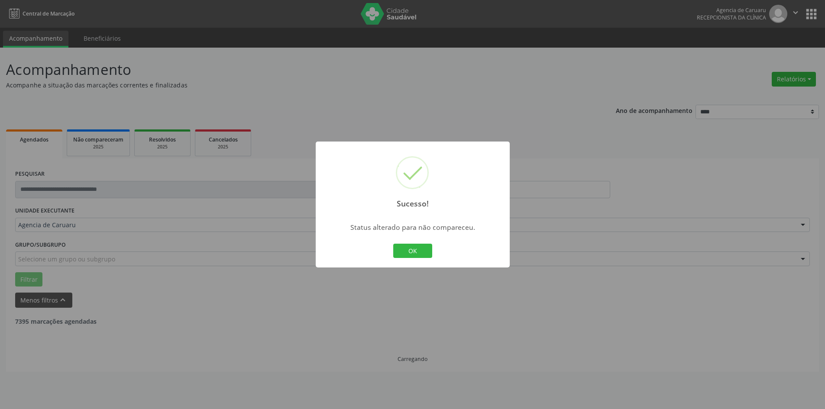
scroll to position [0, 0]
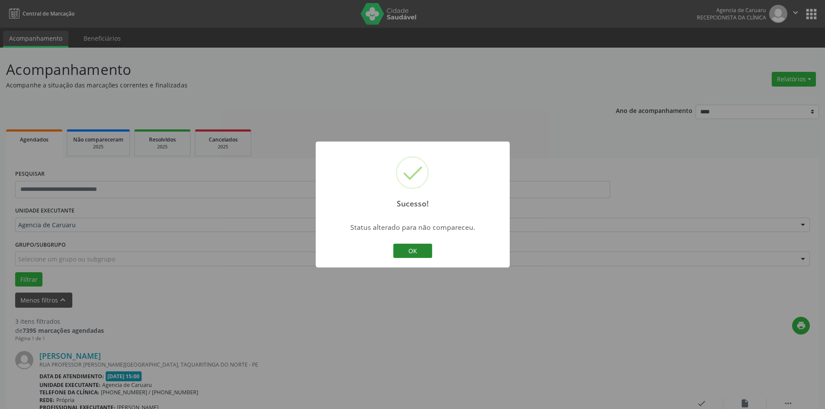
click at [416, 252] on button "OK" at bounding box center [412, 251] width 39 height 15
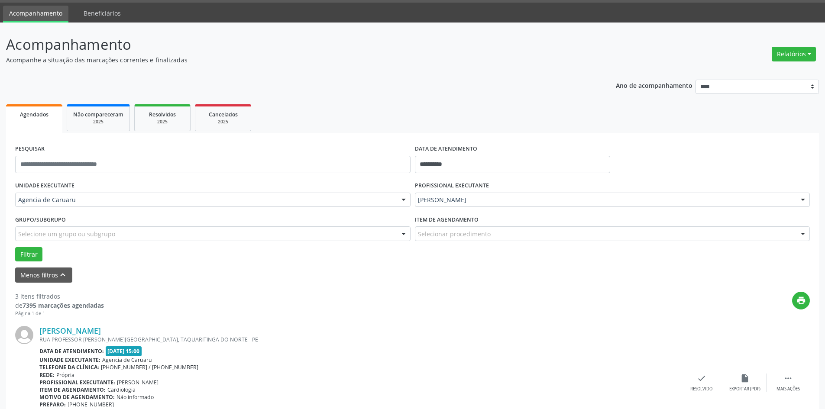
scroll to position [43, 0]
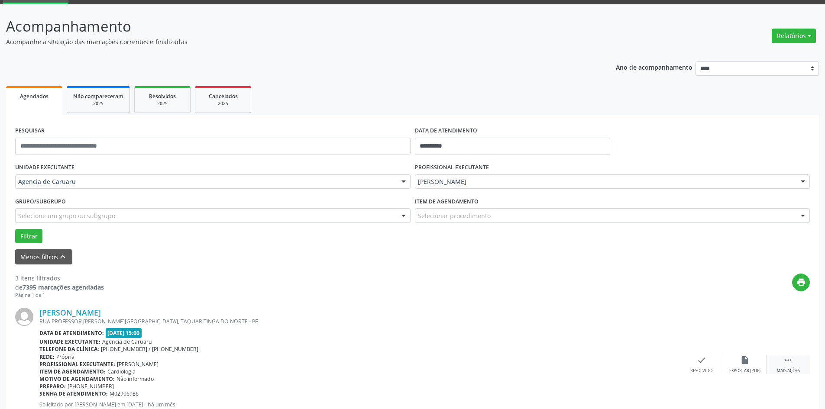
click at [803, 365] on div " Mais ações" at bounding box center [788, 365] width 43 height 19
click at [749, 362] on icon "alarm_off" at bounding box center [745, 361] width 10 height 10
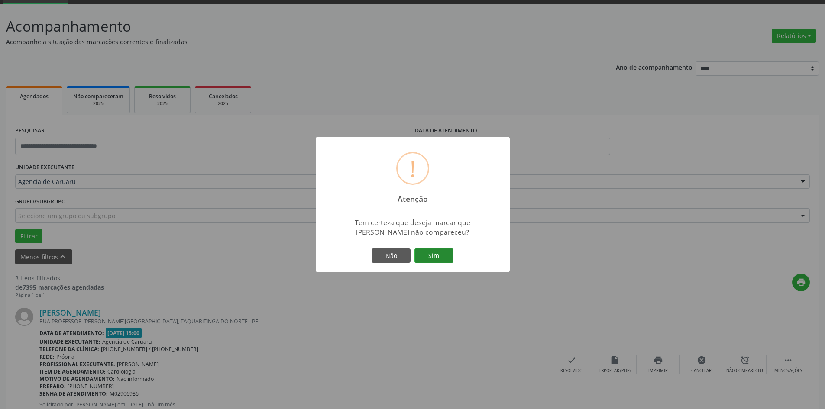
click at [441, 253] on button "Sim" at bounding box center [434, 256] width 39 height 15
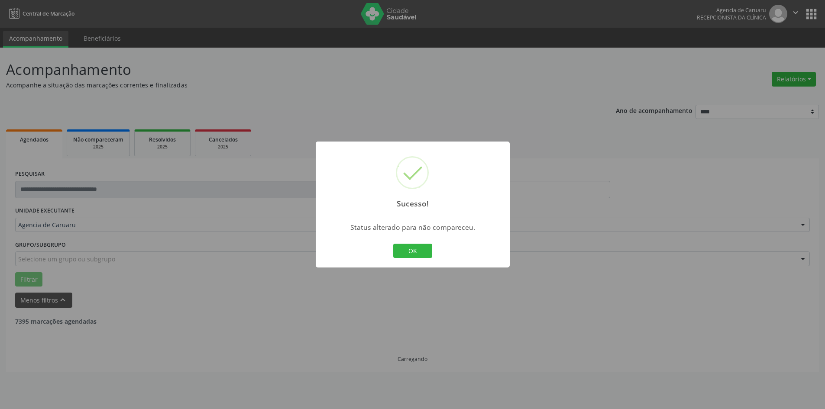
scroll to position [0, 0]
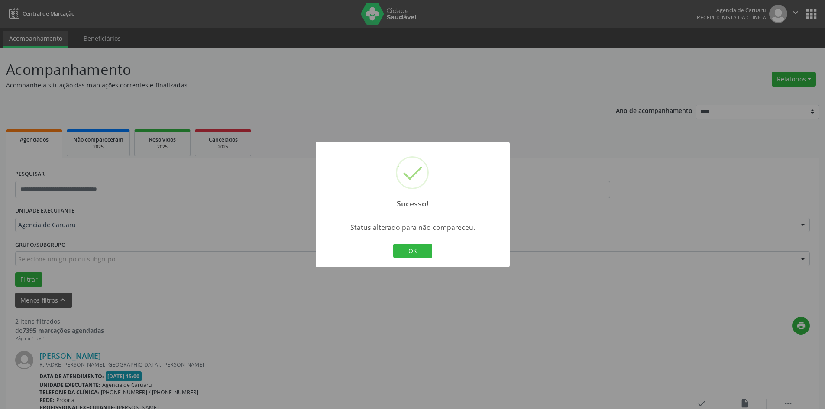
click at [433, 252] on div "OK Cancel" at bounding box center [412, 251] width 43 height 18
click at [408, 249] on button "OK" at bounding box center [412, 251] width 39 height 15
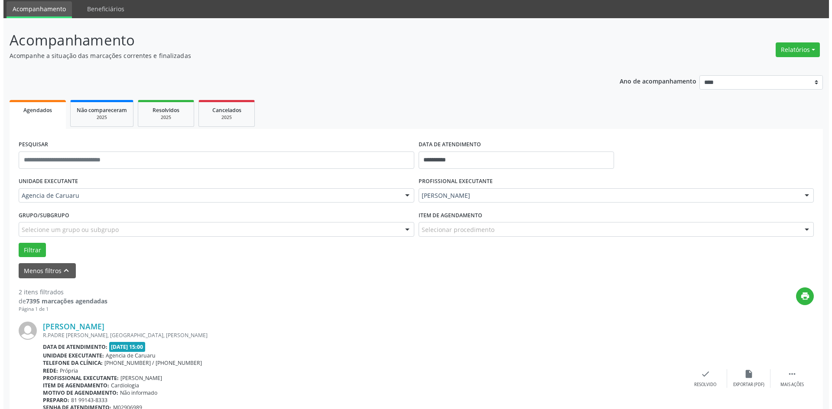
scroll to position [43, 0]
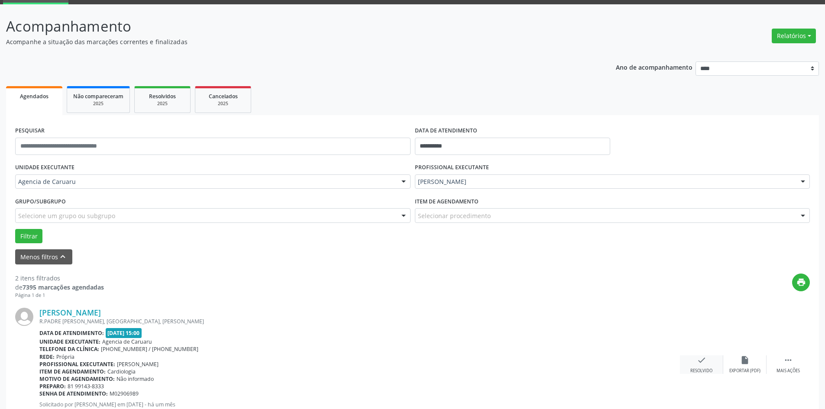
click at [685, 356] on div "check Resolvido" at bounding box center [701, 365] width 43 height 19
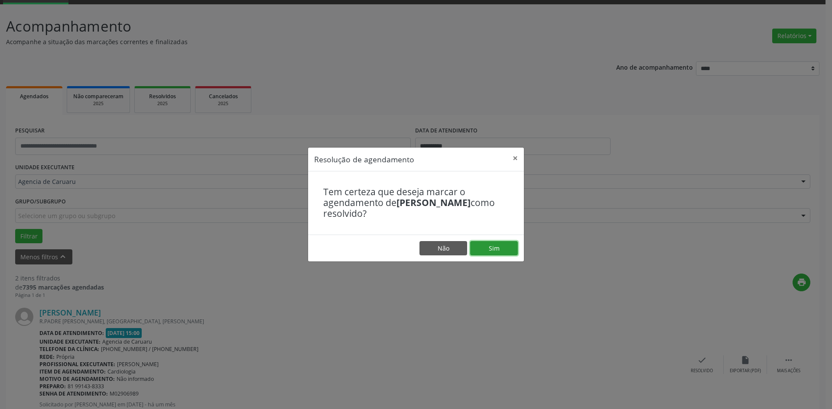
click at [489, 249] on button "Sim" at bounding box center [494, 248] width 48 height 15
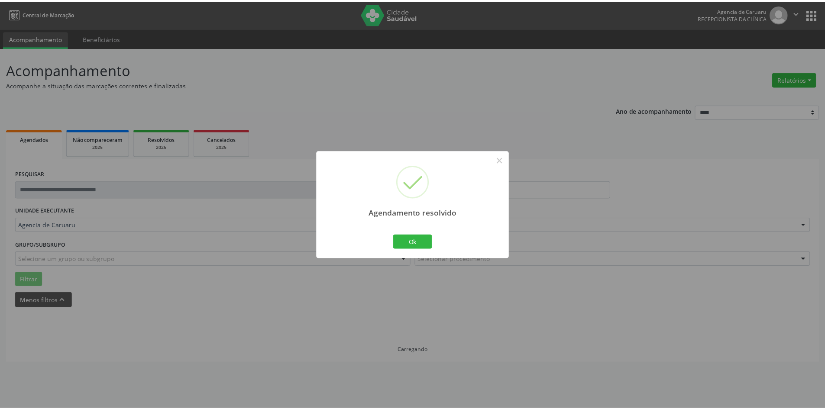
scroll to position [0, 0]
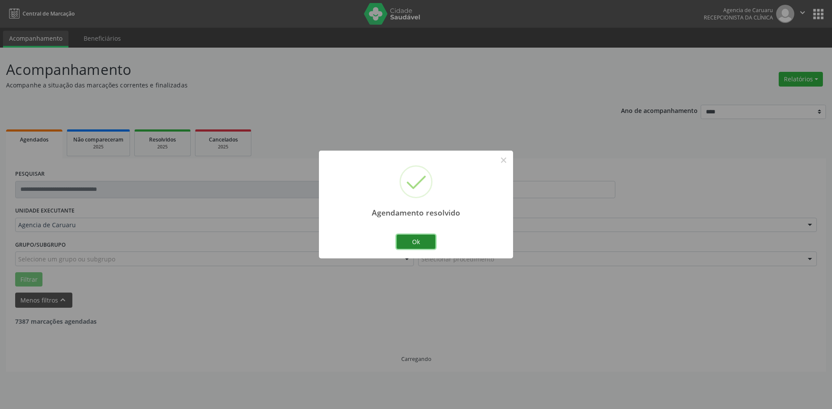
click at [426, 240] on button "Ok" at bounding box center [415, 242] width 39 height 15
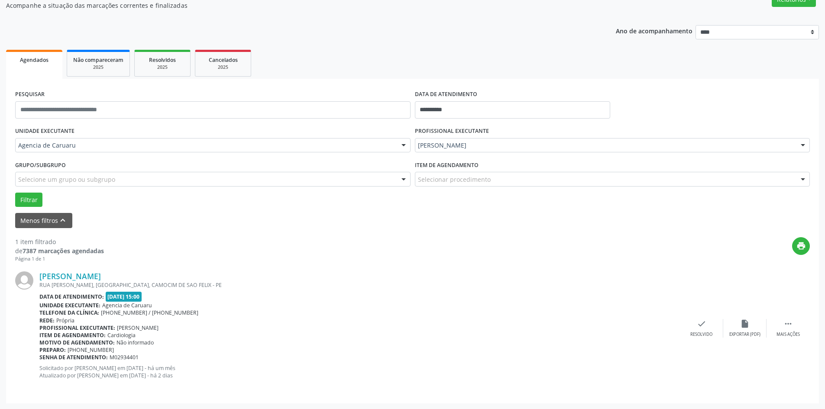
scroll to position [80, 0]
click at [793, 334] on div "Mais ações" at bounding box center [788, 334] width 23 height 6
click at [744, 329] on div "alarm_off Não compareceu" at bounding box center [744, 328] width 43 height 19
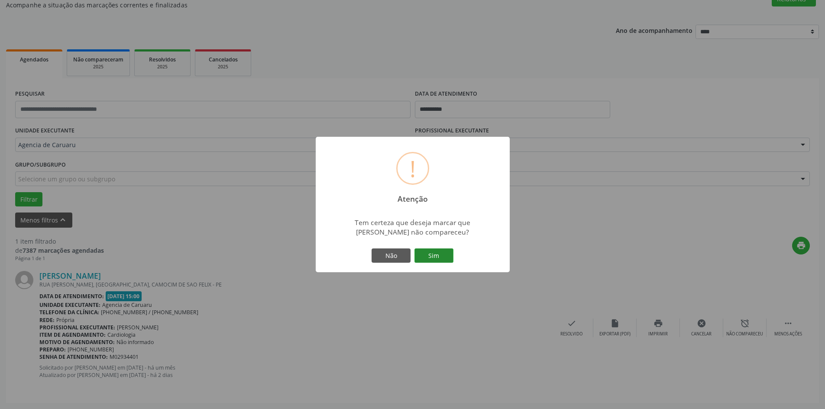
click at [429, 260] on button "Sim" at bounding box center [434, 256] width 39 height 15
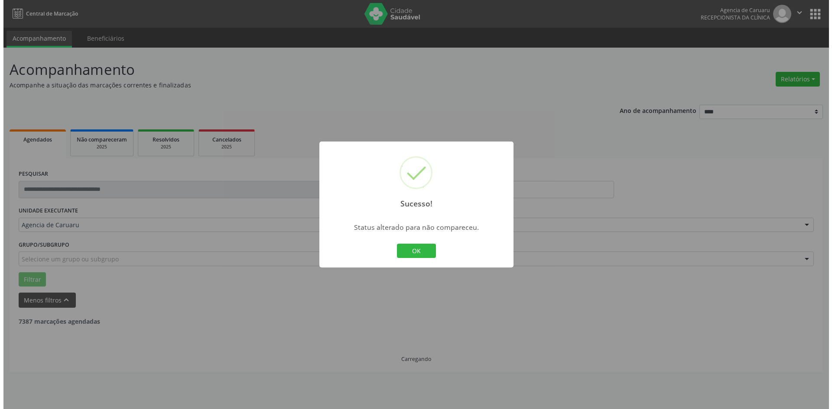
scroll to position [0, 0]
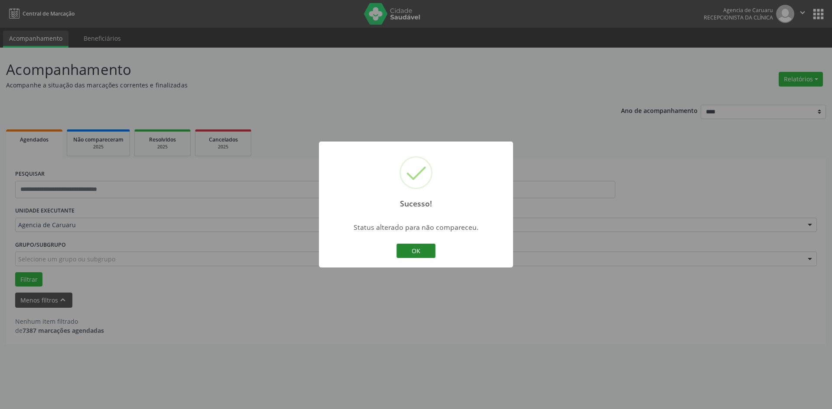
drag, startPoint x: 412, startPoint y: 258, endPoint x: 417, endPoint y: 253, distance: 7.4
click at [413, 257] on button "OK" at bounding box center [415, 251] width 39 height 15
